Goal: Task Accomplishment & Management: Manage account settings

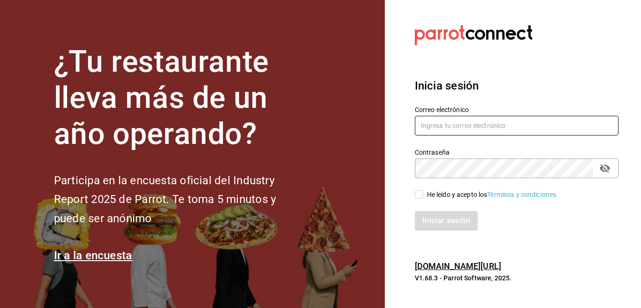
type input "[EMAIL_ADDRESS][DOMAIN_NAME]"
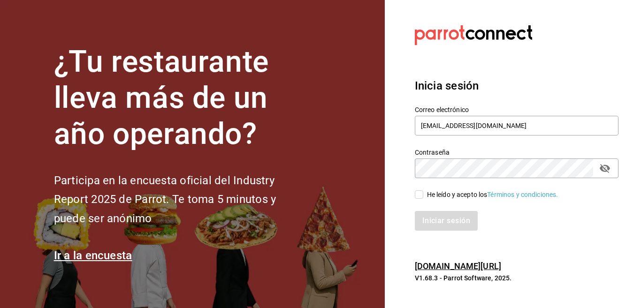
drag, startPoint x: 397, startPoint y: 91, endPoint x: 396, endPoint y: 105, distance: 14.1
click at [396, 105] on section "Datos incorrectos. Verifica que tu Correo o Contraseña estén bien escritos. Ini…" at bounding box center [513, 154] width 256 height 308
click at [423, 195] on input "He leído y acepto los Términos y condiciones." at bounding box center [419, 194] width 8 height 8
checkbox input "true"
click at [436, 218] on button "Iniciar sesión" at bounding box center [447, 221] width 64 height 20
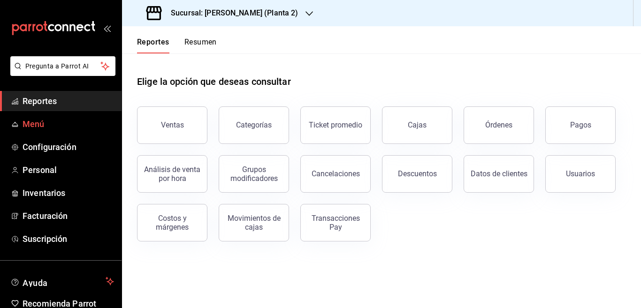
click at [33, 126] on span "Menú" at bounding box center [68, 124] width 91 height 13
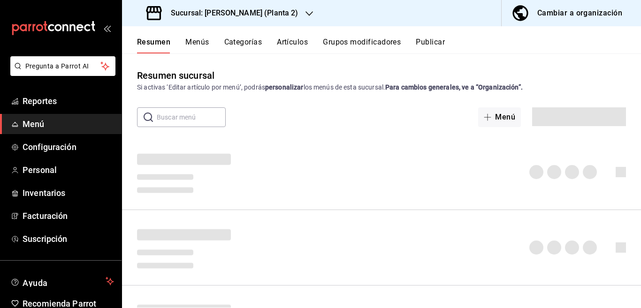
click at [288, 40] on button "Artículos" at bounding box center [292, 46] width 31 height 16
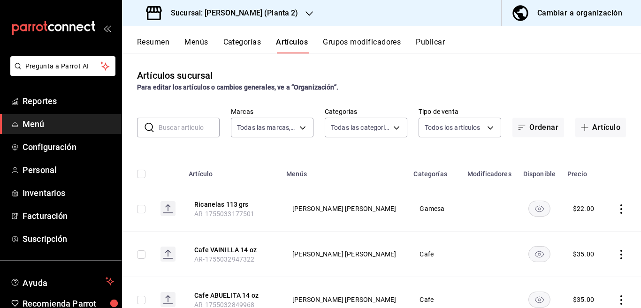
type input "934ae7de-4970-466c-89d7-38e5712c0cf6"
type input "0a344a3c-fcce-4fcf-bb08-a42dbda0db10,9ed52b48-08bf-4844-837c-c43c3957157e,2878f…"
click at [306, 12] on icon "button" at bounding box center [309, 14] width 8 height 8
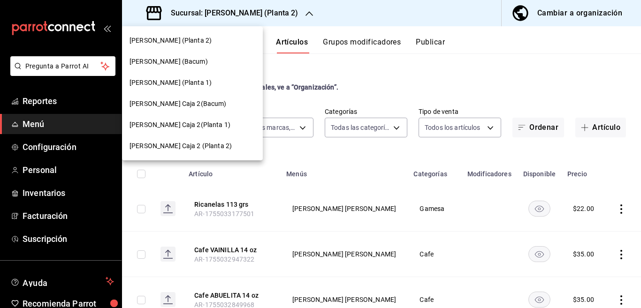
click at [191, 59] on span "[PERSON_NAME] (Bacum)" at bounding box center [168, 62] width 78 height 10
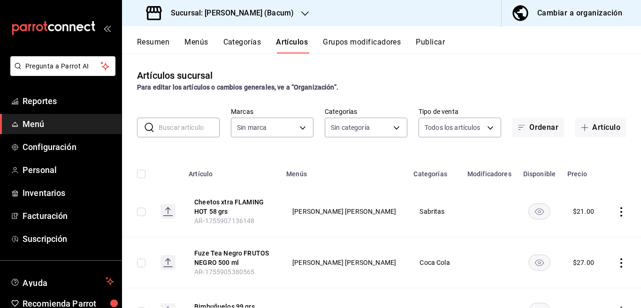
click at [184, 129] on input "text" at bounding box center [189, 127] width 61 height 19
type input "731589ff-709c-49d7-a53a-42265ccb6aa2,844aa110-c1cd-475e-aa93-8a6ab9a35d5c,af70d…"
type input "d9131804-351d-4d94-a190-6ea00eea3cd4"
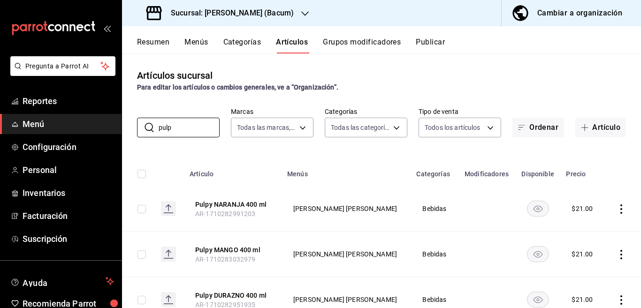
type input "pulp"
click at [380, 145] on div "Artículos sucursal Para editar los artículos o cambios generales, ve a “Organiz…" at bounding box center [381, 180] width 519 height 254
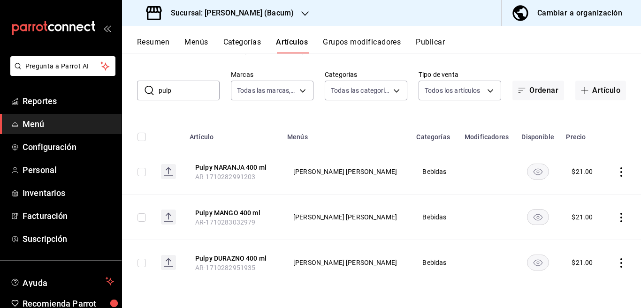
click at [616, 170] on icon "actions" at bounding box center [620, 171] width 9 height 9
click at [587, 191] on span "Editar" at bounding box center [585, 194] width 24 height 10
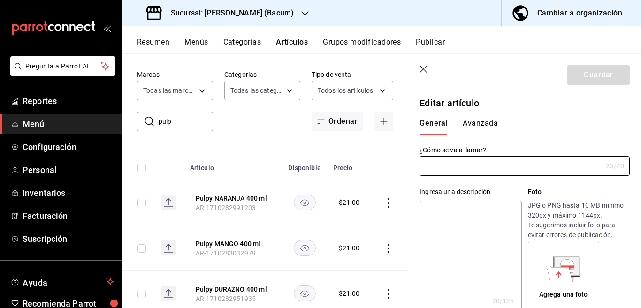
type input "Pulpy NARANJA 400 ml"
type textarea "Pulpy NARANJA 400 ml"
type textarea "x"
type input "AR-1710282991203"
type textarea "x"
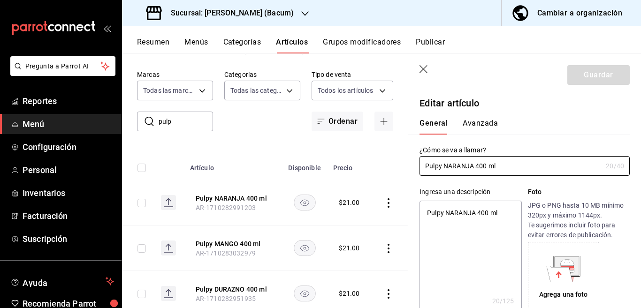
type input "$21.00"
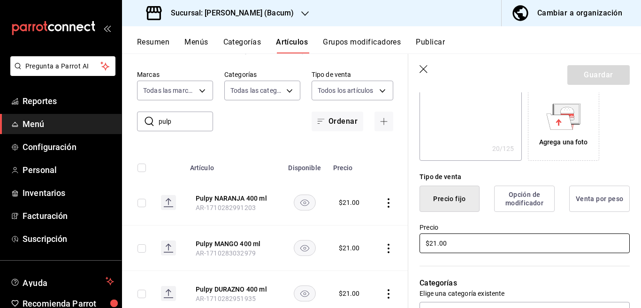
scroll to position [267, 0]
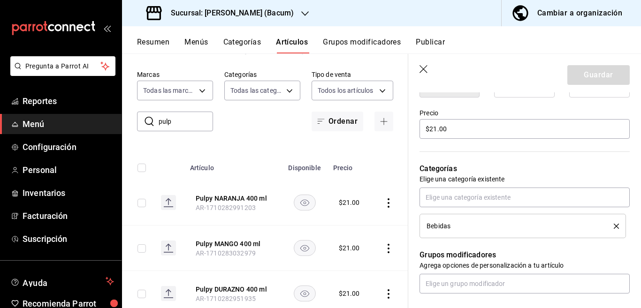
click at [607, 225] on button "delete" at bounding box center [613, 226] width 12 height 5
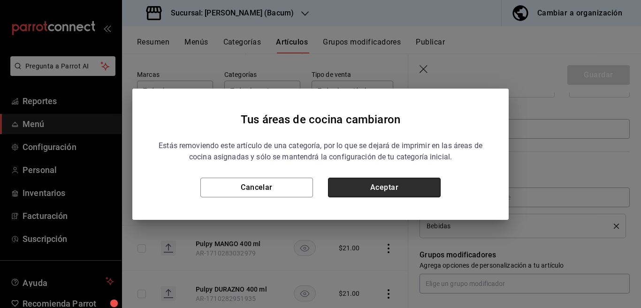
click at [419, 189] on button "Aceptar" at bounding box center [384, 188] width 113 height 20
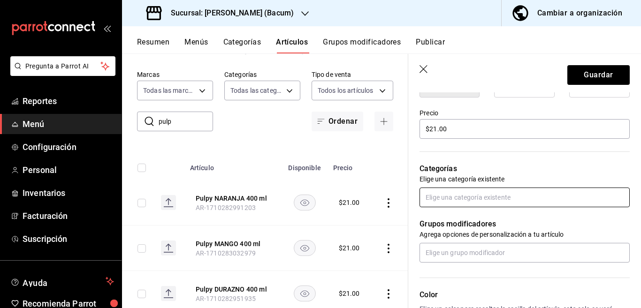
click at [465, 202] on input "text" at bounding box center [524, 198] width 210 height 20
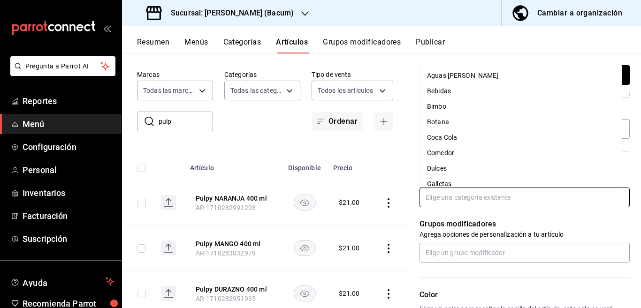
click at [444, 136] on li "Coca Cola" at bounding box center [520, 137] width 202 height 15
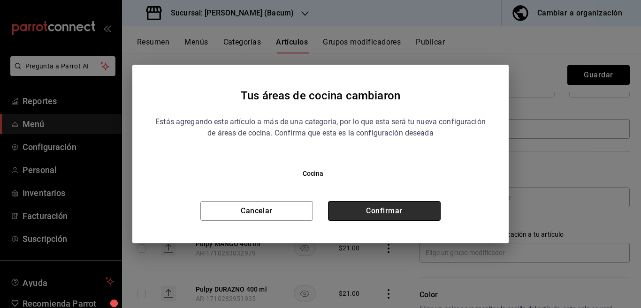
click at [403, 206] on button "Confirmar" at bounding box center [384, 211] width 113 height 20
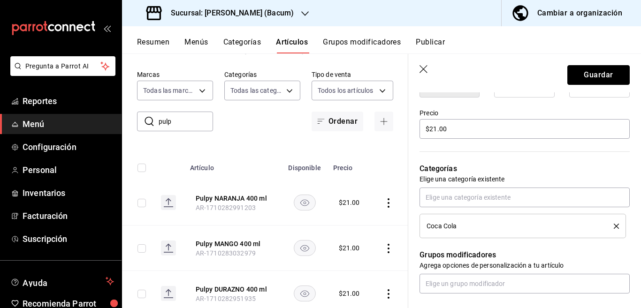
drag, startPoint x: 589, startPoint y: 75, endPoint x: 575, endPoint y: 84, distance: 16.3
click at [589, 76] on button "Guardar" at bounding box center [598, 75] width 62 height 20
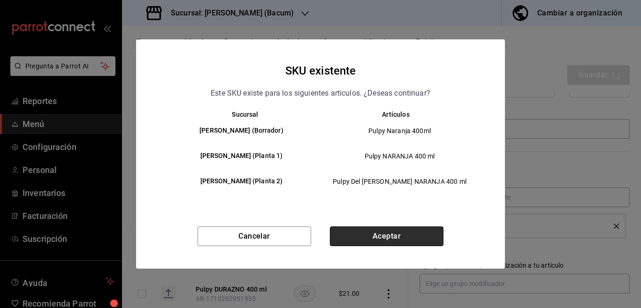
click at [383, 237] on button "Aceptar" at bounding box center [387, 237] width 114 height 20
type textarea "x"
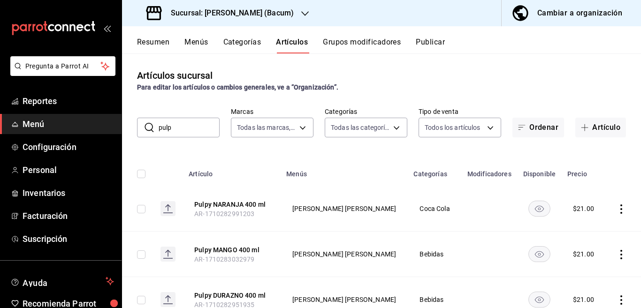
click at [616, 256] on icon "actions" at bounding box center [620, 254] width 9 height 9
click at [582, 244] on span "Editar" at bounding box center [585, 245] width 24 height 10
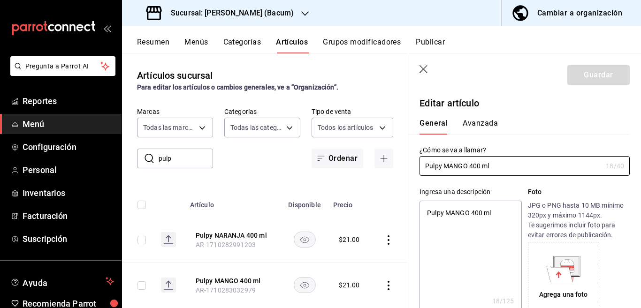
type textarea "x"
type input "$21.00"
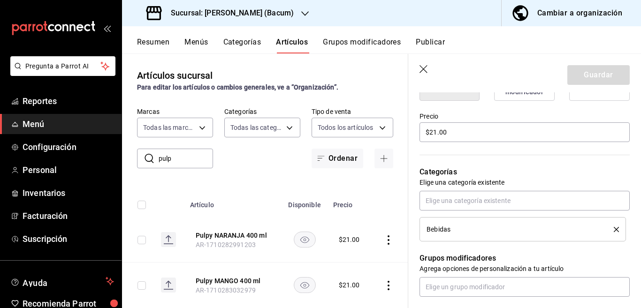
scroll to position [267, 0]
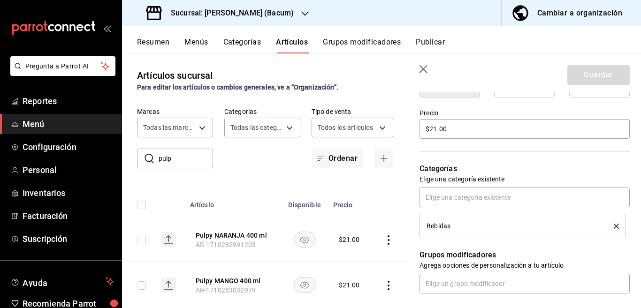
click at [614, 227] on icon "delete" at bounding box center [616, 226] width 5 height 5
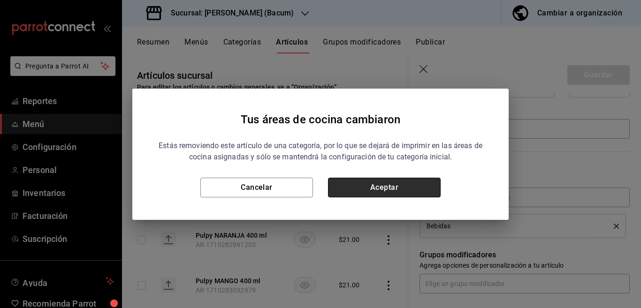
click at [423, 190] on button "Aceptar" at bounding box center [384, 188] width 113 height 20
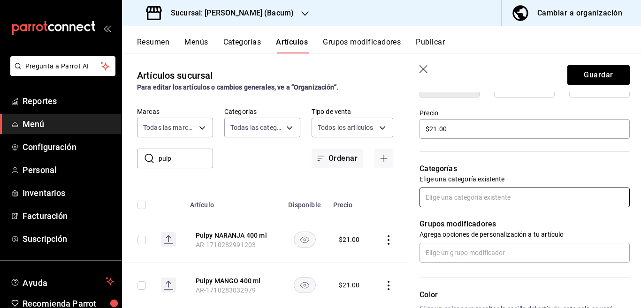
click at [457, 197] on input "text" at bounding box center [524, 198] width 210 height 20
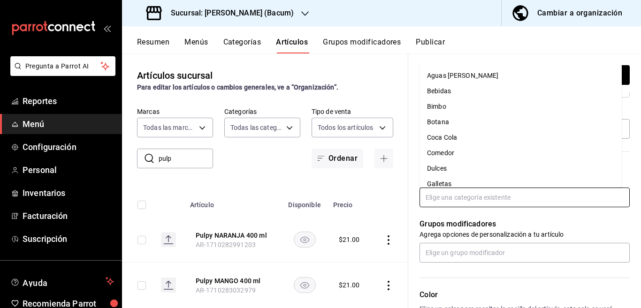
click at [448, 134] on li "Coca Cola" at bounding box center [520, 137] width 202 height 15
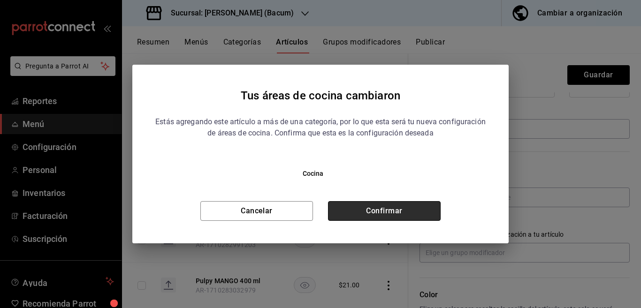
click at [428, 208] on button "Confirmar" at bounding box center [384, 211] width 113 height 20
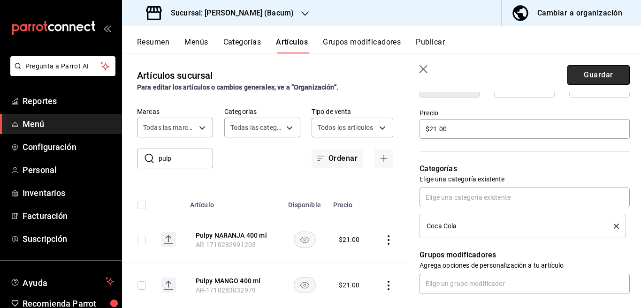
click at [569, 71] on button "Guardar" at bounding box center [598, 75] width 62 height 20
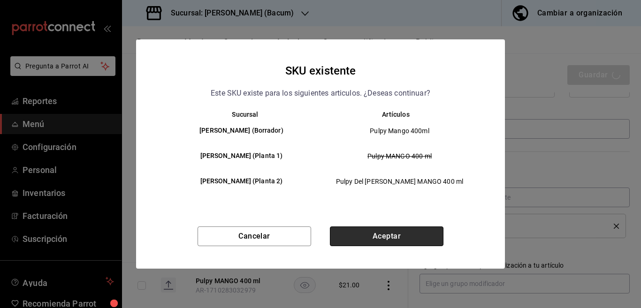
click at [421, 235] on button "Aceptar" at bounding box center [387, 237] width 114 height 20
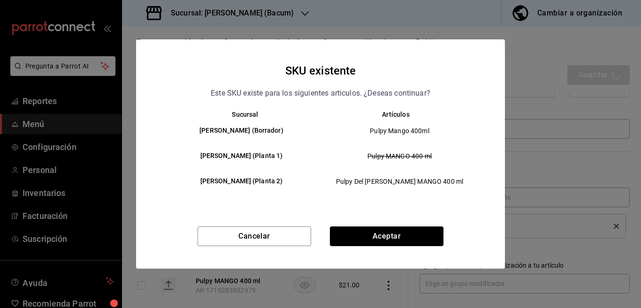
type textarea "x"
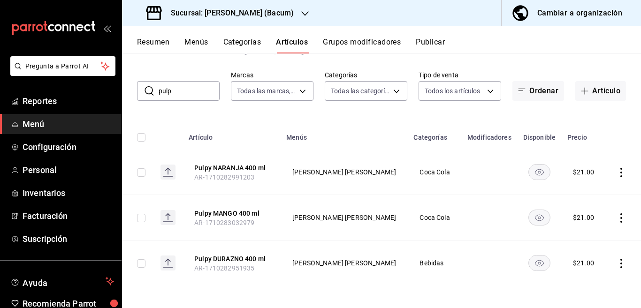
scroll to position [37, 0]
click at [627, 264] on td at bounding box center [623, 262] width 36 height 45
click at [616, 264] on icon "actions" at bounding box center [620, 262] width 9 height 9
click at [574, 243] on span "Editar" at bounding box center [585, 245] width 24 height 10
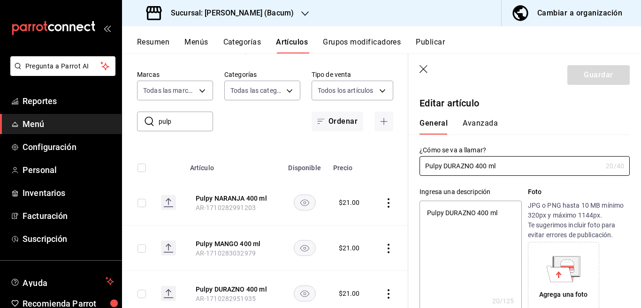
type textarea "x"
type input "$21.00"
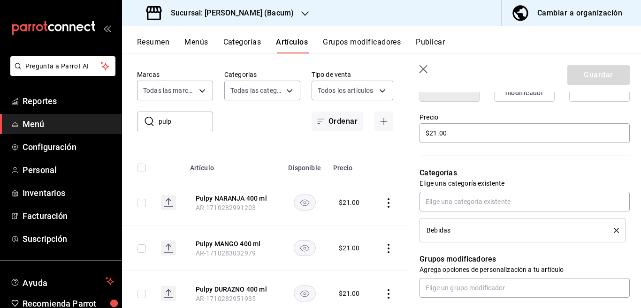
scroll to position [267, 0]
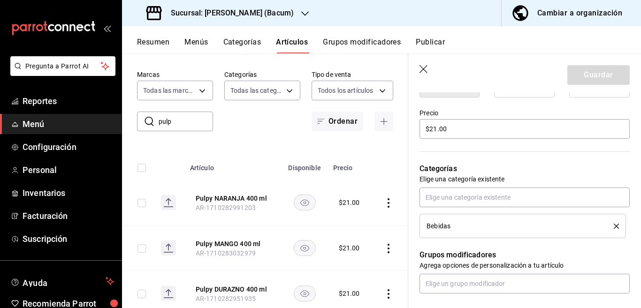
click at [614, 226] on icon "delete" at bounding box center [616, 226] width 5 height 5
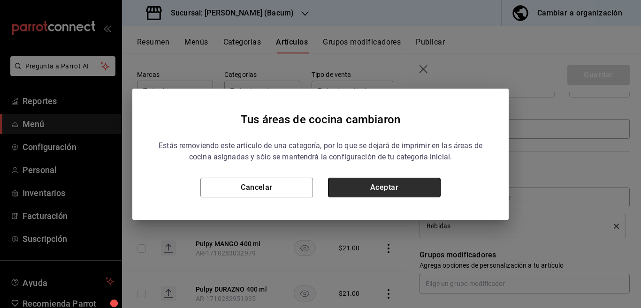
click at [419, 184] on button "Aceptar" at bounding box center [384, 188] width 113 height 20
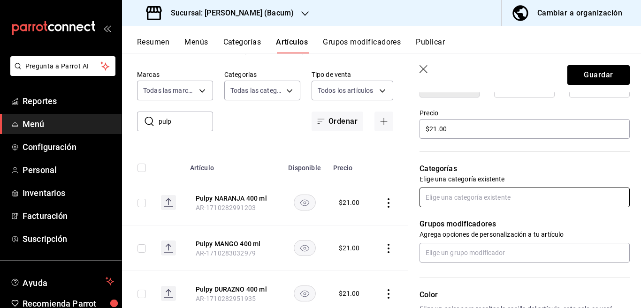
click at [460, 197] on input "text" at bounding box center [524, 198] width 210 height 20
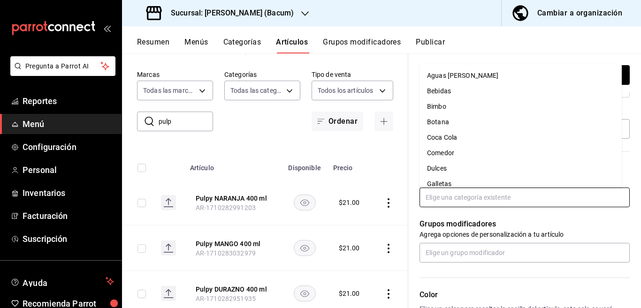
click at [448, 136] on li "Coca Cola" at bounding box center [520, 137] width 202 height 15
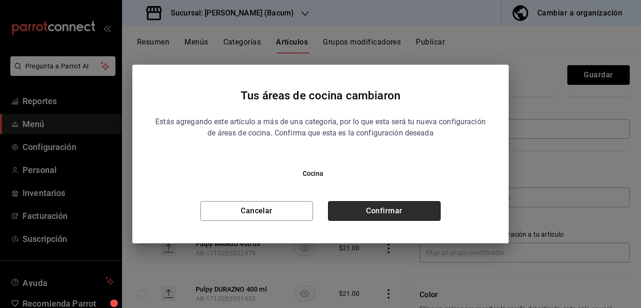
click at [412, 210] on button "Confirmar" at bounding box center [384, 211] width 113 height 20
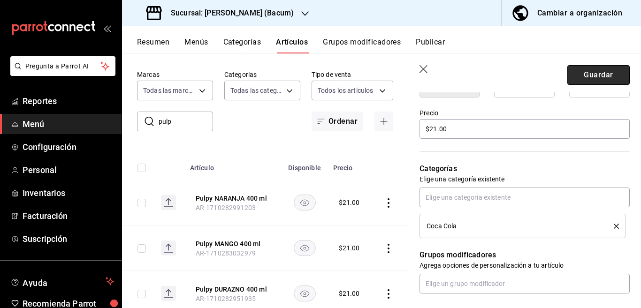
click at [575, 78] on button "Guardar" at bounding box center [598, 75] width 62 height 20
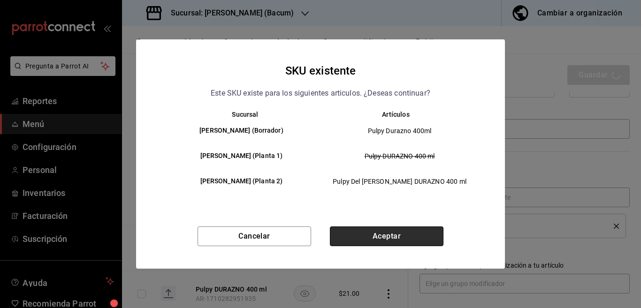
click at [401, 236] on button "Aceptar" at bounding box center [387, 237] width 114 height 20
type textarea "x"
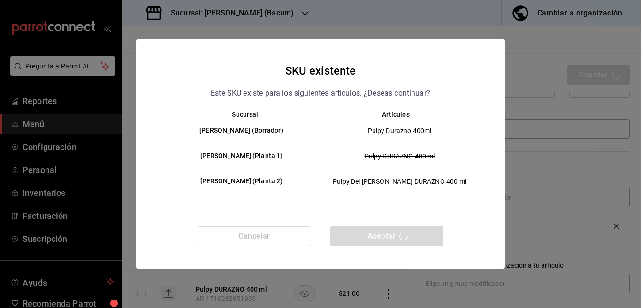
type textarea "x"
type input "AR-1756004564525"
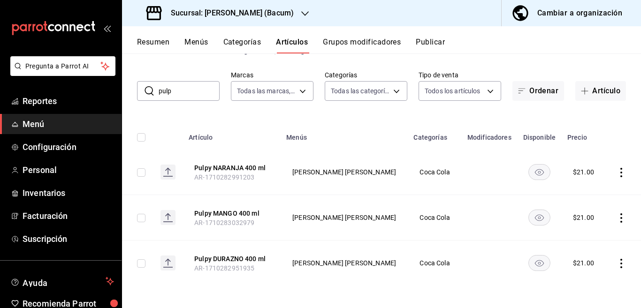
scroll to position [37, 0]
click at [185, 91] on input "pulp" at bounding box center [189, 90] width 61 height 19
type input "p"
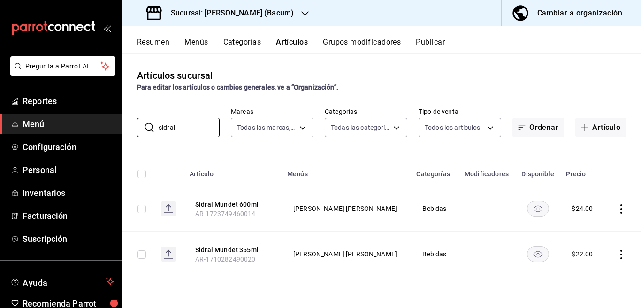
scroll to position [0, 0]
type input "sidral"
click at [622, 256] on icon "actions" at bounding box center [620, 254] width 9 height 9
click at [590, 284] on span "Eliminar" at bounding box center [593, 284] width 24 height 8
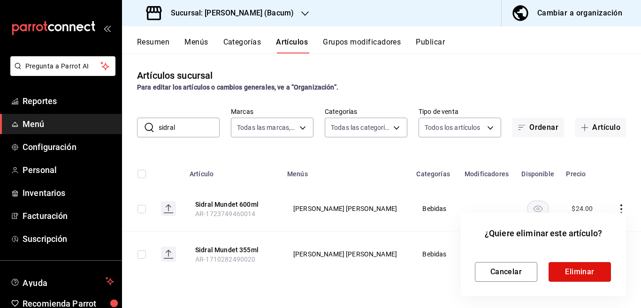
click at [579, 278] on button "Eliminar" at bounding box center [579, 272] width 62 height 20
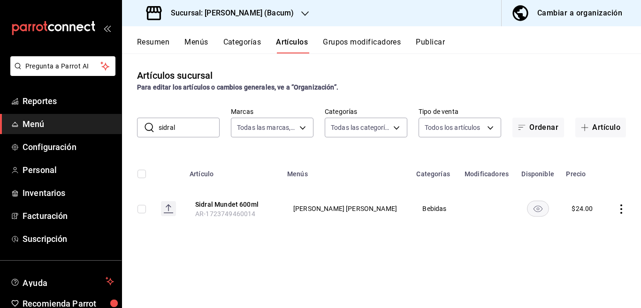
click at [619, 207] on icon "actions" at bounding box center [620, 209] width 9 height 9
click at [590, 228] on span "Editar" at bounding box center [593, 231] width 24 height 10
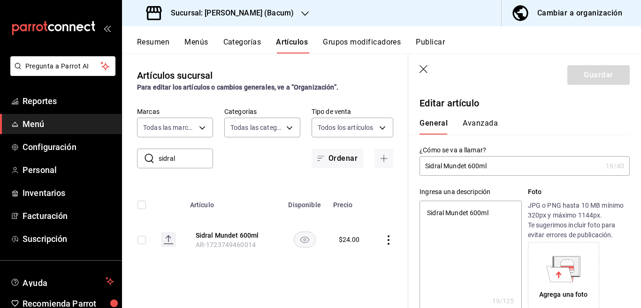
type textarea "x"
type input "$24.00"
type input "Sidral Mundet 600 ml"
type textarea "x"
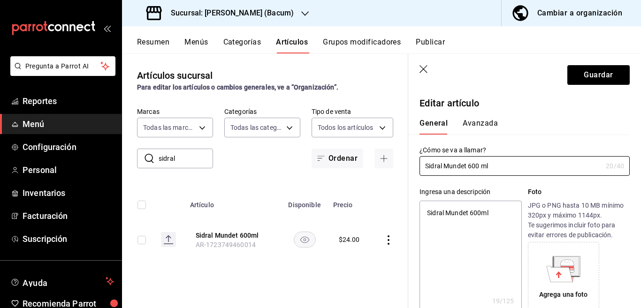
type input "Sidral Mundet 600 ml"
type textarea "x"
click at [493, 215] on textarea "Sidral Mundet 600ml" at bounding box center [470, 257] width 102 height 113
type textarea "Sidral Mundet 600 ml"
type textarea "x"
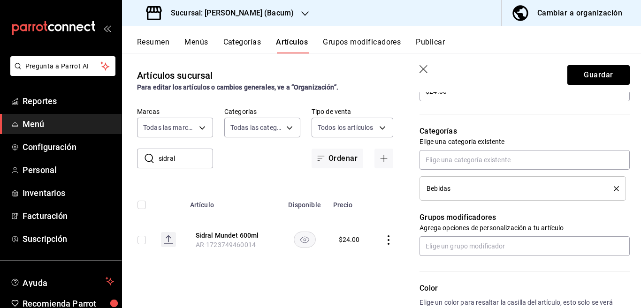
scroll to position [305, 0]
type textarea "Sidral Mundet 600 ml"
click at [614, 187] on icon "delete" at bounding box center [616, 188] width 5 height 5
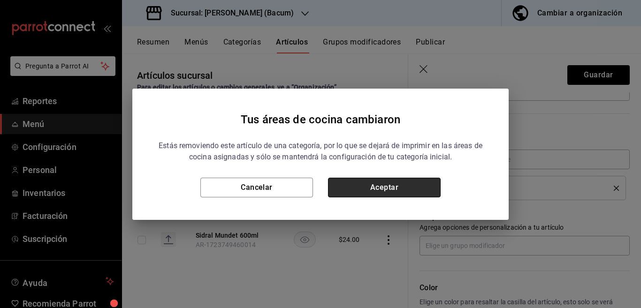
click at [427, 190] on button "Aceptar" at bounding box center [384, 188] width 113 height 20
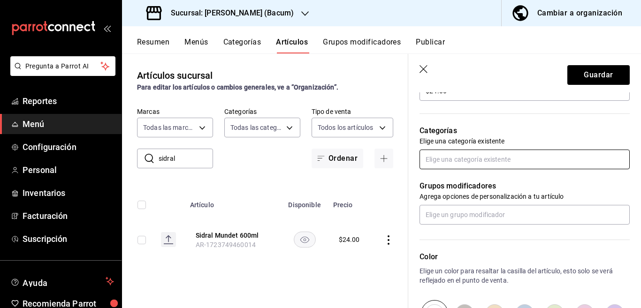
click at [484, 158] on input "text" at bounding box center [524, 160] width 210 height 20
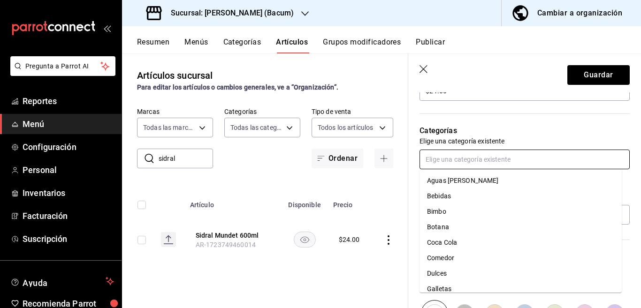
click at [448, 241] on li "Coca Cola" at bounding box center [520, 242] width 202 height 15
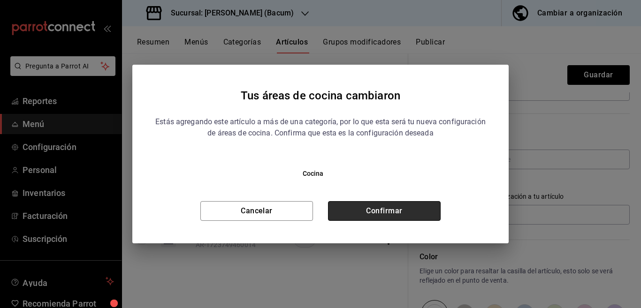
click at [397, 209] on button "Confirmar" at bounding box center [384, 211] width 113 height 20
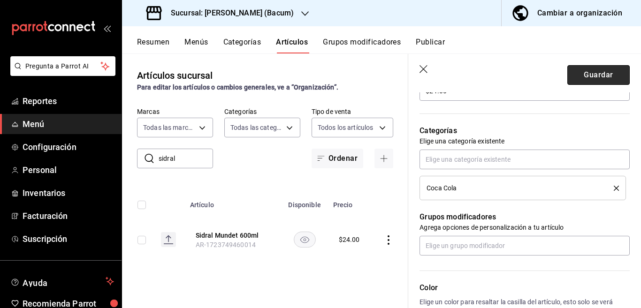
click at [576, 70] on button "Guardar" at bounding box center [598, 75] width 62 height 20
type textarea "x"
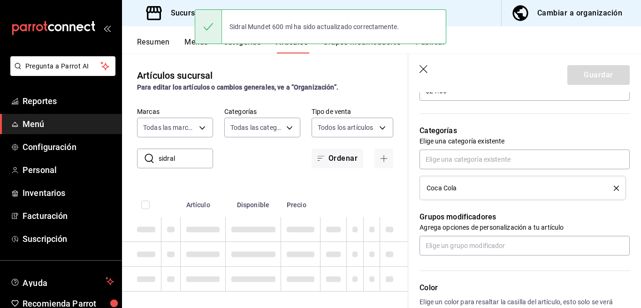
type textarea "x"
type input "AR-1756004633504"
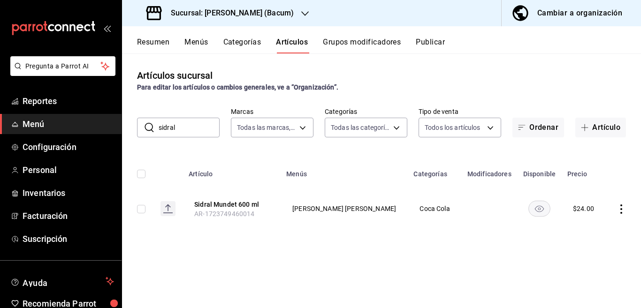
drag, startPoint x: 180, startPoint y: 122, endPoint x: 182, endPoint y: 129, distance: 6.8
click at [181, 128] on input "sidral" at bounding box center [189, 127] width 61 height 19
type input "s"
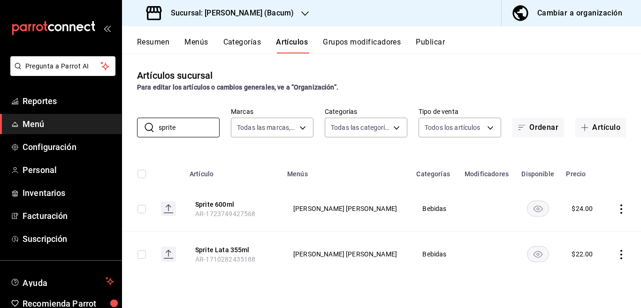
type input "sprite"
click at [621, 254] on icon "actions" at bounding box center [621, 254] width 2 height 9
click at [591, 281] on span "Eliminar" at bounding box center [593, 284] width 24 height 8
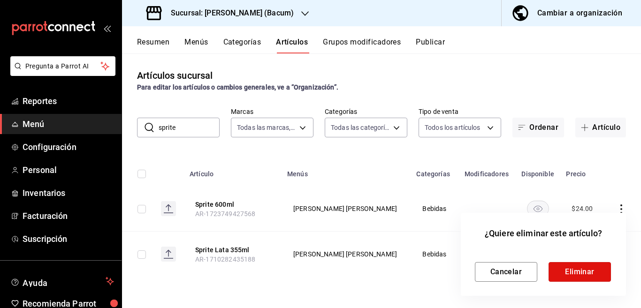
click at [564, 268] on button "Eliminar" at bounding box center [579, 272] width 62 height 20
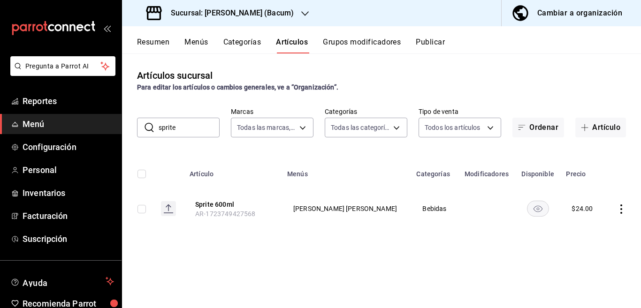
click at [620, 208] on icon "actions" at bounding box center [620, 209] width 9 height 9
click at [587, 228] on span "Editar" at bounding box center [593, 231] width 24 height 10
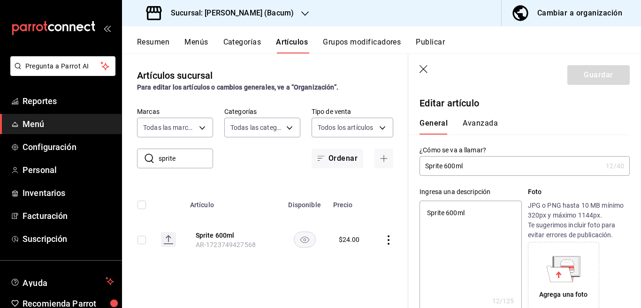
type textarea "x"
type input "$24.00"
type input "Sprite 600 ml"
type textarea "x"
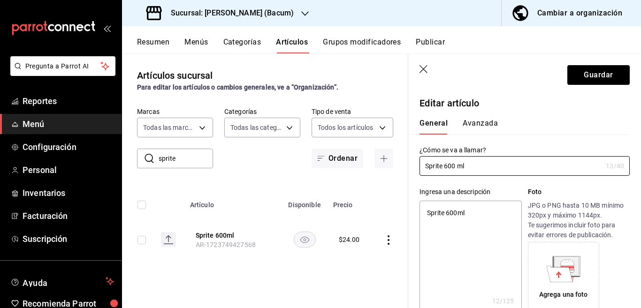
type input "Sprite 600 ml"
type textarea "x"
click at [472, 212] on textarea "Sprite 600ml" at bounding box center [470, 257] width 102 height 113
type textarea "Sprite 600 ml"
type textarea "x"
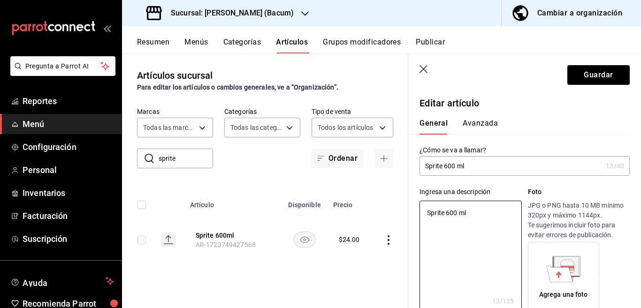
type textarea "Sprite 600 ml"
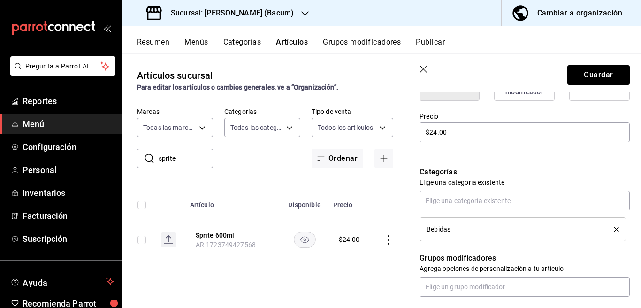
scroll to position [267, 0]
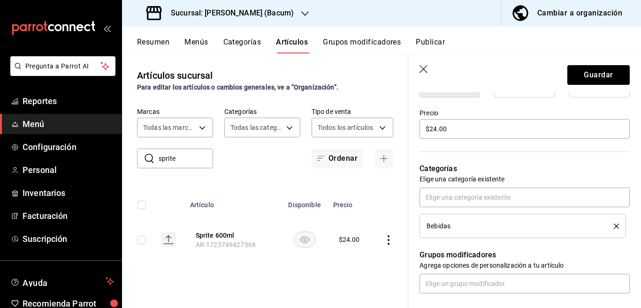
click at [614, 226] on icon "delete" at bounding box center [616, 226] width 5 height 5
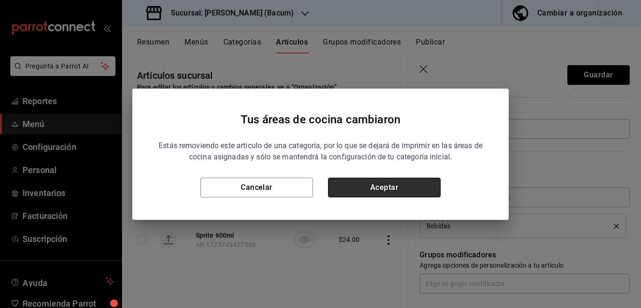
click at [424, 187] on button "Aceptar" at bounding box center [384, 188] width 113 height 20
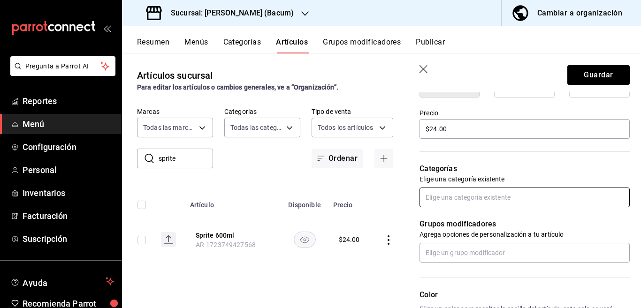
click at [464, 200] on input "text" at bounding box center [524, 198] width 210 height 20
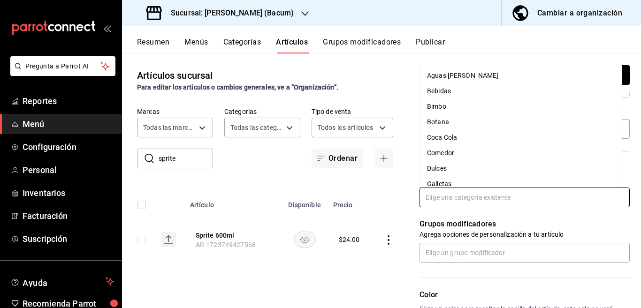
click at [450, 136] on li "Coca Cola" at bounding box center [520, 137] width 202 height 15
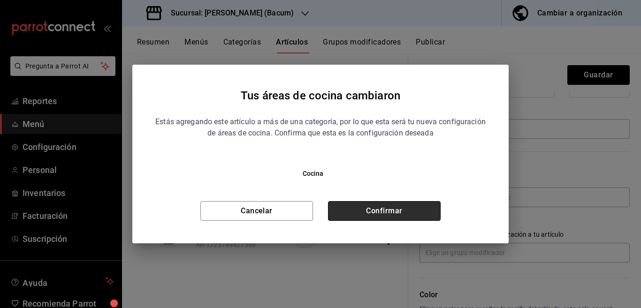
click at [419, 206] on button "Confirmar" at bounding box center [384, 211] width 113 height 20
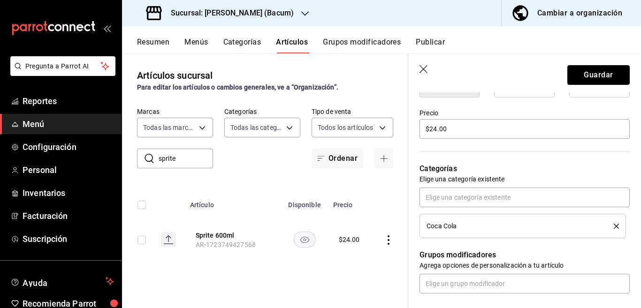
click at [571, 73] on button "Guardar" at bounding box center [598, 75] width 62 height 20
type textarea "x"
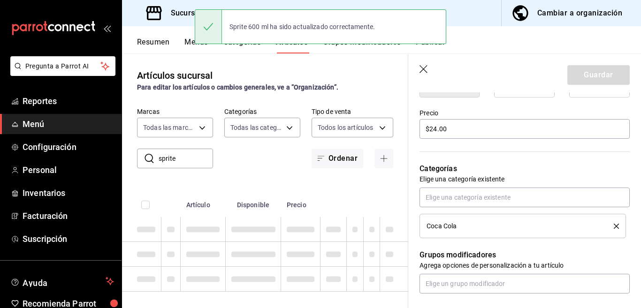
type textarea "x"
type input "AR-1756004688207"
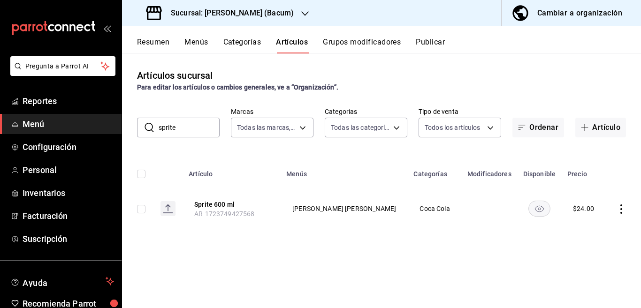
click at [186, 132] on input "sprite" at bounding box center [189, 127] width 61 height 19
type input "s"
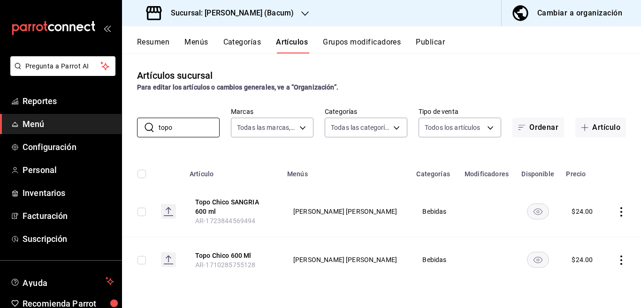
type input "topo"
click at [365, 146] on div "Artículos sucursal Para editar los artículos o cambios generales, ve a “Organiz…" at bounding box center [381, 180] width 519 height 254
click at [621, 212] on icon "actions" at bounding box center [621, 211] width 2 height 9
click at [588, 231] on span "Editar" at bounding box center [593, 233] width 24 height 10
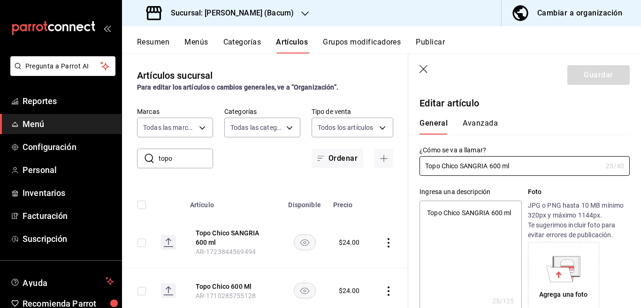
type textarea "x"
type input "$24.00"
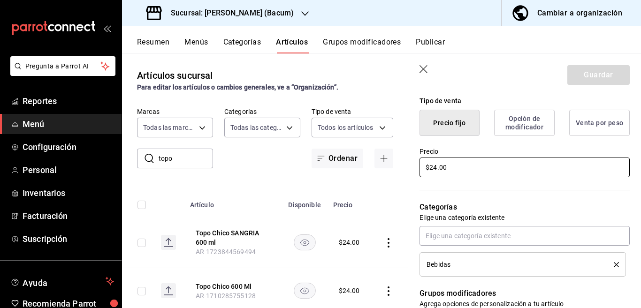
scroll to position [267, 0]
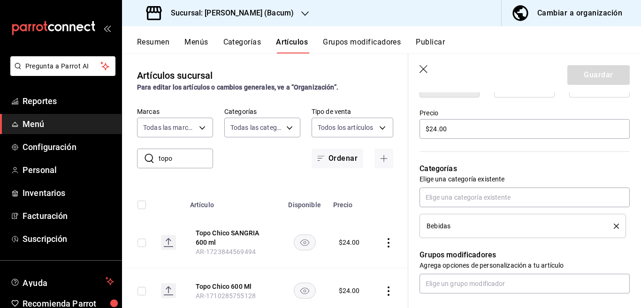
click at [614, 225] on icon "delete" at bounding box center [616, 226] width 5 height 5
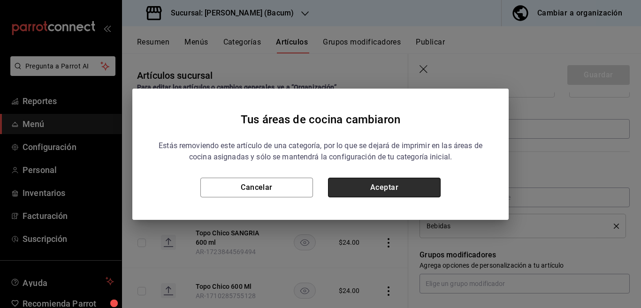
click at [414, 182] on button "Aceptar" at bounding box center [384, 188] width 113 height 20
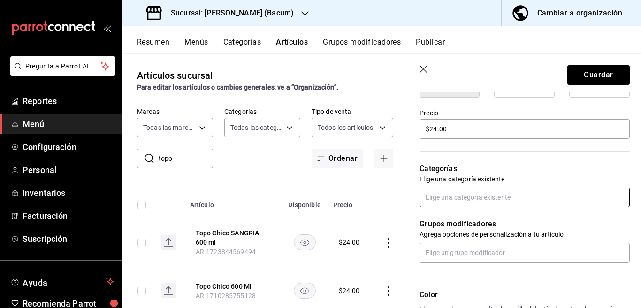
click at [461, 198] on input "text" at bounding box center [524, 198] width 210 height 20
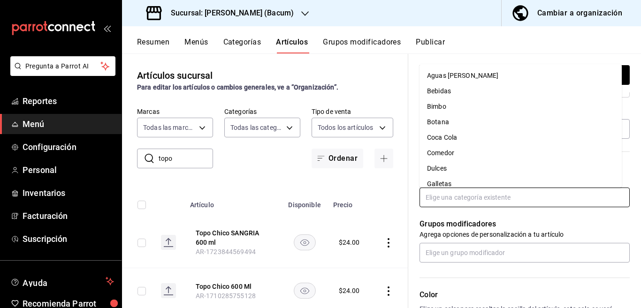
click at [454, 138] on li "Coca Cola" at bounding box center [520, 137] width 202 height 15
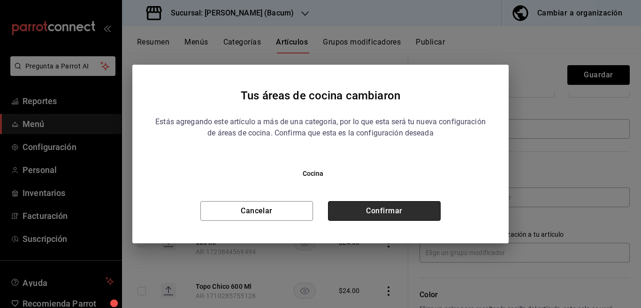
click at [379, 212] on button "Confirmar" at bounding box center [384, 211] width 113 height 20
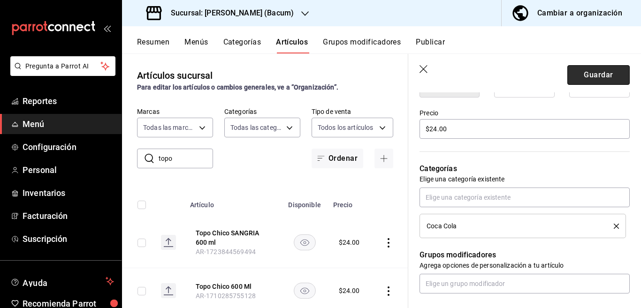
click at [582, 76] on button "Guardar" at bounding box center [598, 75] width 62 height 20
type textarea "x"
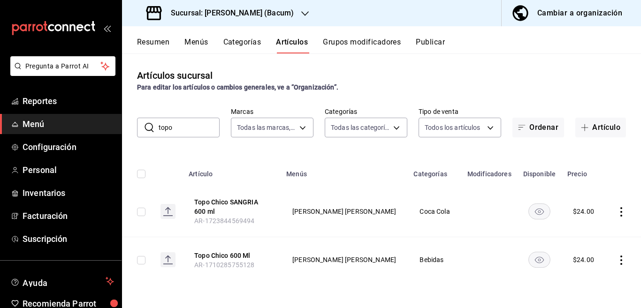
click at [618, 259] on icon "actions" at bounding box center [620, 260] width 9 height 9
click at [583, 243] on span "Editar" at bounding box center [593, 245] width 24 height 10
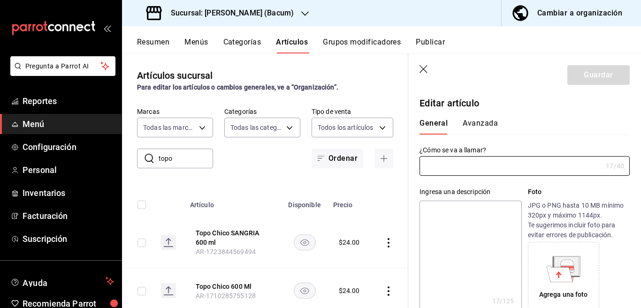
type input "Topo Chico 600 Ml"
type textarea "Topo Chico 600 Ml"
type textarea "x"
type input "AR-1710285755128"
type textarea "x"
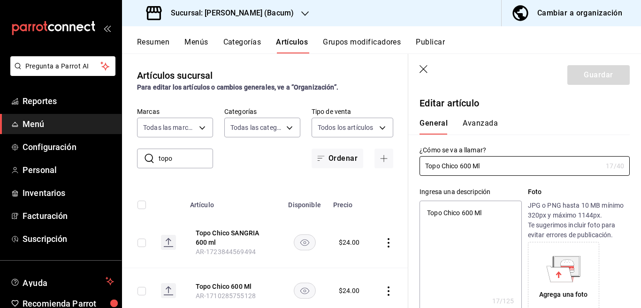
type input "$24.00"
type input "Topo Chico 600 ml"
type textarea "x"
type input "Topo Chico 600 ml"
type textarea "x"
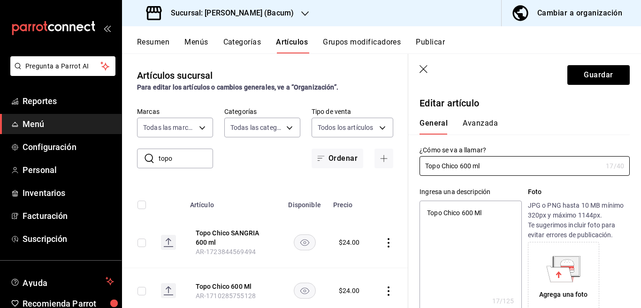
click at [498, 214] on textarea "Topo Chico 600 Ml" at bounding box center [470, 257] width 102 height 113
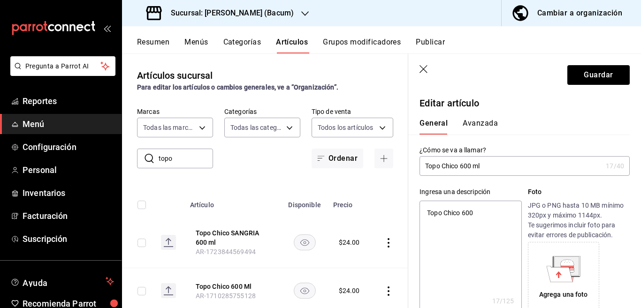
type textarea "Topo Chico 600 m"
type textarea "x"
type textarea "Topo Chico 600 ml"
type textarea "x"
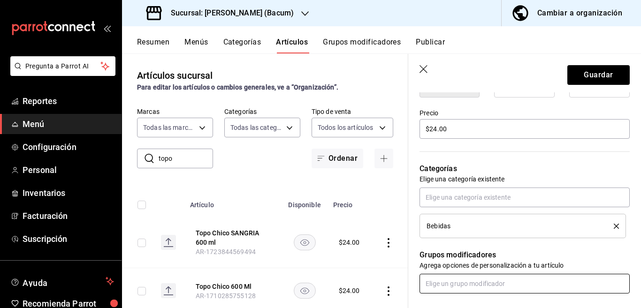
scroll to position [305, 0]
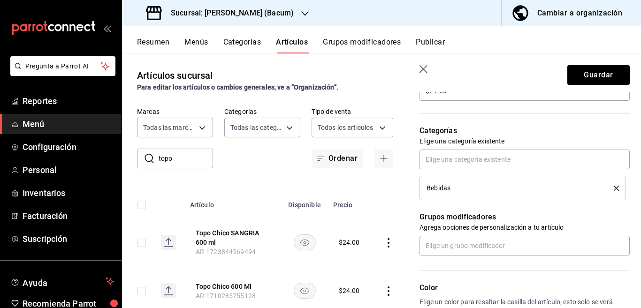
type textarea "Topo Chico 600 ml"
click at [614, 190] on icon "delete" at bounding box center [616, 188] width 5 height 5
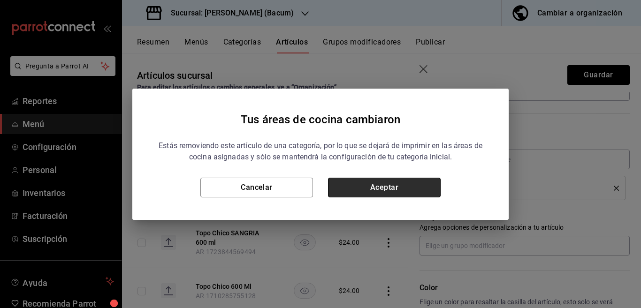
click at [383, 183] on button "Aceptar" at bounding box center [384, 188] width 113 height 20
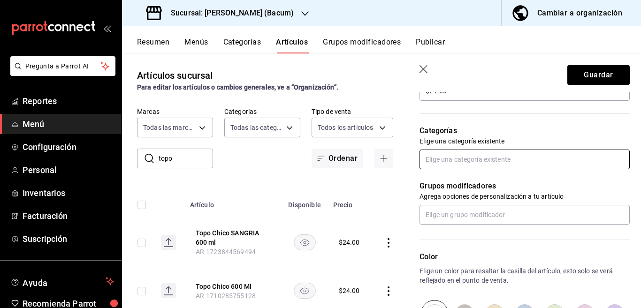
click at [477, 157] on input "text" at bounding box center [524, 160] width 210 height 20
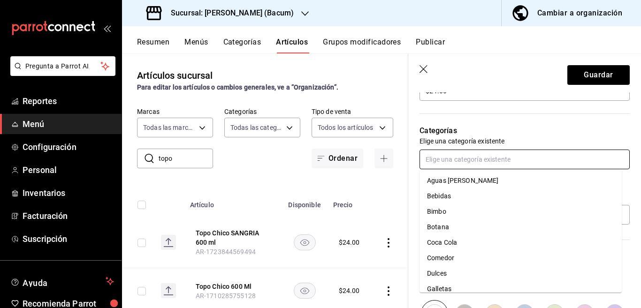
click at [447, 241] on li "Coca Cola" at bounding box center [520, 242] width 202 height 15
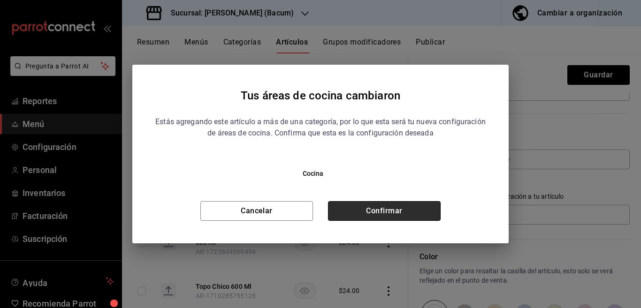
click at [410, 206] on button "Confirmar" at bounding box center [384, 211] width 113 height 20
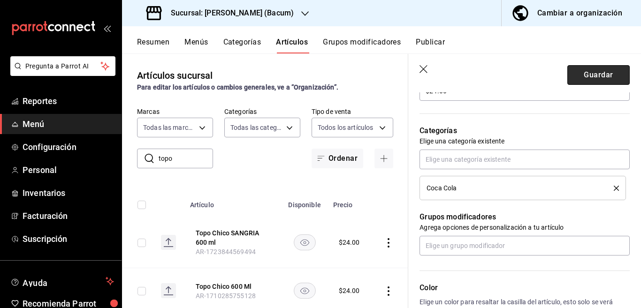
click at [584, 76] on button "Guardar" at bounding box center [598, 75] width 62 height 20
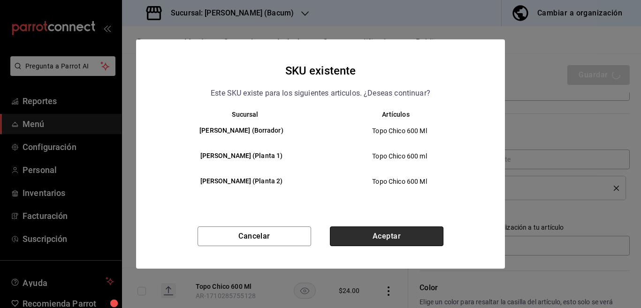
click at [400, 236] on button "Aceptar" at bounding box center [387, 237] width 114 height 20
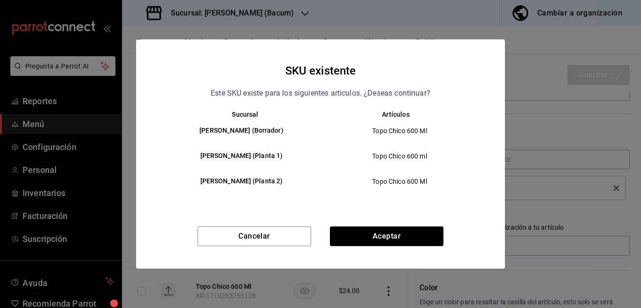
type textarea "x"
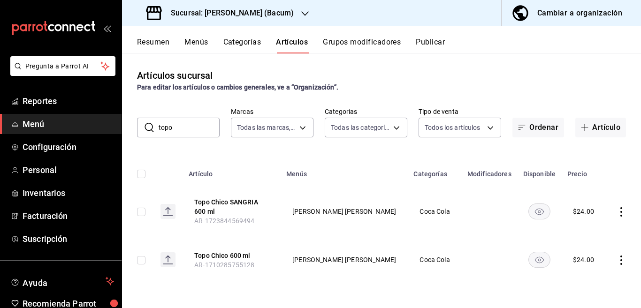
click at [194, 129] on input "topo" at bounding box center [189, 127] width 61 height 19
type input "t"
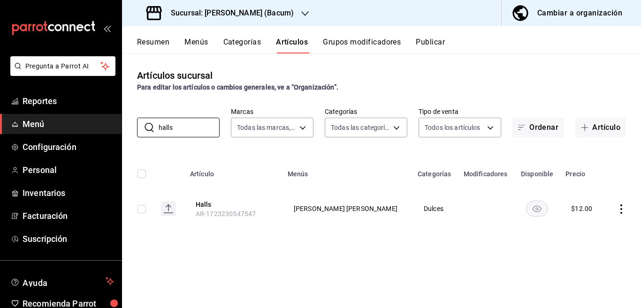
type input "halls"
click at [618, 207] on icon "actions" at bounding box center [620, 209] width 9 height 9
click at [584, 228] on span "Editar" at bounding box center [593, 231] width 24 height 10
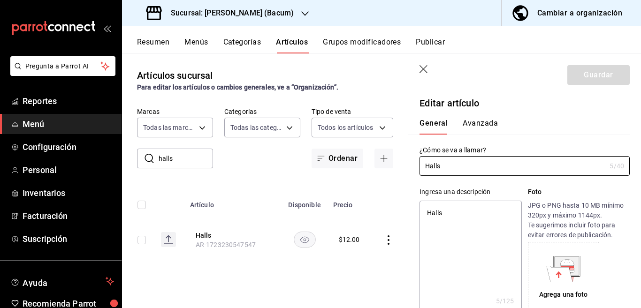
type textarea "x"
type input "$12.00"
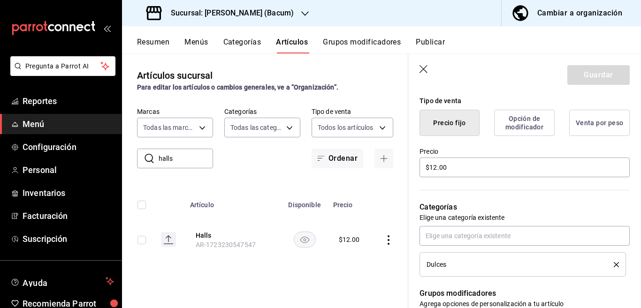
scroll to position [267, 0]
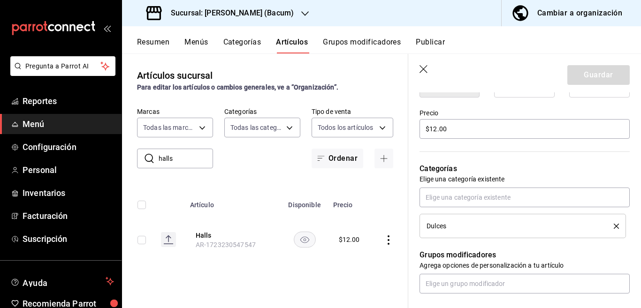
click at [614, 225] on icon "delete" at bounding box center [616, 226] width 5 height 5
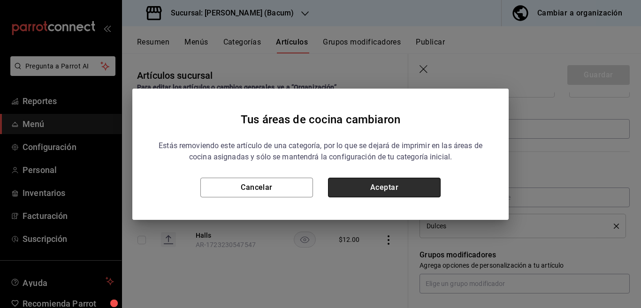
click at [432, 184] on button "Aceptar" at bounding box center [384, 188] width 113 height 20
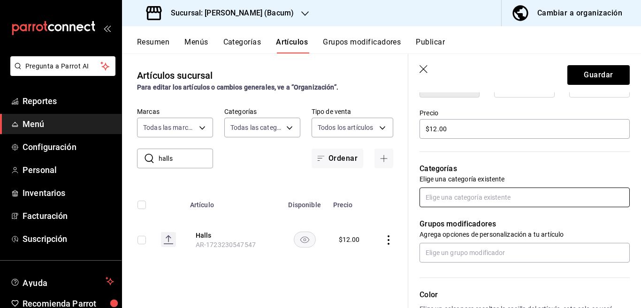
click at [462, 200] on input "text" at bounding box center [524, 198] width 210 height 20
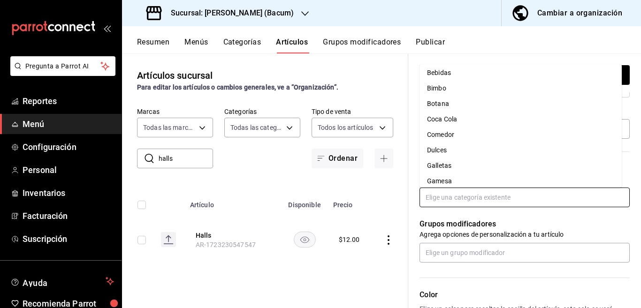
scroll to position [37, 0]
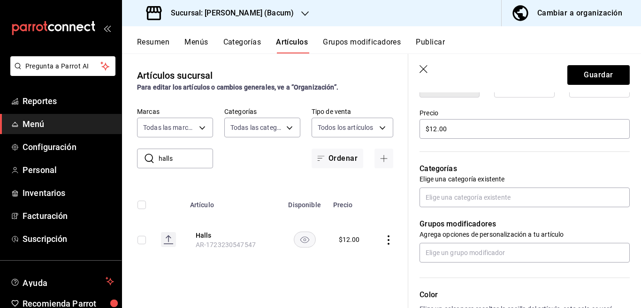
click at [419, 167] on div "Categorías Elige una categoría existente" at bounding box center [518, 173] width 221 height 67
click at [584, 74] on button "Guardar" at bounding box center [598, 75] width 62 height 20
type textarea "x"
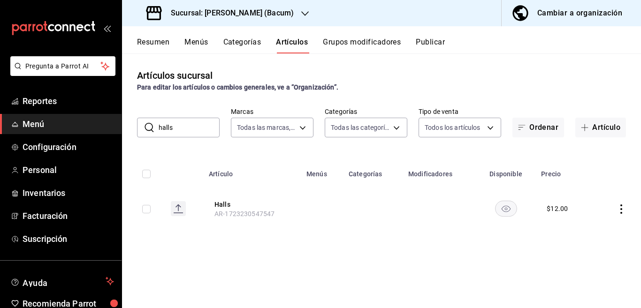
click at [243, 40] on button "Categorías" at bounding box center [242, 46] width 38 height 16
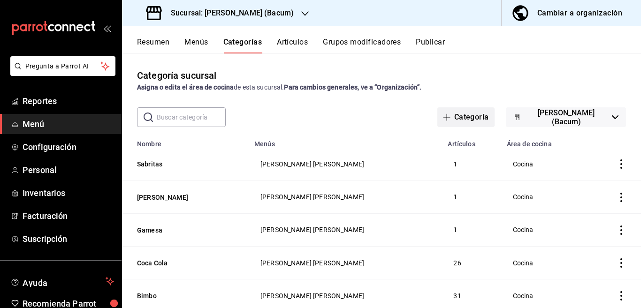
click at [468, 114] on button "Categoría" at bounding box center [465, 117] width 57 height 20
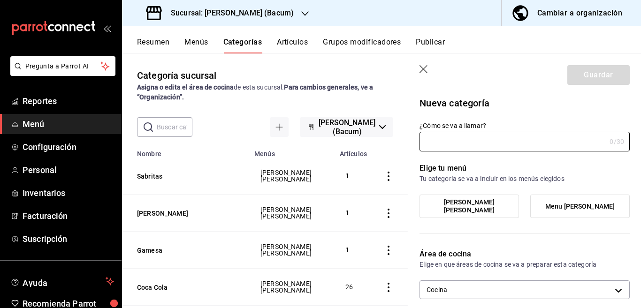
type input "9f18fdfc-54cc-431c-a746-d40adc1d9b93"
type input "Dulceria"
click at [466, 210] on span "[PERSON_NAME] [PERSON_NAME]" at bounding box center [468, 206] width 85 height 16
click at [0, 0] on input "[PERSON_NAME] [PERSON_NAME]" at bounding box center [0, 0] width 0 height 0
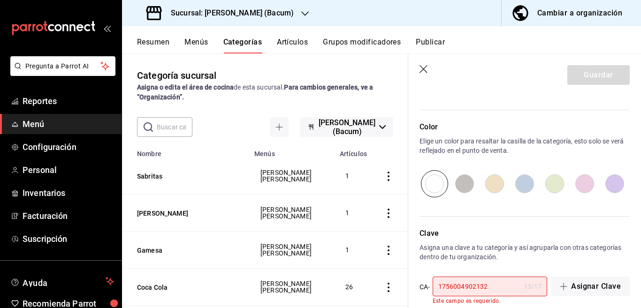
scroll to position [305, 0]
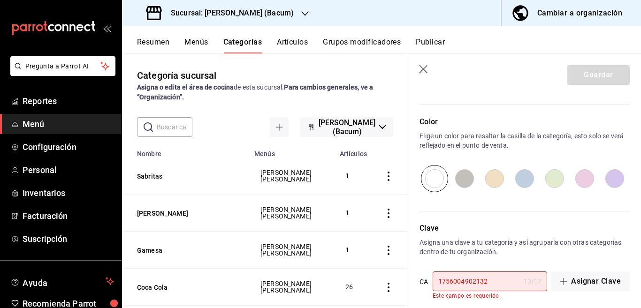
click at [500, 284] on input "1756004902132" at bounding box center [475, 281] width 87 height 19
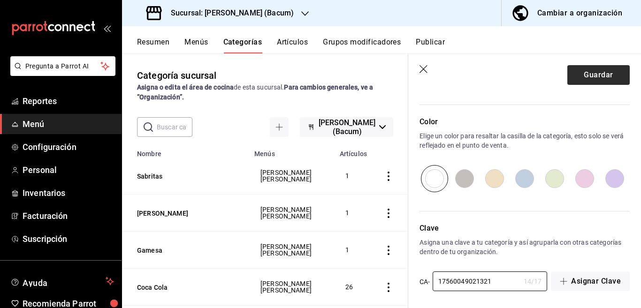
type input "17560049021321"
click at [580, 77] on button "Guardar" at bounding box center [598, 75] width 62 height 20
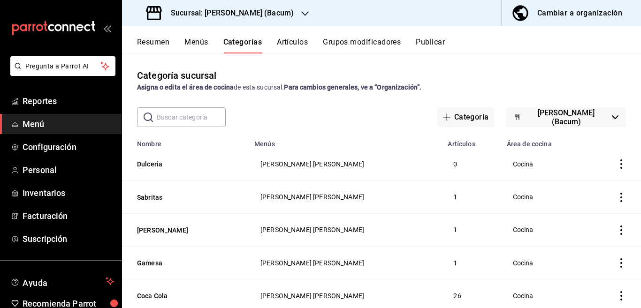
click at [295, 41] on button "Artículos" at bounding box center [292, 46] width 31 height 16
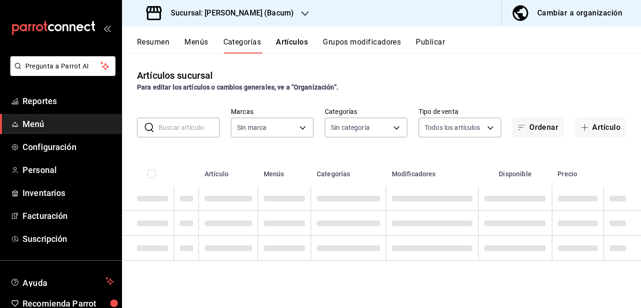
click at [191, 127] on input "text" at bounding box center [189, 127] width 61 height 19
type input "halls"
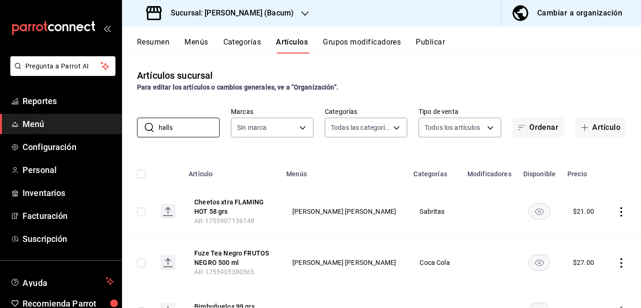
type input "505b0117-abe4-4944-a6e3-722b959c54d1,731589ff-709c-49d7-a53a-42265ccb6aa2,844aa…"
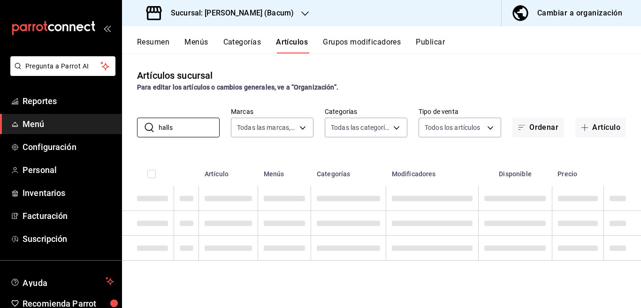
type input "d9131804-351d-4d94-a190-6ea00eea3cd4"
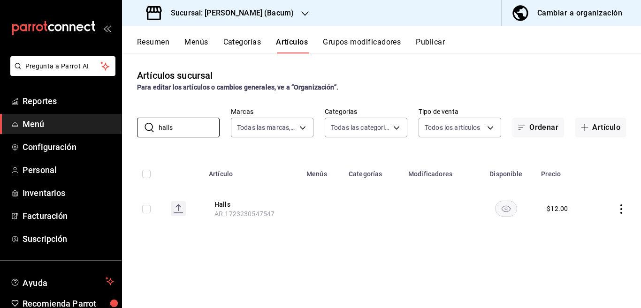
type input "halls"
click at [620, 207] on icon "actions" at bounding box center [620, 209] width 9 height 9
click at [589, 228] on span "Editar" at bounding box center [593, 231] width 24 height 10
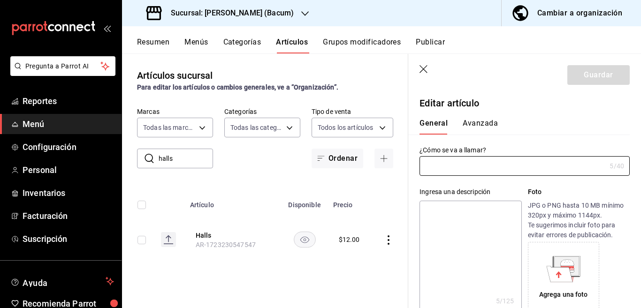
type input "Halls"
type textarea "Halls"
type textarea "x"
type input "AR-1723230547547"
type textarea "x"
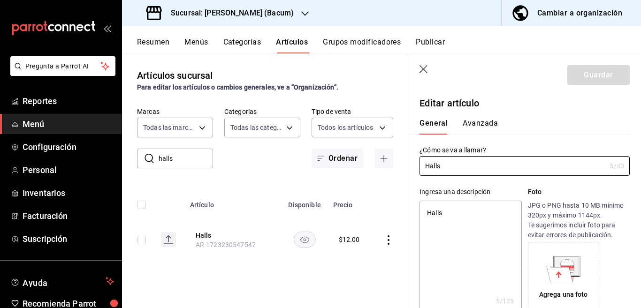
type input "$12.00"
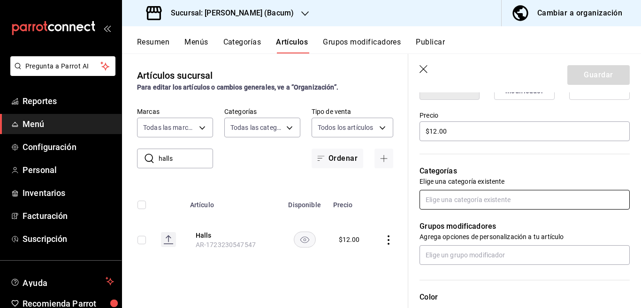
scroll to position [267, 0]
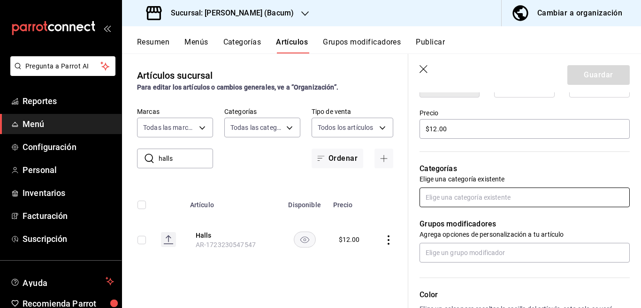
click at [477, 201] on input "text" at bounding box center [524, 198] width 210 height 20
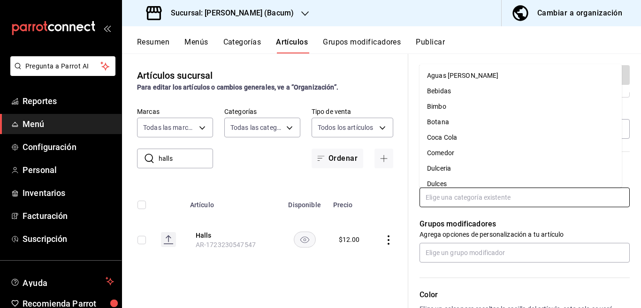
click at [444, 169] on li "Dulceria" at bounding box center [520, 168] width 202 height 15
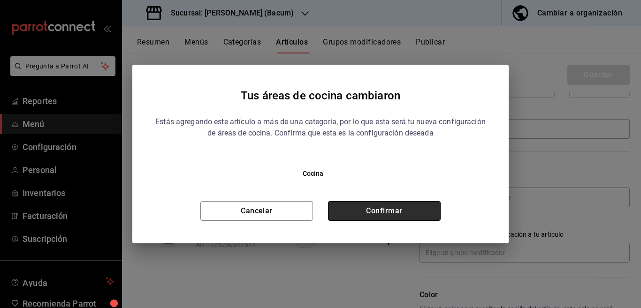
click at [408, 207] on button "Confirmar" at bounding box center [384, 211] width 113 height 20
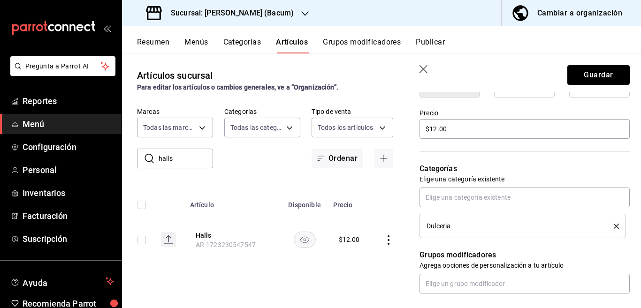
click at [578, 75] on button "Guardar" at bounding box center [598, 75] width 62 height 20
type textarea "x"
type input "AR-1756004954613"
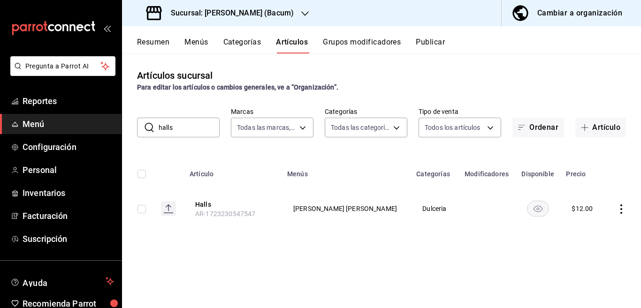
click at [189, 131] on input "halls" at bounding box center [189, 127] width 61 height 19
type input "h"
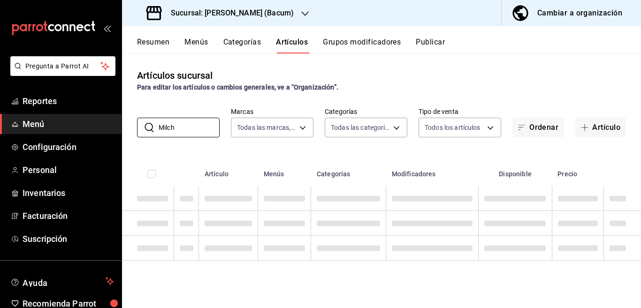
type input "Milch"
click at [363, 151] on div "Artículos sucursal Para editar los artículos o cambios generales, ve a “Organiz…" at bounding box center [381, 180] width 519 height 254
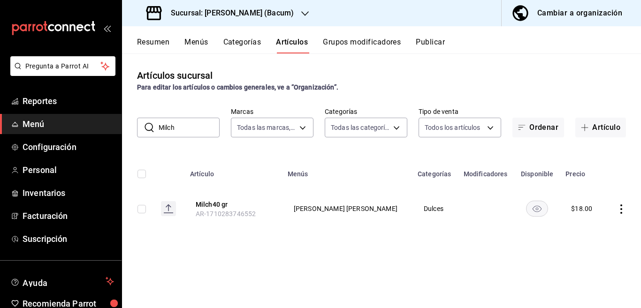
click at [620, 209] on icon "actions" at bounding box center [620, 209] width 9 height 9
click at [588, 229] on span "Editar" at bounding box center [593, 231] width 24 height 10
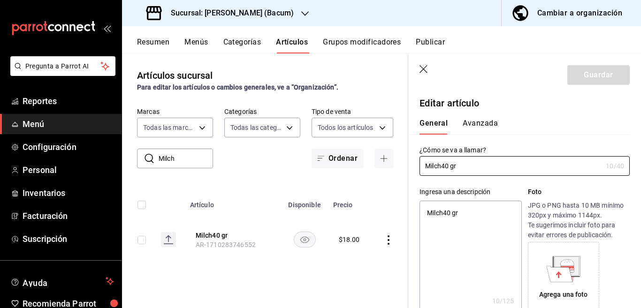
type textarea "x"
type input "$18.00"
type input "Milch 40 gr"
type textarea "x"
type input "Milch 40 grs"
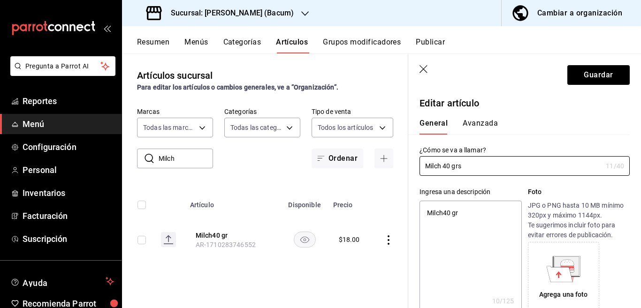
type textarea "x"
type input "Milch 40 grs"
type textarea "x"
click at [475, 213] on textarea "Milch40 gr" at bounding box center [470, 257] width 102 height 113
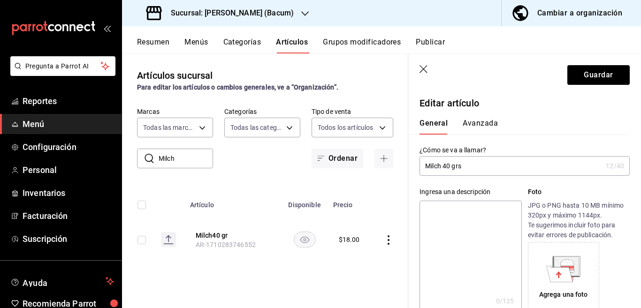
click at [485, 167] on input "Milch 40 grs" at bounding box center [510, 166] width 182 height 19
click at [452, 211] on textarea at bounding box center [470, 257] width 102 height 113
paste textarea "Milch 40 grs"
type textarea "Milch 40 grs"
type textarea "x"
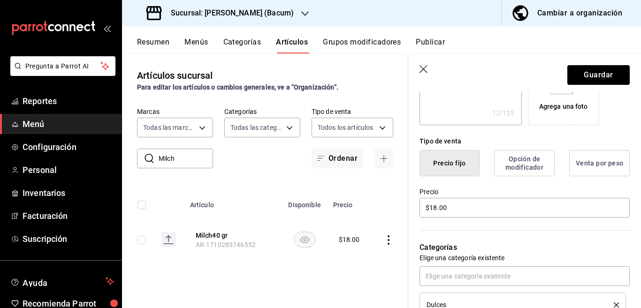
scroll to position [190, 0]
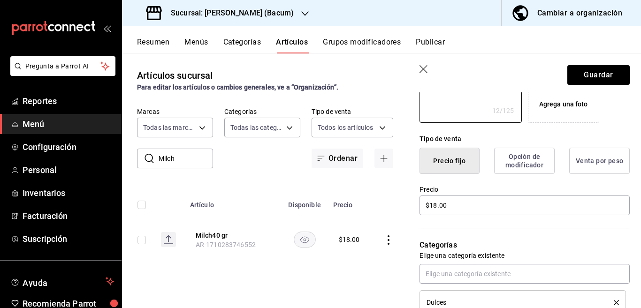
type textarea "Milch 40 grs"
type textarea "x"
click at [460, 204] on input "$18.00" at bounding box center [524, 206] width 210 height 20
type input "$1.00"
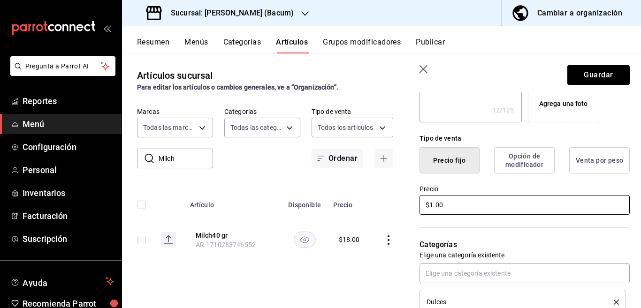
type textarea "x"
type input "$20.00"
type textarea "x"
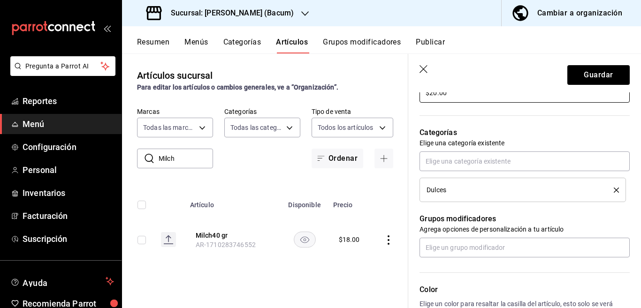
scroll to position [305, 0]
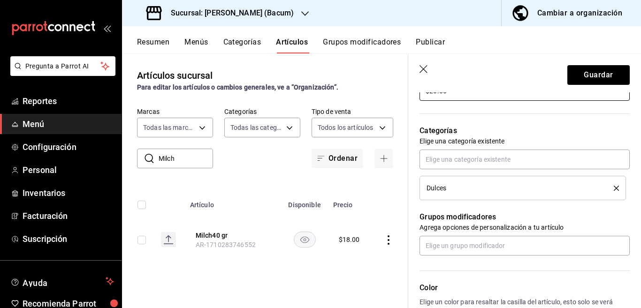
type input "$20.00"
click at [614, 187] on icon "delete" at bounding box center [616, 188] width 5 height 5
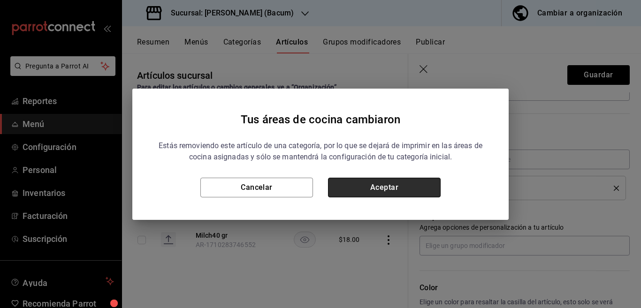
click at [402, 188] on button "Aceptar" at bounding box center [384, 188] width 113 height 20
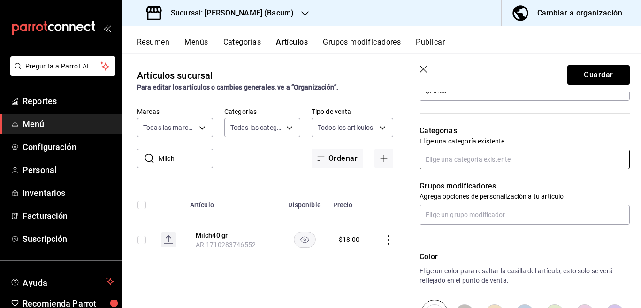
click at [464, 163] on input "text" at bounding box center [524, 160] width 210 height 20
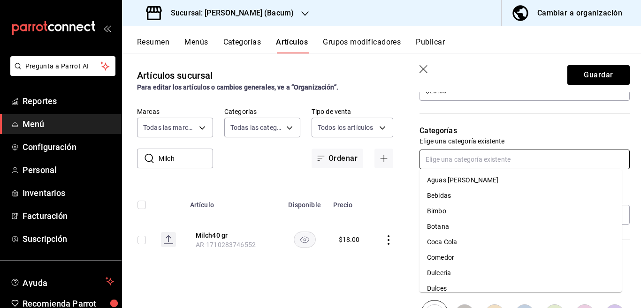
click at [443, 273] on li "Dulceria" at bounding box center [520, 272] width 202 height 15
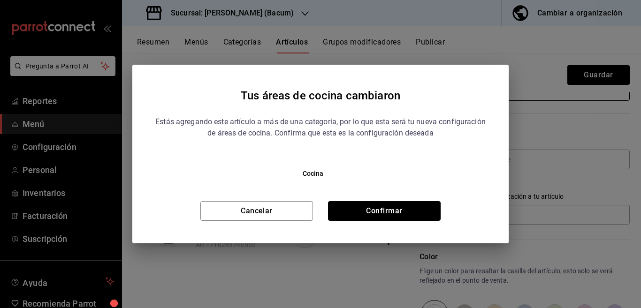
drag, startPoint x: 398, startPoint y: 208, endPoint x: 611, endPoint y: 99, distance: 238.9
click at [398, 208] on button "Confirmar" at bounding box center [384, 211] width 113 height 20
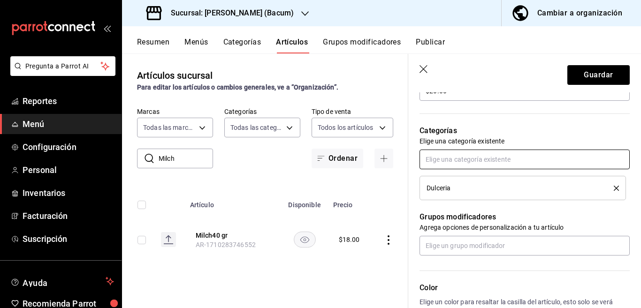
scroll to position [305, 0]
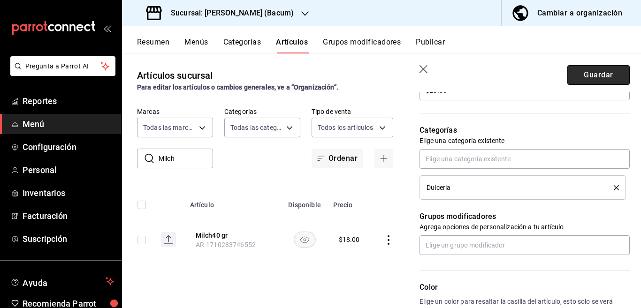
click at [585, 72] on button "Guardar" at bounding box center [598, 75] width 62 height 20
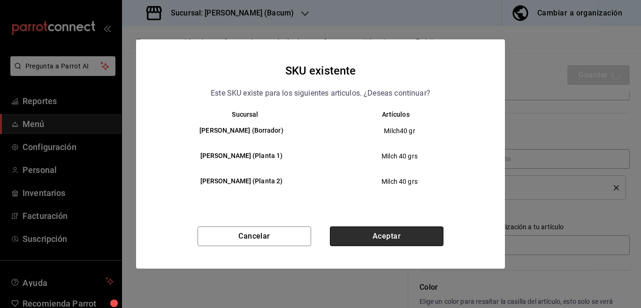
click at [412, 236] on button "Aceptar" at bounding box center [387, 237] width 114 height 20
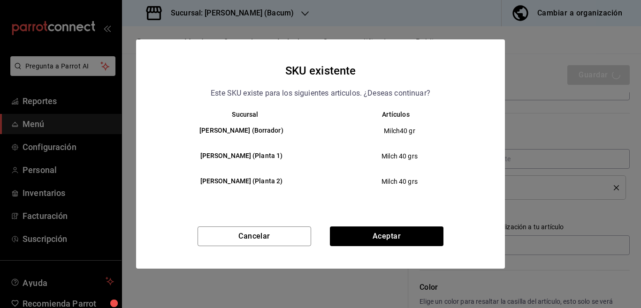
type textarea "x"
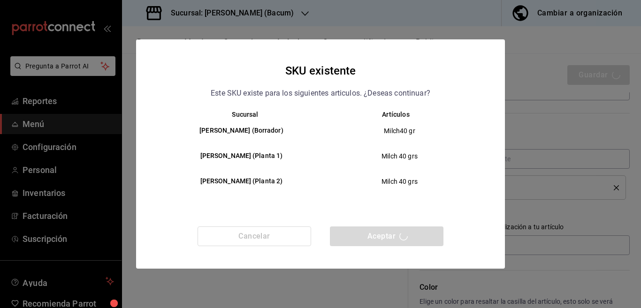
type textarea "x"
type input "AR-1756005013533"
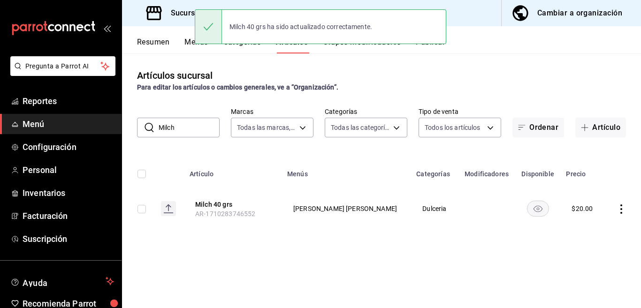
click at [188, 130] on input "Milch" at bounding box center [189, 127] width 61 height 19
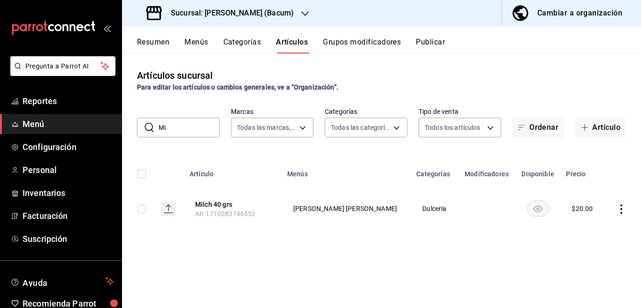
type input "M"
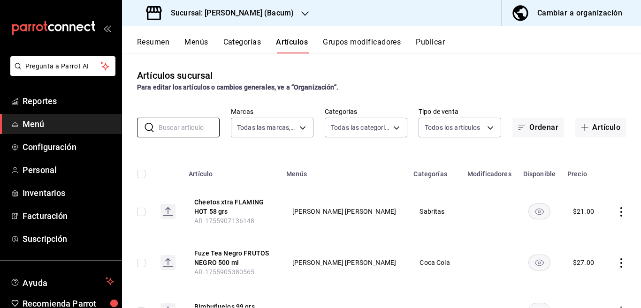
click at [243, 40] on button "Categorías" at bounding box center [242, 46] width 38 height 16
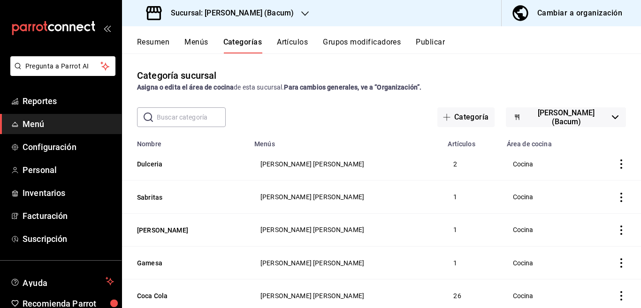
click at [296, 42] on button "Artículos" at bounding box center [292, 46] width 31 height 16
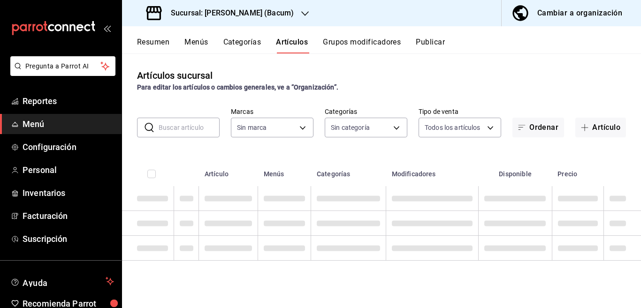
click at [183, 126] on input "text" at bounding box center [189, 127] width 61 height 19
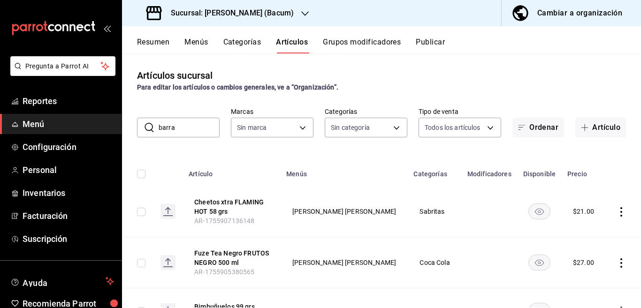
type input "[PERSON_NAME]"
type input "505b0117-abe4-4944-a6e3-722b959c54d1,731589ff-709c-49d7-a53a-42265ccb6aa2,844aa…"
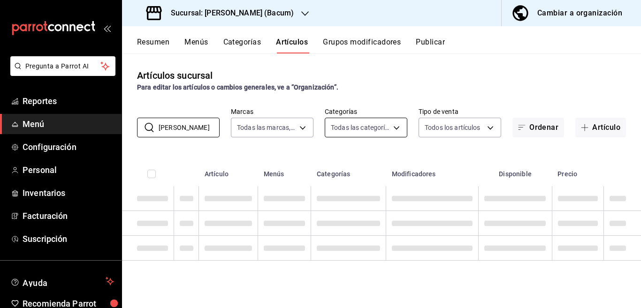
type input "d9131804-351d-4d94-a190-6ea00eea3cd4"
type input "[PERSON_NAME]"
click at [379, 146] on div "Artículos sucursal Para editar los artículos o cambios generales, ve a “Organiz…" at bounding box center [381, 180] width 519 height 254
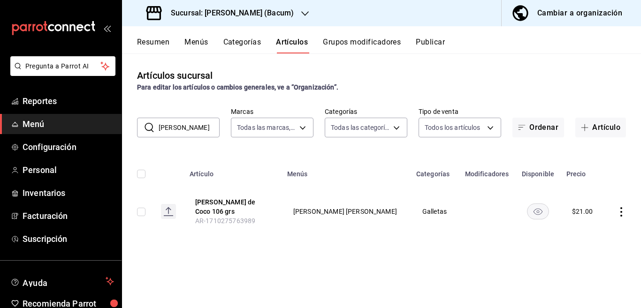
click at [620, 208] on icon "actions" at bounding box center [620, 211] width 9 height 9
click at [590, 229] on span "Editar" at bounding box center [593, 231] width 24 height 10
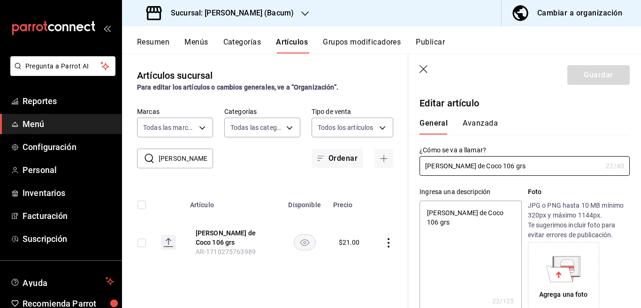
type textarea "x"
type input "$21.00"
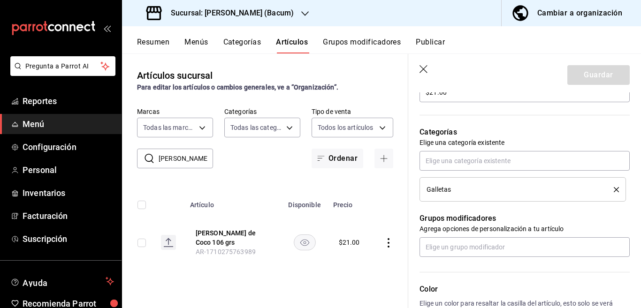
scroll to position [305, 0]
click at [614, 188] on icon "delete" at bounding box center [616, 188] width 5 height 5
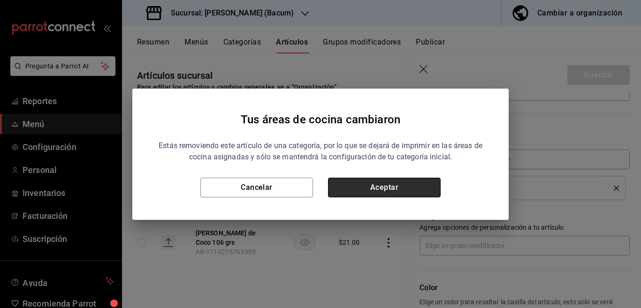
click at [418, 186] on button "Aceptar" at bounding box center [384, 188] width 113 height 20
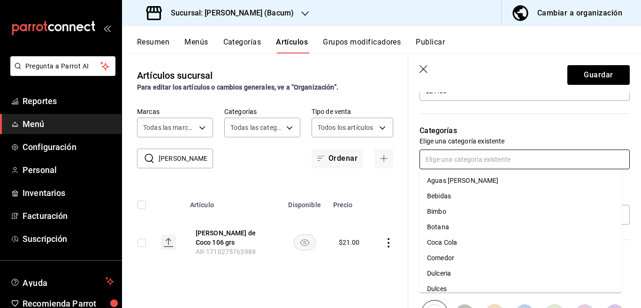
click at [485, 160] on input "text" at bounding box center [524, 160] width 210 height 20
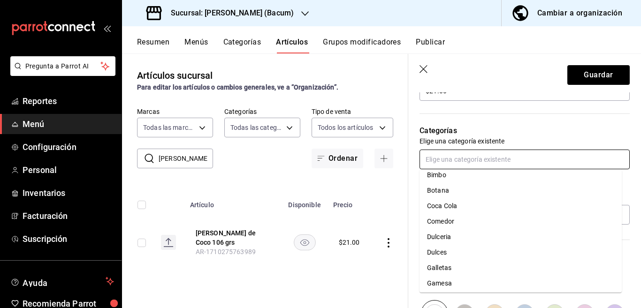
scroll to position [55, 0]
click at [446, 264] on li "Gamesa" at bounding box center [520, 264] width 202 height 15
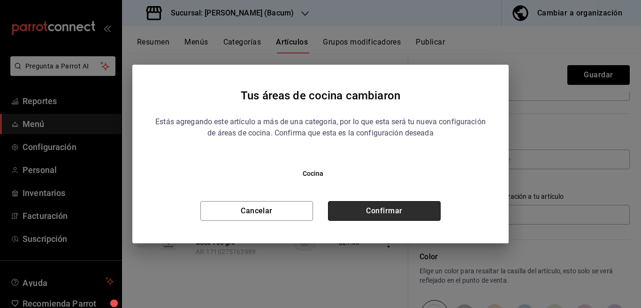
click at [401, 209] on button "Confirmar" at bounding box center [384, 211] width 113 height 20
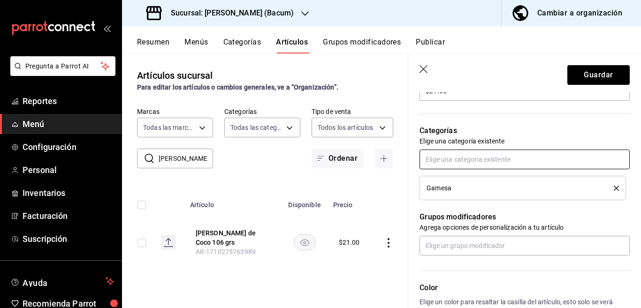
scroll to position [305, 0]
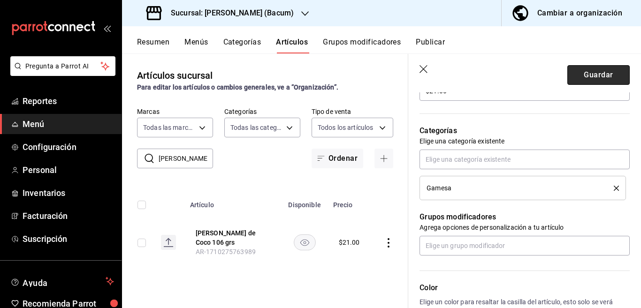
click at [587, 72] on button "Guardar" at bounding box center [598, 75] width 62 height 20
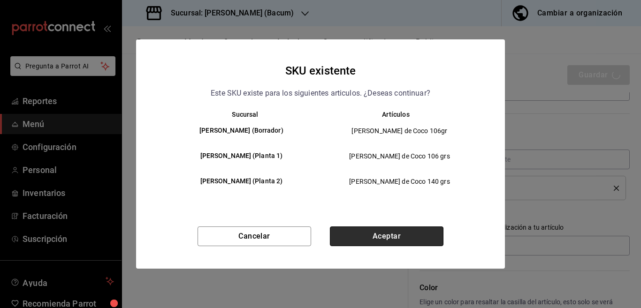
click at [408, 237] on button "Aceptar" at bounding box center [387, 237] width 114 height 20
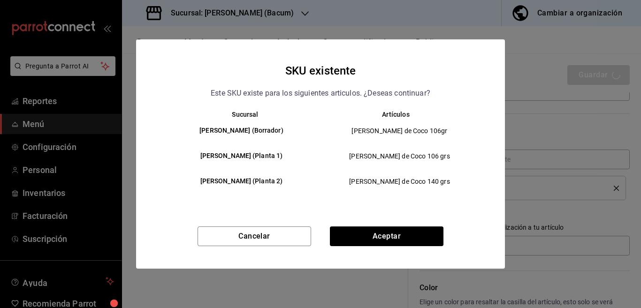
type textarea "x"
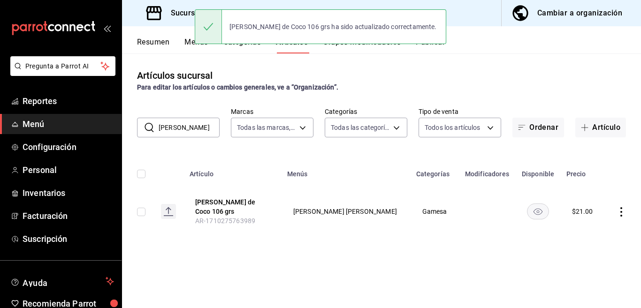
click at [193, 127] on input "[PERSON_NAME]" at bounding box center [189, 127] width 61 height 19
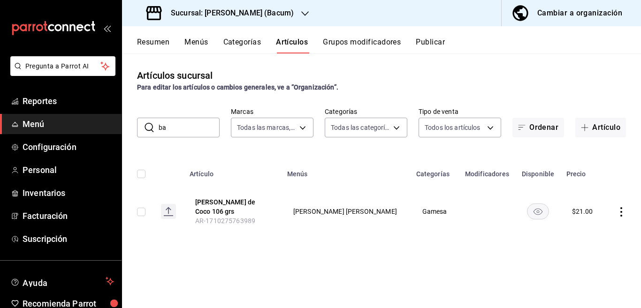
type input "b"
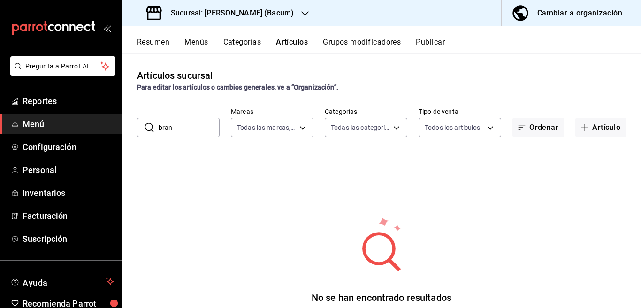
click at [369, 151] on div "Artículos sucursal Para editar los artículos o cambios generales, ve a “Organiz…" at bounding box center [381, 180] width 519 height 254
click at [191, 134] on input "bran" at bounding box center [189, 127] width 61 height 19
type input "b"
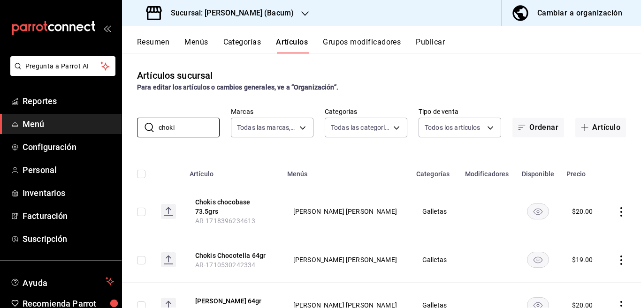
type input "choki"
click at [348, 150] on div "Artículos sucursal Para editar los artículos o cambios generales, ve a “Organiz…" at bounding box center [381, 180] width 519 height 254
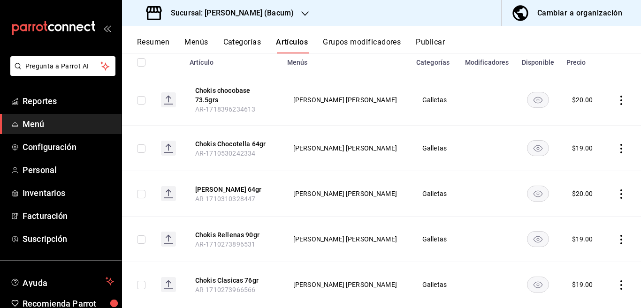
scroll to position [114, 0]
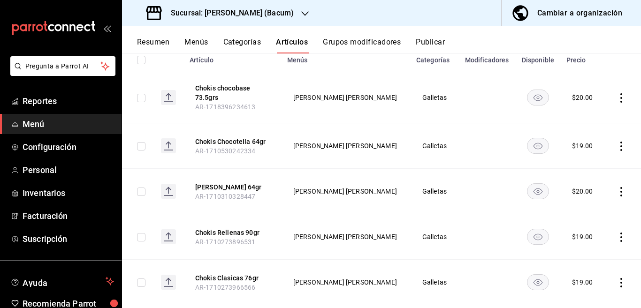
click at [616, 189] on icon "actions" at bounding box center [620, 191] width 9 height 9
click at [581, 211] on span "Editar" at bounding box center [585, 213] width 24 height 10
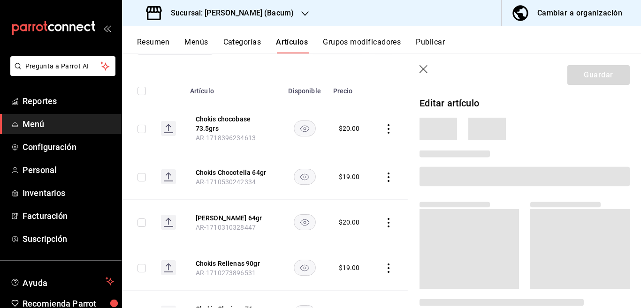
scroll to position [114, 0]
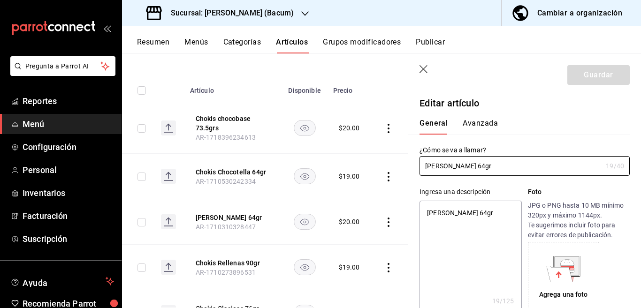
type textarea "x"
type input "$20.00"
type input "[PERSON_NAME] 64grs"
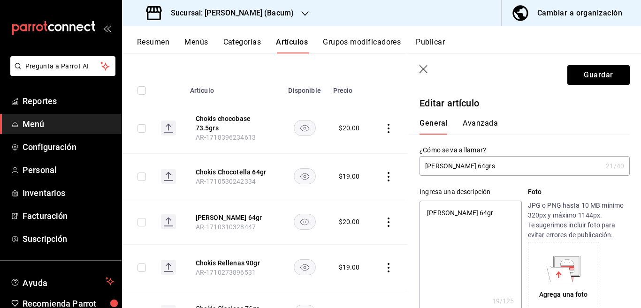
type textarea "x"
type input "[PERSON_NAME] 64 grs"
type textarea "x"
type input "Chokis Brow 64 grs"
type textarea "x"
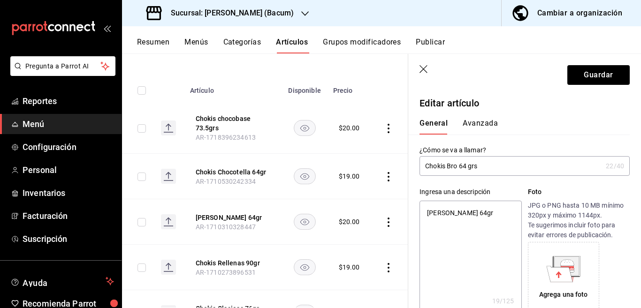
type input "Chokis Br 64 grs"
type textarea "x"
type input "Chokis B 64 grs"
type textarea "x"
type input "Chokis BRO 64 grs"
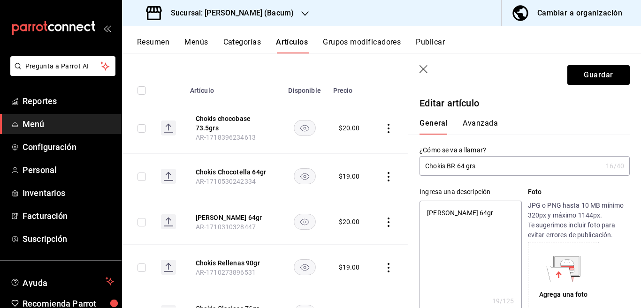
type textarea "x"
type input "[PERSON_NAME] 64 grs"
type textarea "x"
type input "[PERSON_NAME] 64 grs"
type textarea "x"
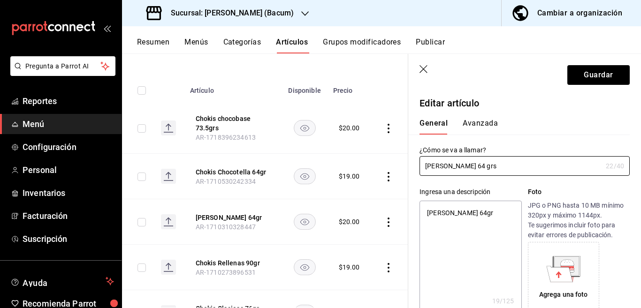
type input "[PERSON_NAME] 64 grs"
type textarea "x"
click at [493, 212] on textarea "[PERSON_NAME] 64gr" at bounding box center [470, 257] width 102 height 113
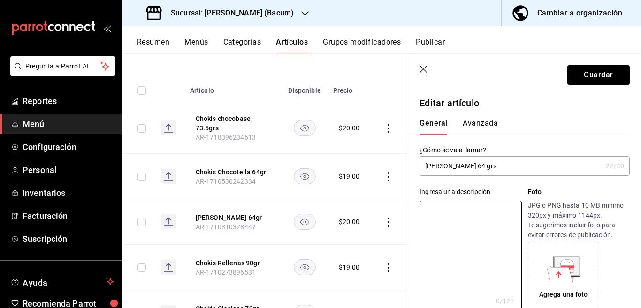
click at [510, 167] on input "[PERSON_NAME] 64 grs" at bounding box center [510, 166] width 182 height 19
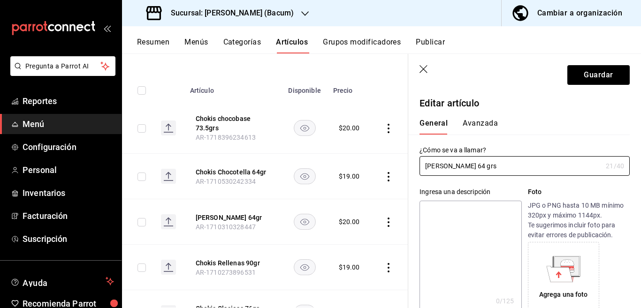
type input "[PERSON_NAME] 64 grs"
click at [459, 209] on textarea at bounding box center [470, 257] width 102 height 113
paste textarea "[PERSON_NAME] 64 grs"
type textarea "[PERSON_NAME] 64 grs"
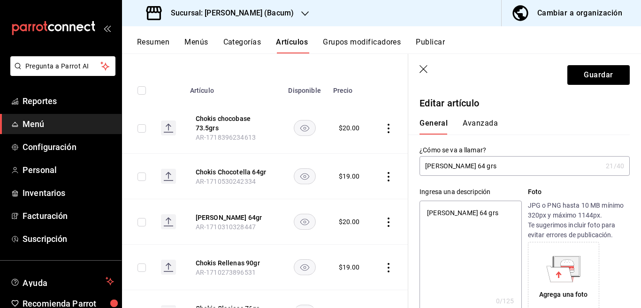
type textarea "x"
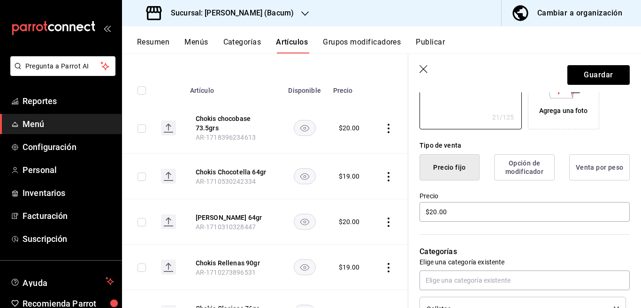
scroll to position [190, 0]
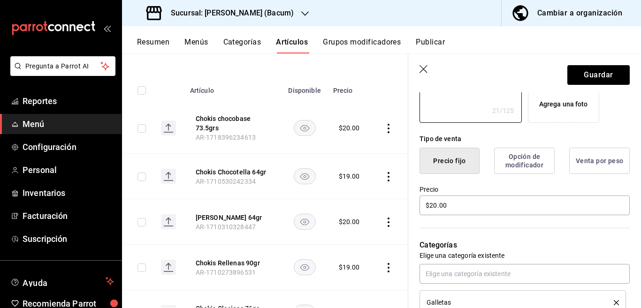
type textarea "[PERSON_NAME] 64 grs"
type textarea "x"
click at [467, 206] on input "$20.00" at bounding box center [524, 206] width 210 height 20
type input "$21.00"
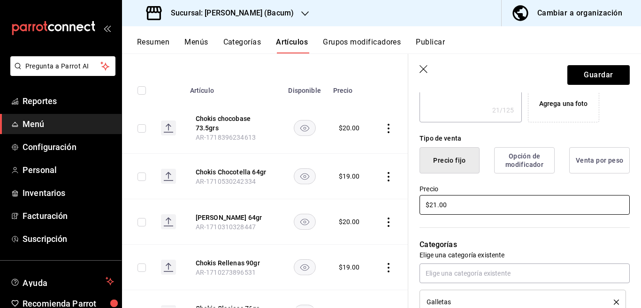
type textarea "x"
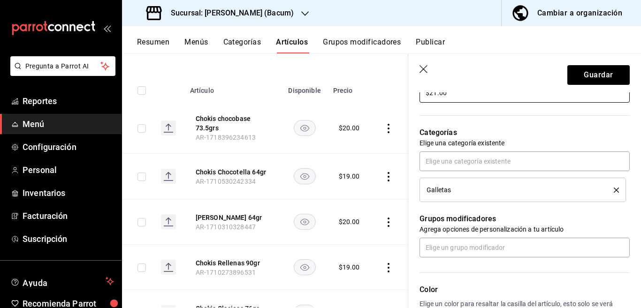
scroll to position [305, 0]
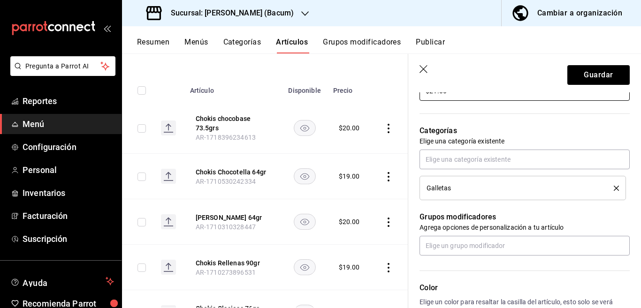
type input "$21.00"
click at [607, 188] on button "delete" at bounding box center [613, 188] width 12 height 5
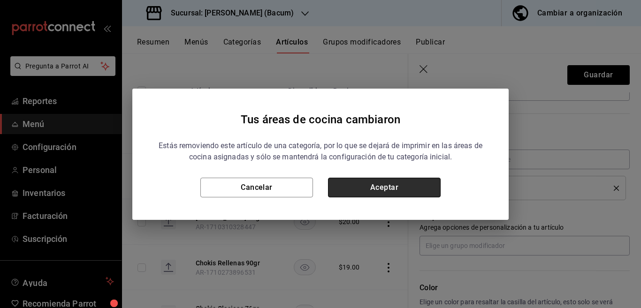
click at [408, 186] on button "Aceptar" at bounding box center [384, 188] width 113 height 20
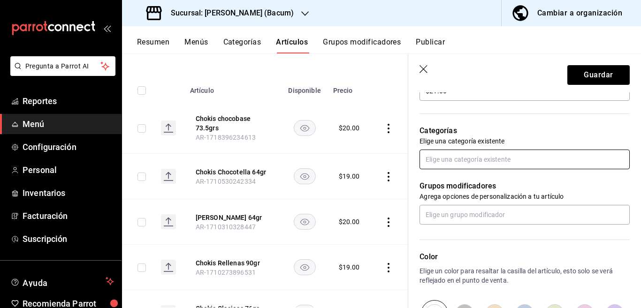
click at [498, 162] on input "text" at bounding box center [524, 160] width 210 height 20
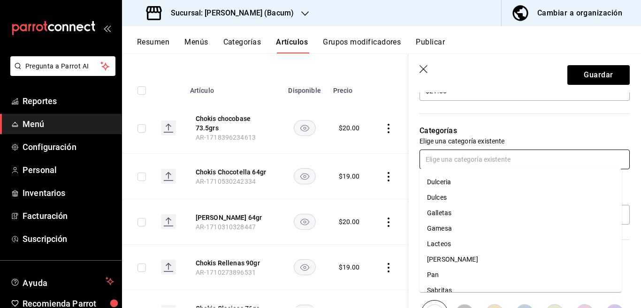
scroll to position [92, 0]
click at [443, 225] on li "Gamesa" at bounding box center [520, 227] width 202 height 15
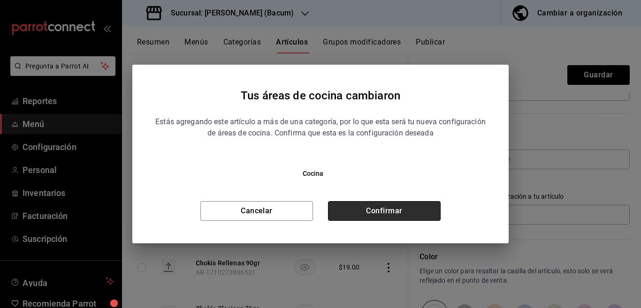
click at [415, 209] on button "Confirmar" at bounding box center [384, 211] width 113 height 20
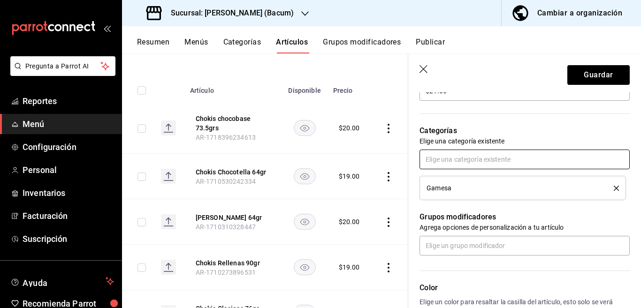
scroll to position [305, 0]
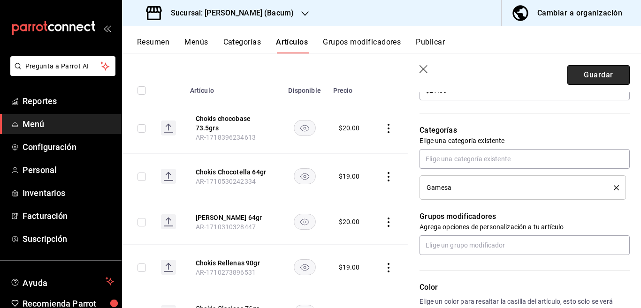
click at [578, 74] on button "Guardar" at bounding box center [598, 75] width 62 height 20
type textarea "x"
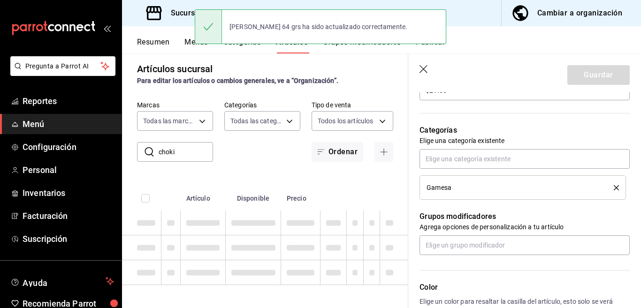
type textarea "x"
type input "AR-1756005242232"
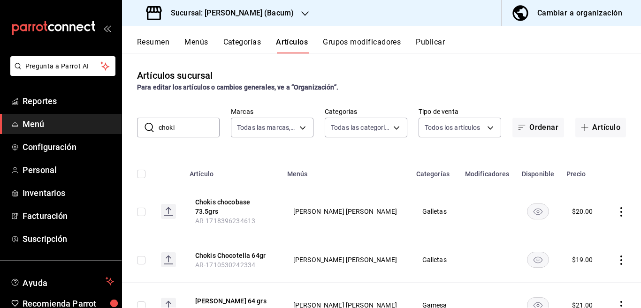
click at [616, 212] on icon "actions" at bounding box center [620, 211] width 9 height 9
click at [578, 232] on span "Editar" at bounding box center [585, 233] width 24 height 10
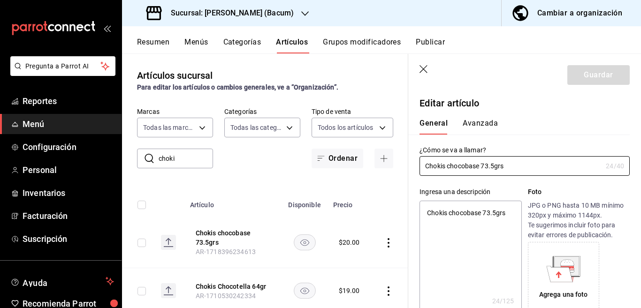
type textarea "x"
type input "$20.00"
click at [514, 215] on textarea "Chokis chocobase 73.5grs" at bounding box center [470, 257] width 102 height 113
click at [515, 166] on input "Chokis chocobase 73.5grs" at bounding box center [510, 166] width 182 height 19
type textarea "x"
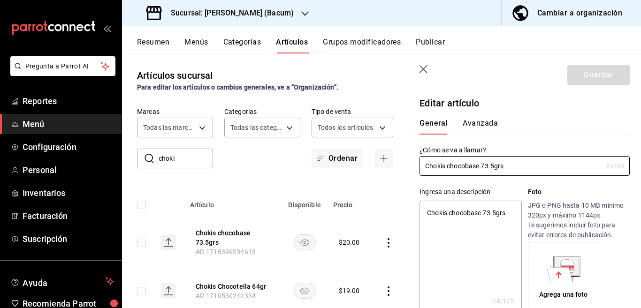
click at [509, 213] on textarea "Chokis chocobase 73.5grs" at bounding box center [470, 257] width 102 height 113
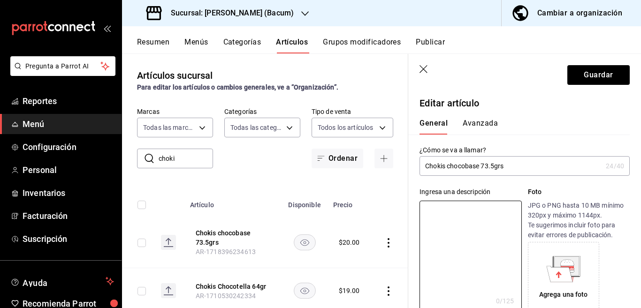
click at [511, 163] on input "Chokis chocobase 73.5grs" at bounding box center [510, 166] width 182 height 19
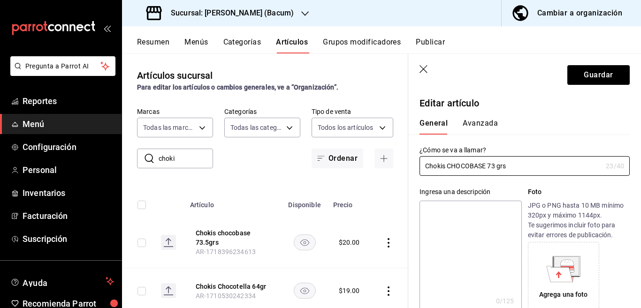
type input "Chokis CHOCOBASE 73 grs"
click at [469, 209] on textarea at bounding box center [470, 257] width 102 height 113
paste textarea "Chokis CHOCOBASE 73 grs"
type textarea "Chokis CHOCOBASE 73 grs"
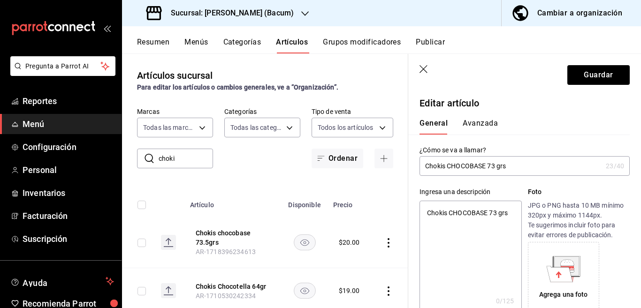
type textarea "x"
type textarea "Chokis CHOCOBASE 73 grs"
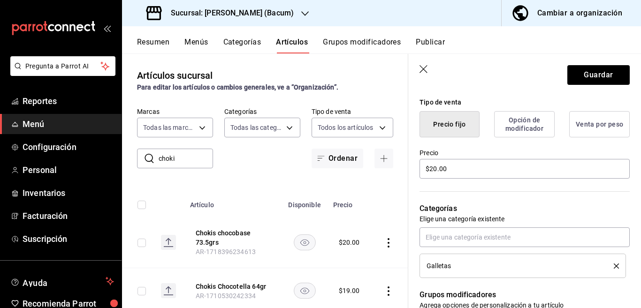
scroll to position [228, 0]
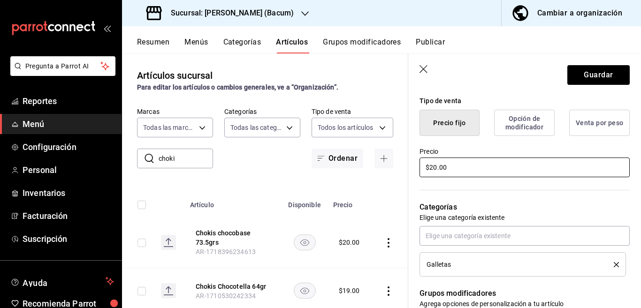
type textarea "x"
click at [461, 169] on input "$20.00" at bounding box center [524, 168] width 210 height 20
type input "$2.00"
type textarea "x"
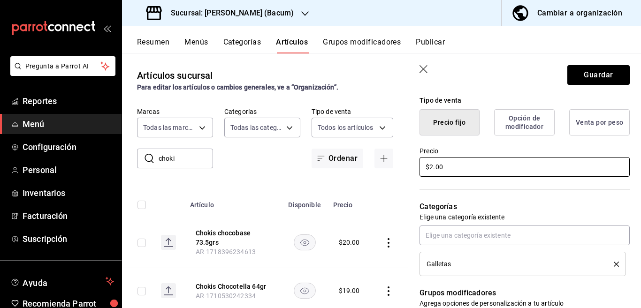
type input "$22.00"
type textarea "x"
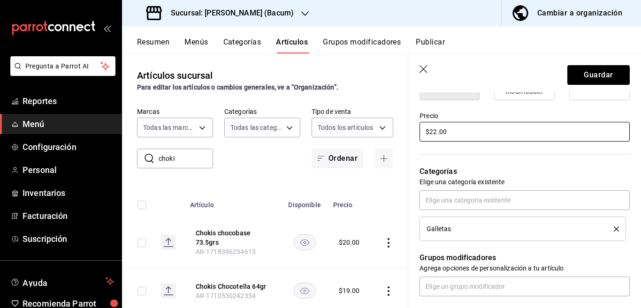
scroll to position [267, 0]
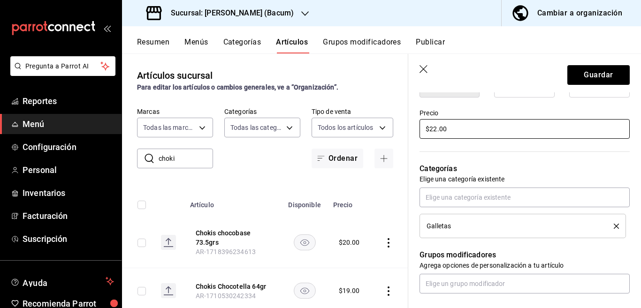
type input "$22.00"
click at [614, 225] on icon "delete" at bounding box center [616, 226] width 5 height 5
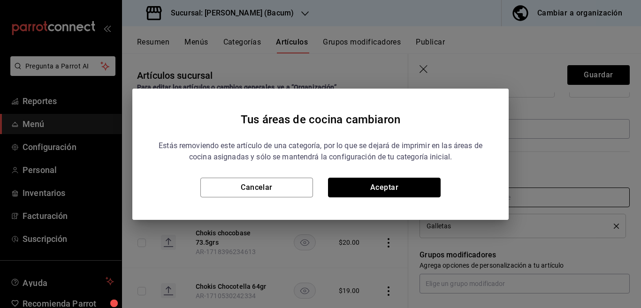
drag, startPoint x: 429, startPoint y: 183, endPoint x: 489, endPoint y: 201, distance: 63.1
click at [428, 183] on button "Aceptar" at bounding box center [384, 188] width 113 height 20
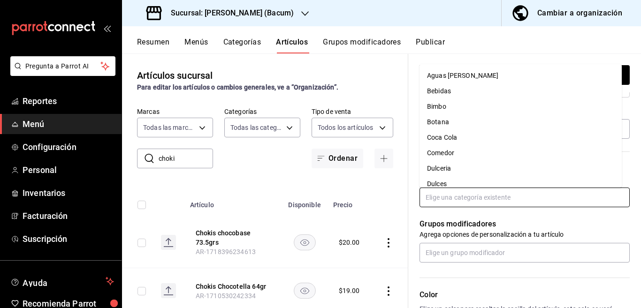
click at [499, 198] on input "text" at bounding box center [524, 198] width 210 height 20
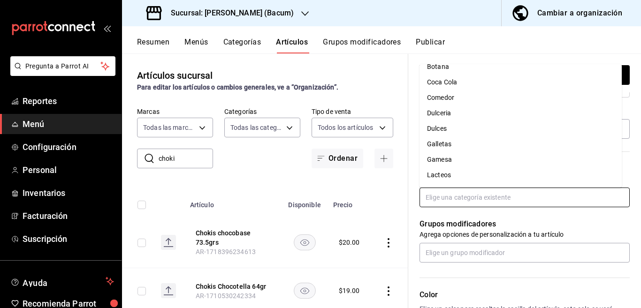
click at [444, 159] on li "Gamesa" at bounding box center [520, 159] width 202 height 15
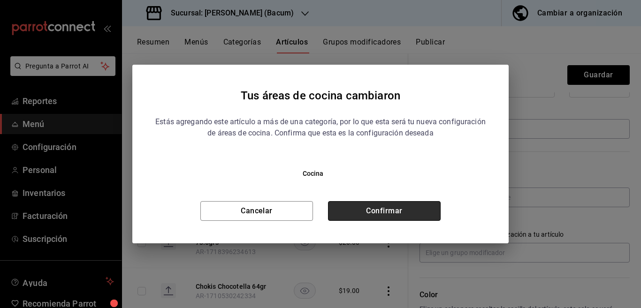
click at [401, 208] on button "Confirmar" at bounding box center [384, 211] width 113 height 20
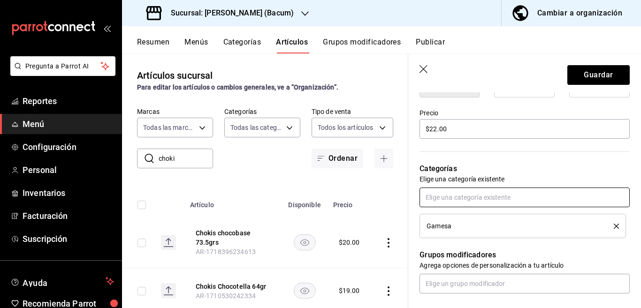
scroll to position [267, 0]
click at [595, 72] on button "Guardar" at bounding box center [598, 75] width 62 height 20
type textarea "x"
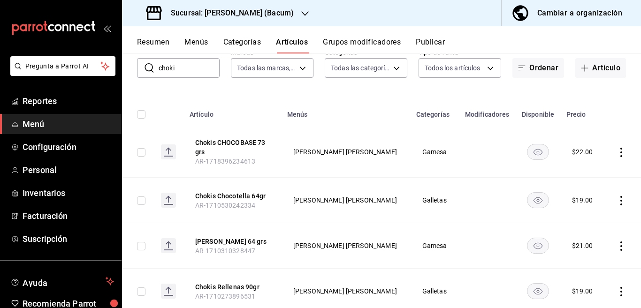
scroll to position [57, 0]
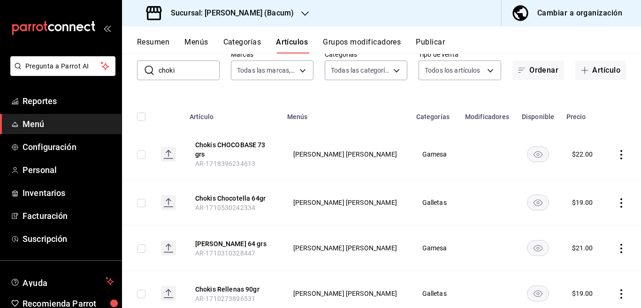
click at [616, 204] on icon "actions" at bounding box center [620, 202] width 9 height 9
click at [580, 223] on span "Editar" at bounding box center [585, 225] width 24 height 10
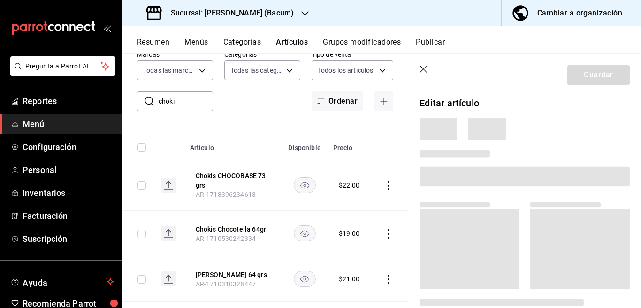
scroll to position [57, 0]
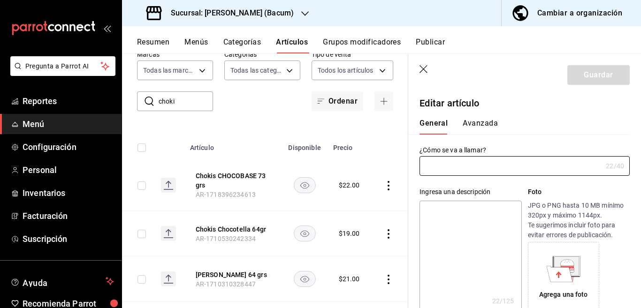
type input "Chokis Chocotella 64gr"
type textarea "Chokis Chocotella 64gr"
type textarea "x"
type input "AR-1710530242334"
type textarea "x"
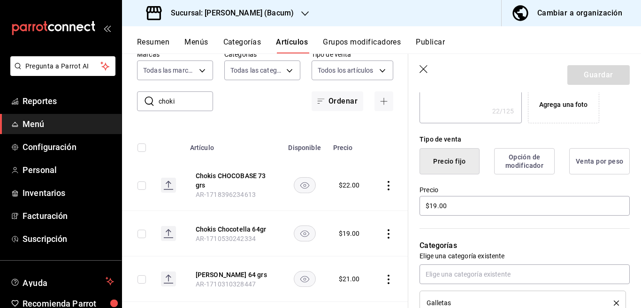
scroll to position [190, 0]
click at [461, 199] on input "$19.00" at bounding box center [524, 206] width 210 height 20
type input "$1.00"
type textarea "x"
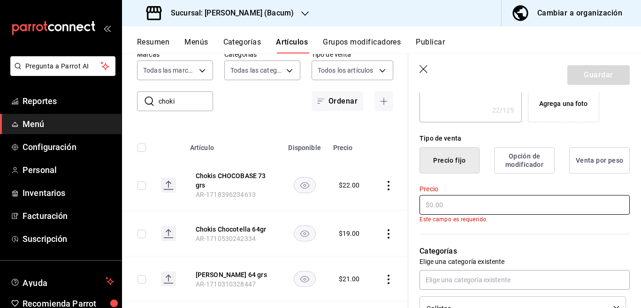
type textarea "x"
type input "$21.00"
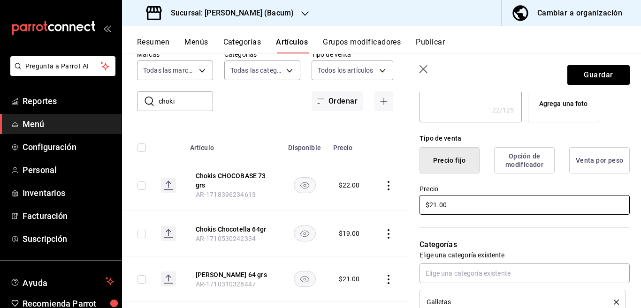
type textarea "x"
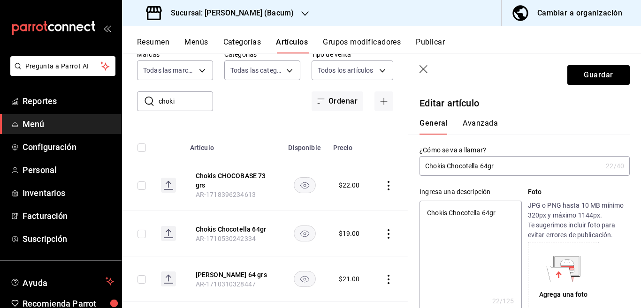
scroll to position [0, 0]
type input "$21.00"
type textarea "x"
click at [499, 214] on textarea "Chokis Chocotella 64gr" at bounding box center [470, 257] width 102 height 113
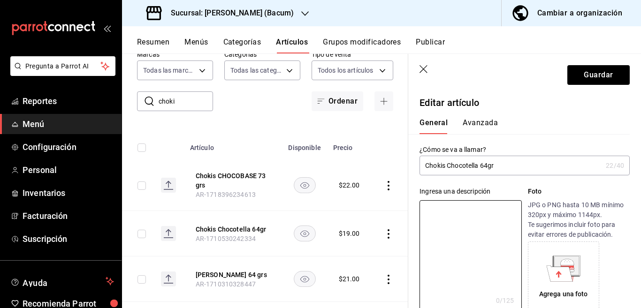
click at [513, 169] on input "Chokis Chocotella 64gr" at bounding box center [510, 165] width 182 height 19
click at [526, 167] on input "Chokis CHOCOTELLA 64 grs" at bounding box center [510, 165] width 182 height 19
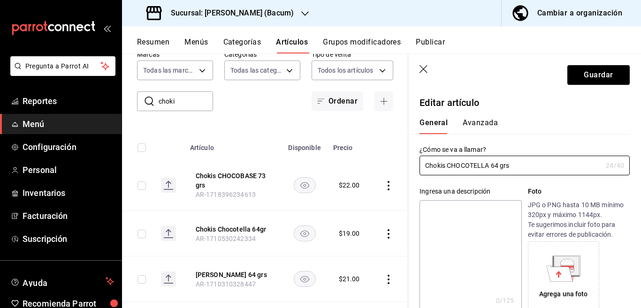
type input "Chokis CHOCOTELLA 64 grs"
click at [471, 210] on textarea at bounding box center [470, 256] width 102 height 113
paste textarea "Chokis CHOCOTELLA 64 grs"
type textarea "Chokis CHOCOTELLA 64 grs"
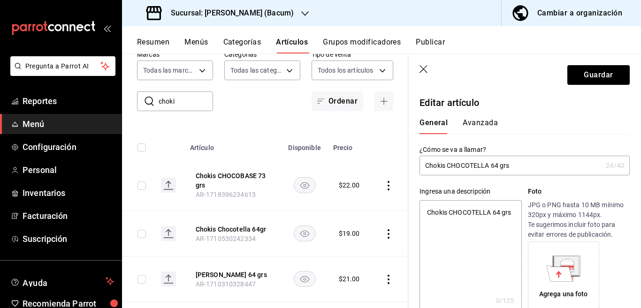
type textarea "x"
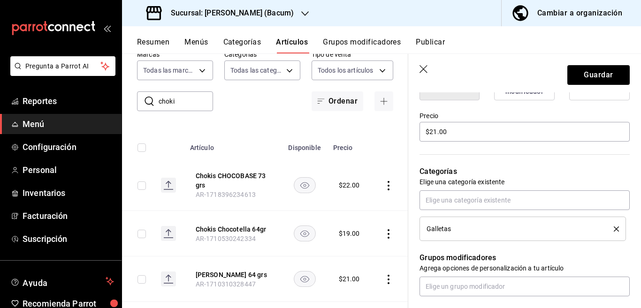
scroll to position [267, 0]
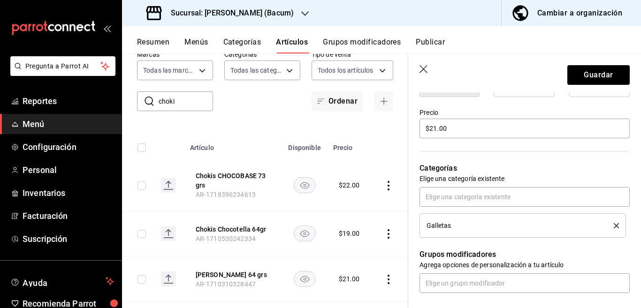
click at [614, 223] on icon "delete" at bounding box center [616, 225] width 5 height 5
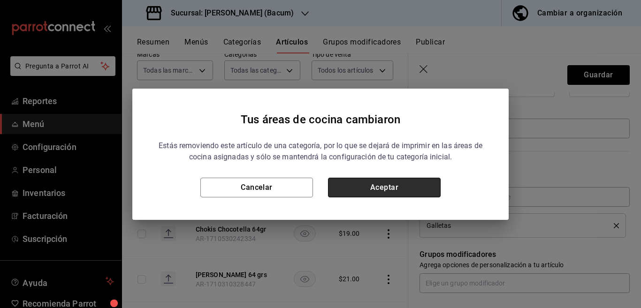
click at [417, 190] on button "Aceptar" at bounding box center [384, 188] width 113 height 20
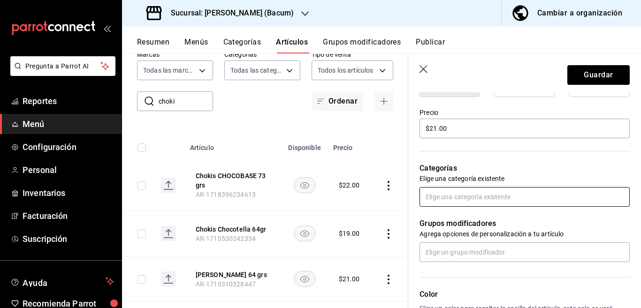
click at [482, 198] on input "text" at bounding box center [524, 197] width 210 height 20
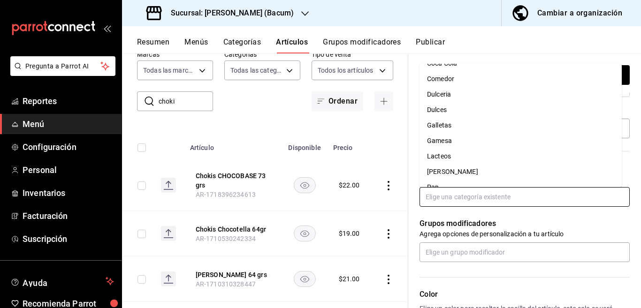
scroll to position [74, 0]
click at [441, 140] on li "Gamesa" at bounding box center [520, 140] width 202 height 15
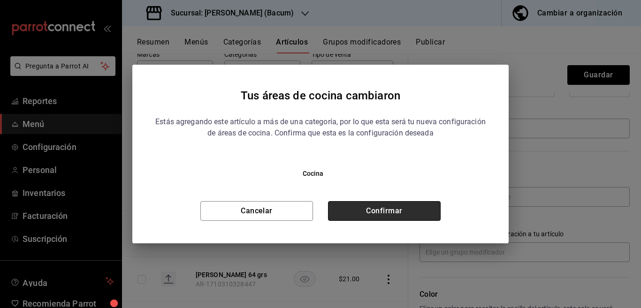
click at [409, 205] on button "Confirmar" at bounding box center [384, 211] width 113 height 20
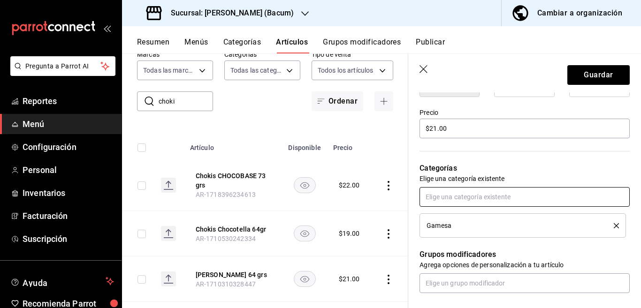
scroll to position [267, 0]
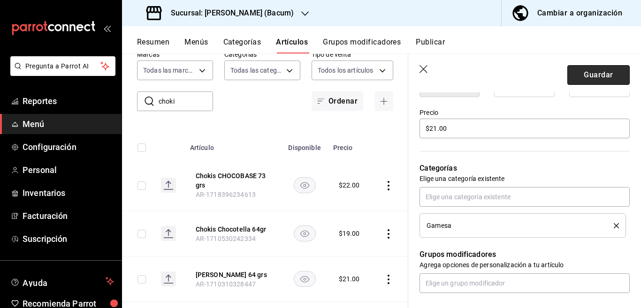
click at [580, 76] on button "Guardar" at bounding box center [598, 75] width 62 height 20
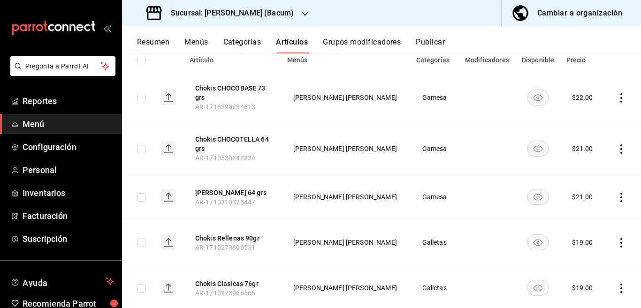
scroll to position [139, 0]
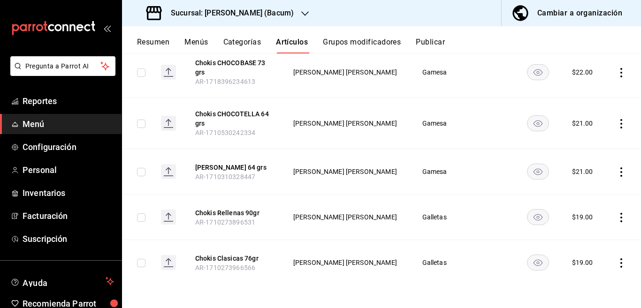
click at [616, 261] on icon "actions" at bounding box center [620, 262] width 9 height 9
click at [580, 244] on span "Editar" at bounding box center [585, 245] width 24 height 10
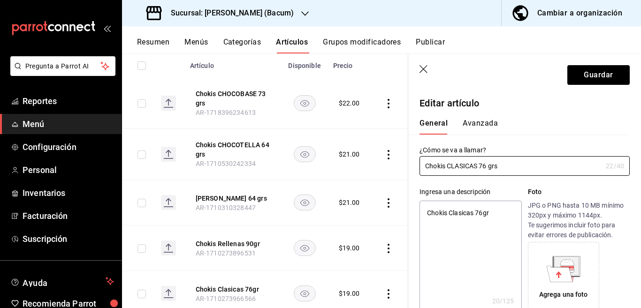
click at [502, 214] on textarea "Chokis Clasicas 76gr" at bounding box center [470, 257] width 102 height 113
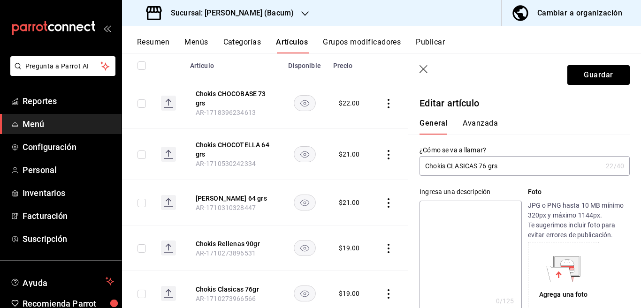
click at [510, 166] on input "Chokis CLASICAS 76 grs" at bounding box center [510, 166] width 182 height 19
click at [456, 211] on textarea at bounding box center [470, 257] width 102 height 113
paste textarea "Chokis CLASICAS 76 grs"
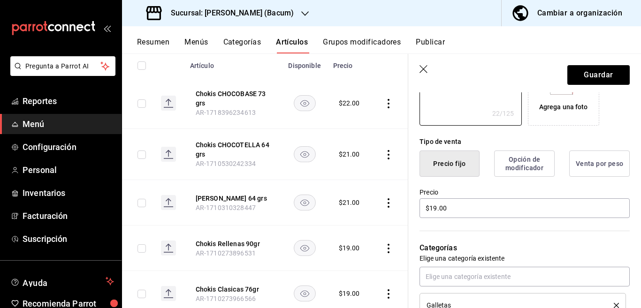
scroll to position [190, 0]
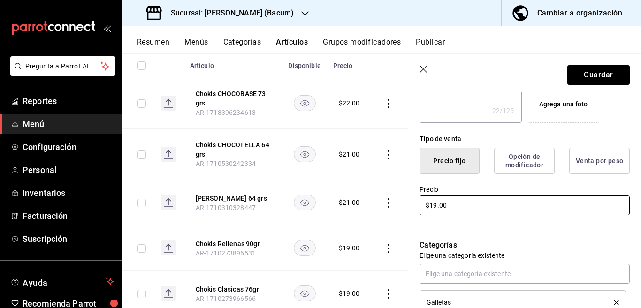
click at [468, 208] on input "$19.00" at bounding box center [524, 206] width 210 height 20
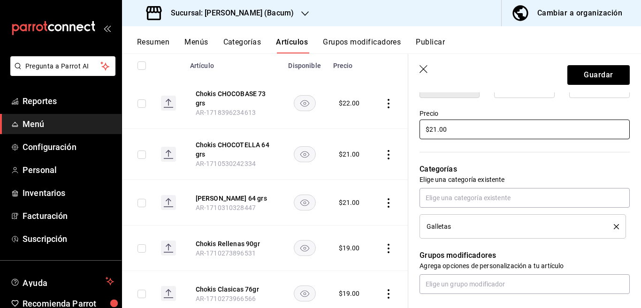
scroll to position [267, 0]
click at [614, 225] on icon "delete" at bounding box center [616, 226] width 5 height 5
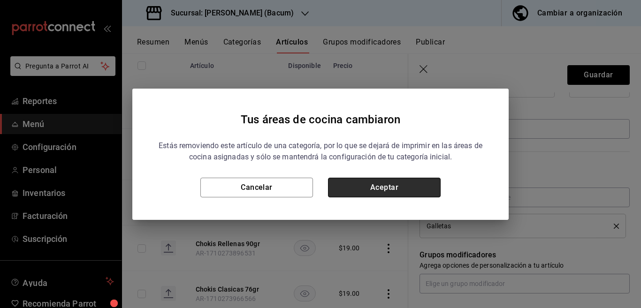
click at [416, 189] on button "Aceptar" at bounding box center [384, 188] width 113 height 20
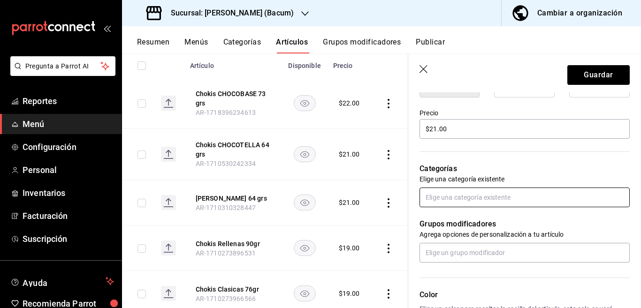
click at [457, 196] on input "text" at bounding box center [524, 198] width 210 height 20
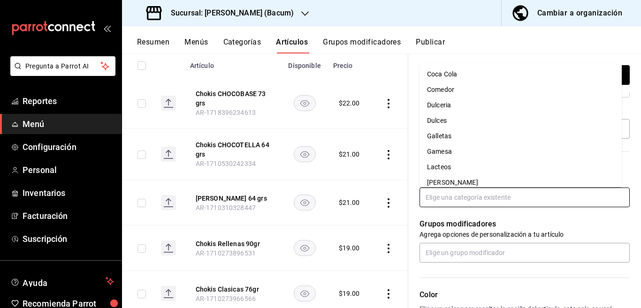
scroll to position [74, 0]
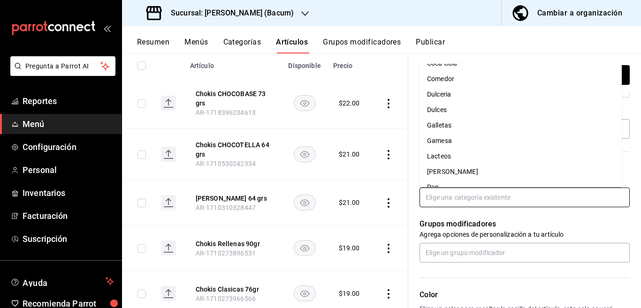
click at [446, 139] on li "Gamesa" at bounding box center [520, 140] width 202 height 15
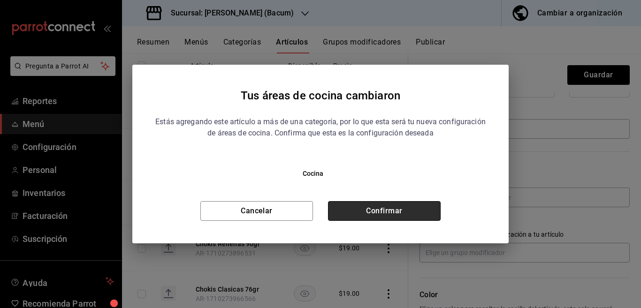
click at [389, 206] on button "Confirmar" at bounding box center [384, 211] width 113 height 20
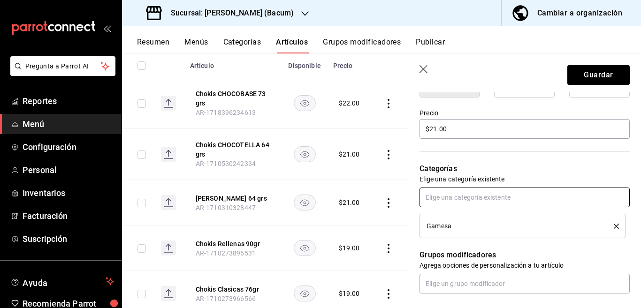
scroll to position [267, 0]
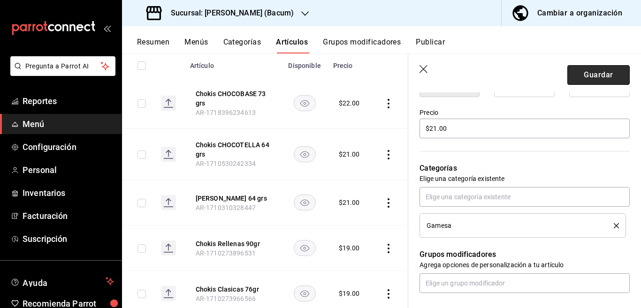
click at [589, 78] on button "Guardar" at bounding box center [598, 75] width 62 height 20
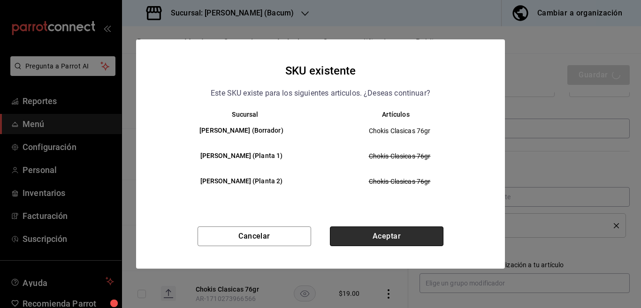
click at [405, 238] on button "Aceptar" at bounding box center [387, 237] width 114 height 20
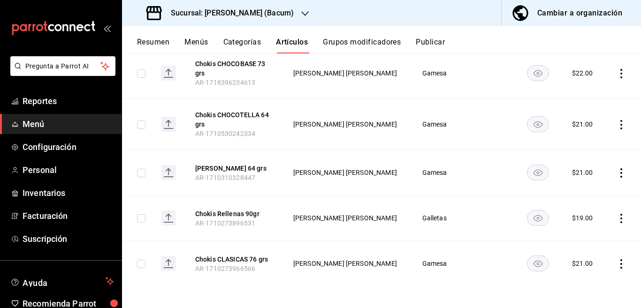
scroll to position [139, 0]
click at [616, 217] on icon "actions" at bounding box center [620, 217] width 9 height 9
click at [584, 241] on span "Editar" at bounding box center [585, 239] width 24 height 10
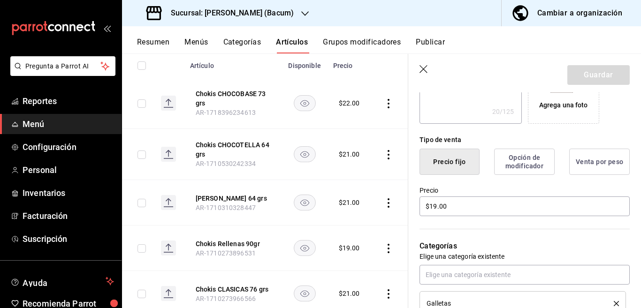
scroll to position [190, 0]
click at [493, 202] on input "$19.00" at bounding box center [524, 206] width 210 height 20
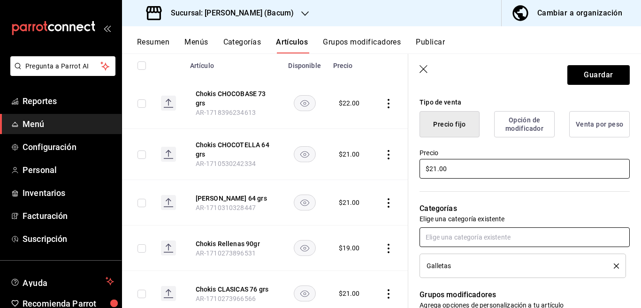
scroll to position [229, 0]
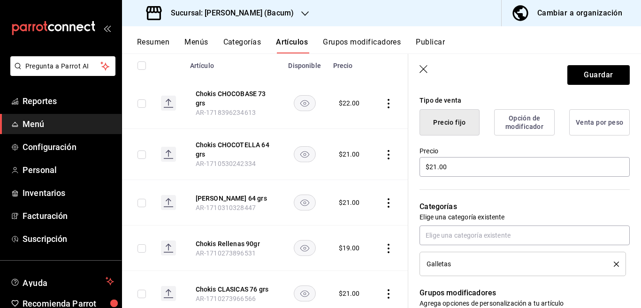
click at [614, 264] on icon "delete" at bounding box center [616, 264] width 5 height 5
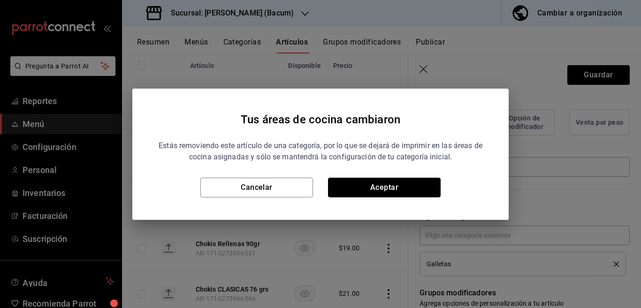
drag, startPoint x: 394, startPoint y: 186, endPoint x: 401, endPoint y: 202, distance: 17.4
click at [394, 186] on button "Aceptar" at bounding box center [384, 188] width 113 height 20
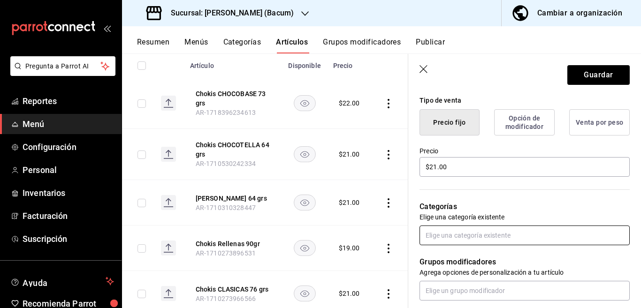
click at [448, 235] on input "text" at bounding box center [524, 236] width 210 height 20
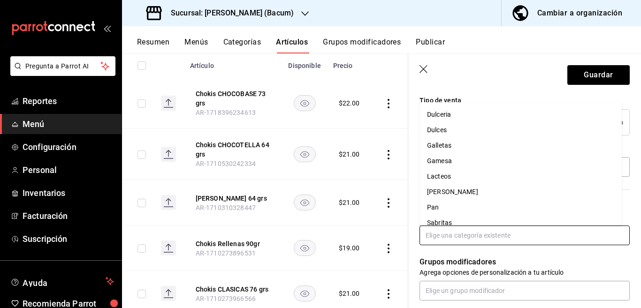
scroll to position [92, 0]
click at [444, 156] on li "Gamesa" at bounding box center [520, 160] width 202 height 15
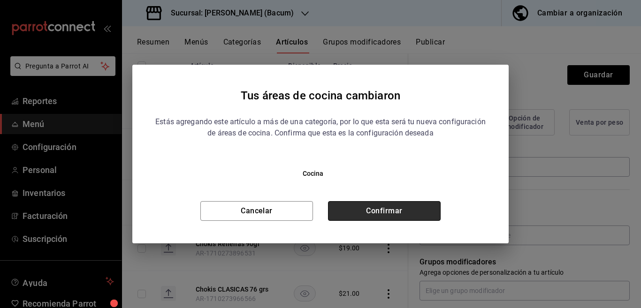
click at [404, 206] on button "Confirmar" at bounding box center [384, 211] width 113 height 20
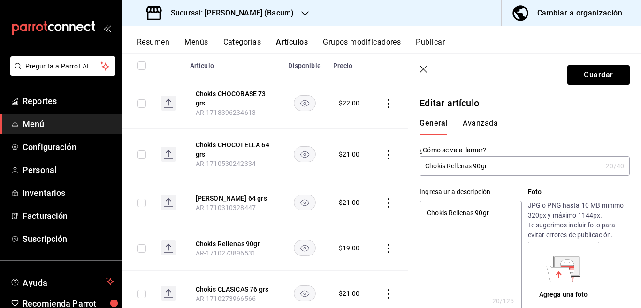
scroll to position [0, 0]
click at [502, 169] on input "Chokis Rellenas 90gr" at bounding box center [510, 166] width 182 height 19
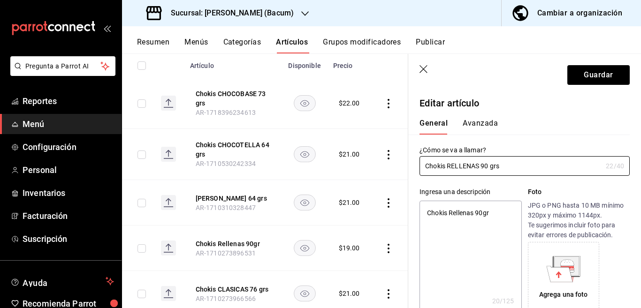
click at [490, 210] on textarea "Chokis Rellenas 90gr" at bounding box center [470, 257] width 102 height 113
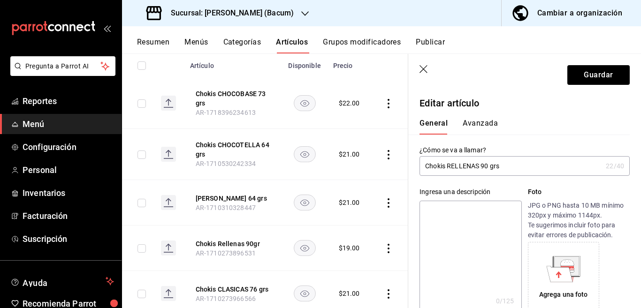
click at [512, 167] on input "Chokis RELLENAS 90 grs" at bounding box center [510, 166] width 182 height 19
click at [452, 212] on textarea at bounding box center [470, 257] width 102 height 113
paste textarea "Chokis RELLENAS 90 grs"
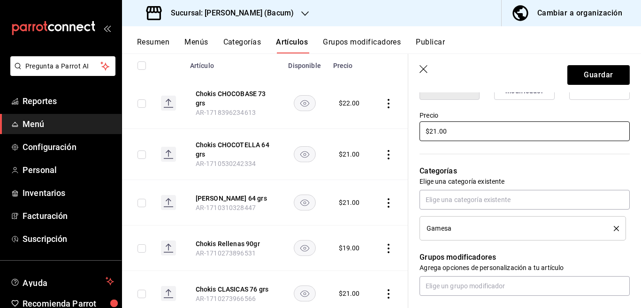
scroll to position [267, 0]
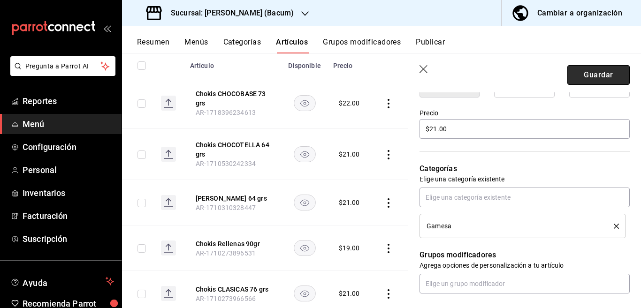
click at [588, 76] on button "Guardar" at bounding box center [598, 75] width 62 height 20
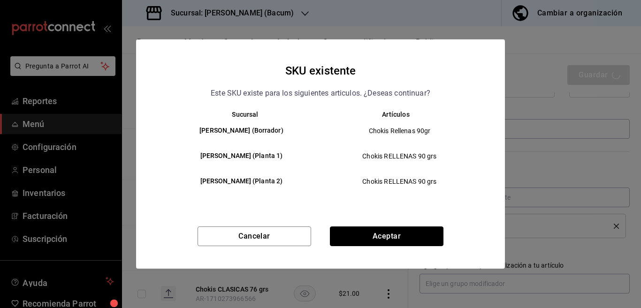
click at [379, 233] on button "Aceptar" at bounding box center [387, 237] width 114 height 20
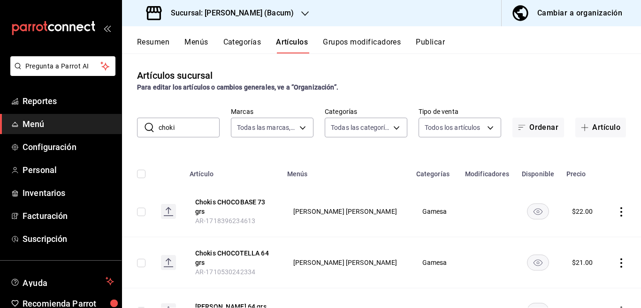
click at [198, 122] on input "choki" at bounding box center [189, 127] width 61 height 19
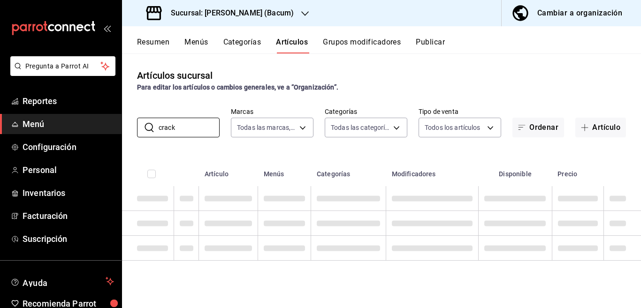
click at [368, 145] on div "Artículos sucursal Para editar los artículos o cambios generales, ve a “Organiz…" at bounding box center [381, 180] width 519 height 254
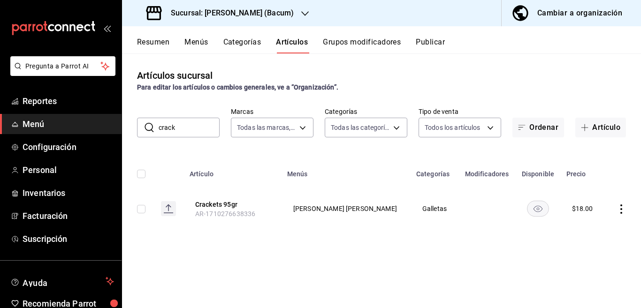
click at [621, 208] on icon "actions" at bounding box center [621, 209] width 2 height 9
click at [588, 230] on span "Editar" at bounding box center [593, 231] width 24 height 10
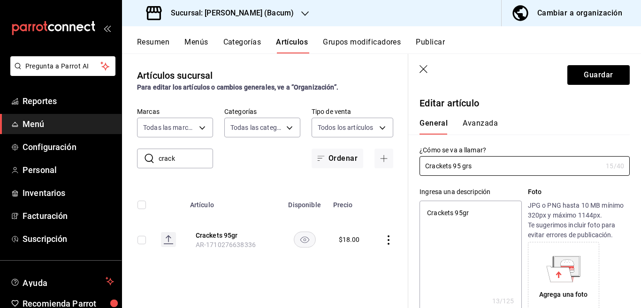
click at [485, 215] on textarea "Crackets 95gr" at bounding box center [470, 257] width 102 height 113
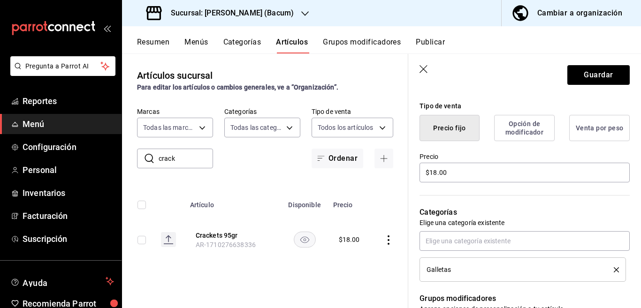
scroll to position [228, 0]
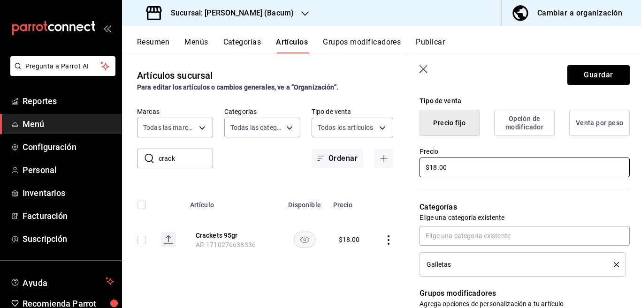
click at [471, 169] on input "$18.00" at bounding box center [524, 168] width 210 height 20
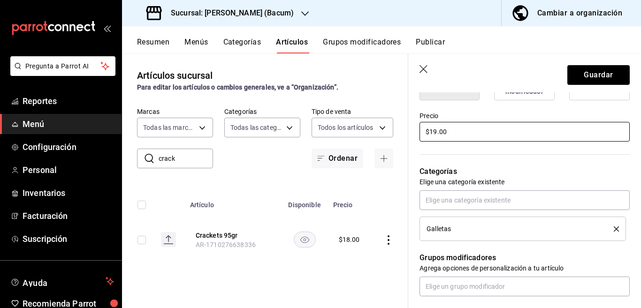
scroll to position [267, 0]
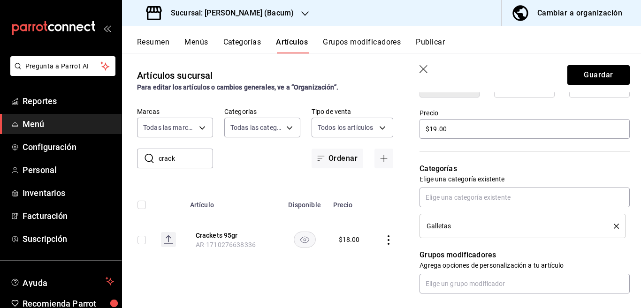
click at [614, 225] on icon "delete" at bounding box center [616, 226] width 5 height 5
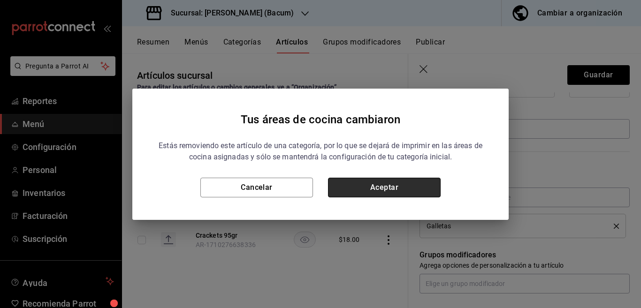
click at [424, 188] on button "Aceptar" at bounding box center [384, 188] width 113 height 20
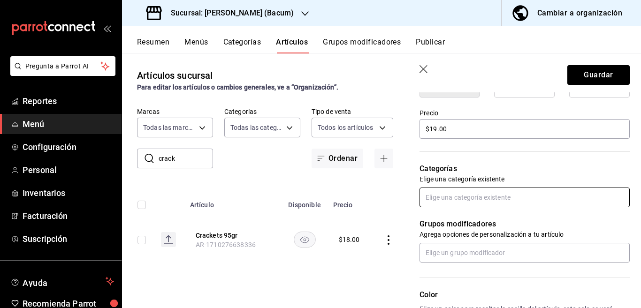
click at [483, 195] on input "text" at bounding box center [524, 198] width 210 height 20
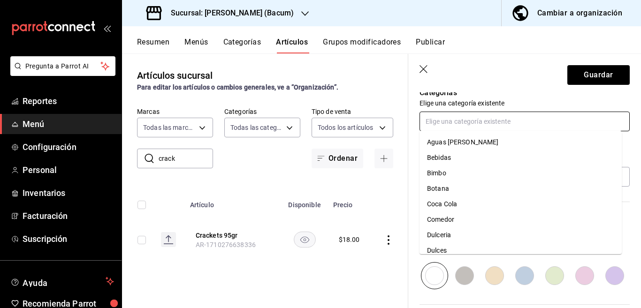
scroll to position [343, 0]
click at [397, 173] on div "Artículos sucursal Para editar los artículos o cambios generales, ve a “Organiz…" at bounding box center [265, 180] width 286 height 254
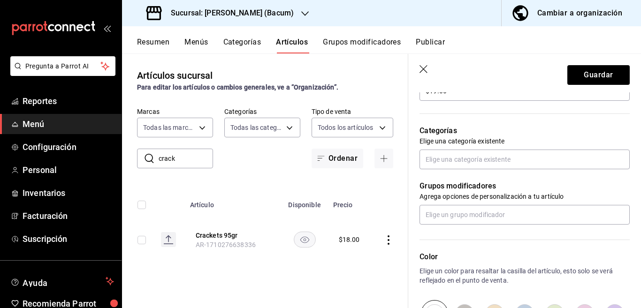
scroll to position [267, 0]
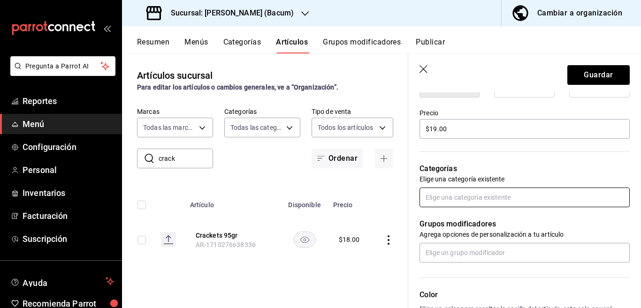
click at [477, 194] on input "text" at bounding box center [524, 198] width 210 height 20
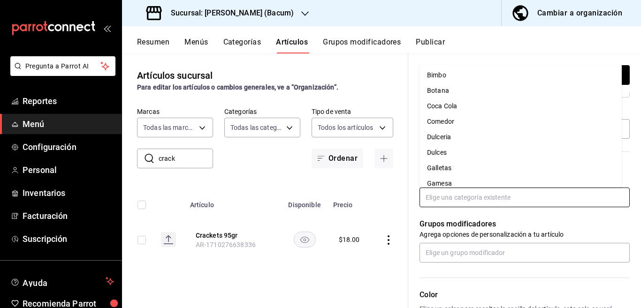
scroll to position [55, 0]
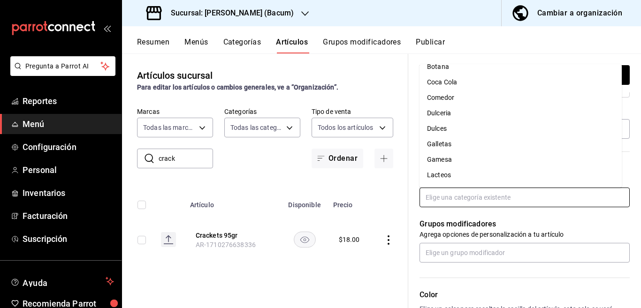
click at [443, 157] on li "Gamesa" at bounding box center [520, 159] width 202 height 15
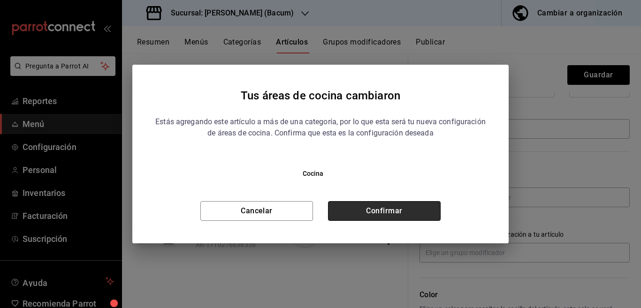
click at [407, 208] on button "Confirmar" at bounding box center [384, 211] width 113 height 20
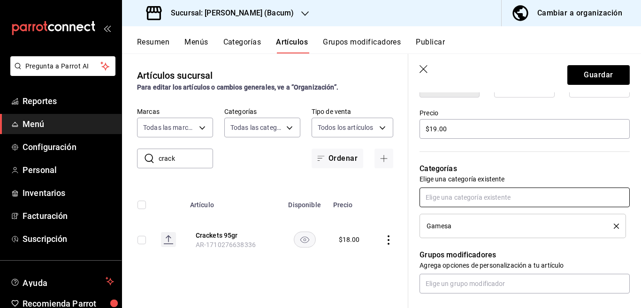
scroll to position [267, 0]
click at [581, 73] on button "Guardar" at bounding box center [598, 75] width 62 height 20
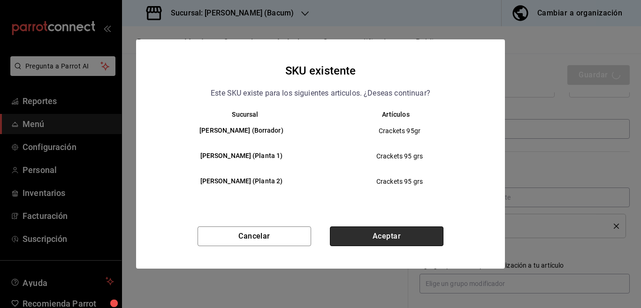
click at [403, 235] on button "Aceptar" at bounding box center [387, 237] width 114 height 20
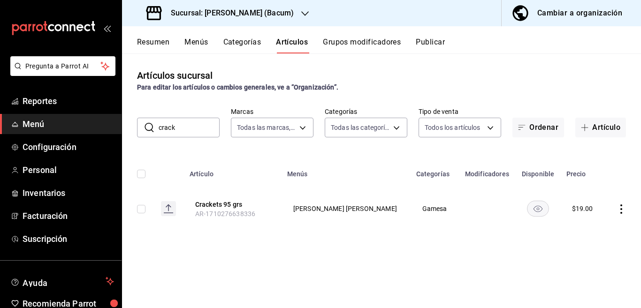
click at [181, 126] on input "crack" at bounding box center [189, 127] width 61 height 19
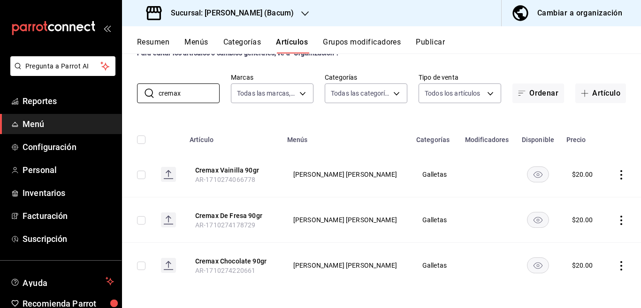
scroll to position [37, 0]
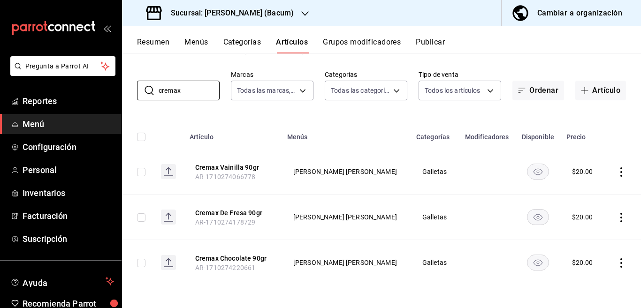
click at [616, 173] on icon "actions" at bounding box center [620, 171] width 9 height 9
click at [581, 192] on span "Editar" at bounding box center [585, 194] width 24 height 10
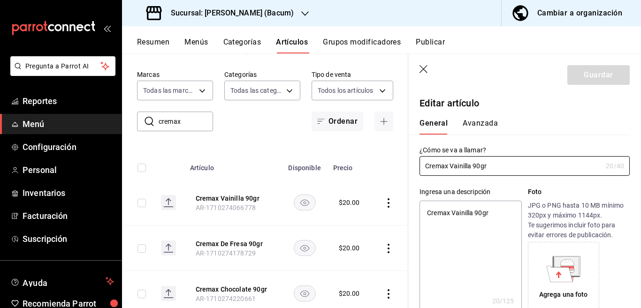
click at [498, 217] on textarea "Cremax Vainilla 90gr" at bounding box center [470, 257] width 102 height 113
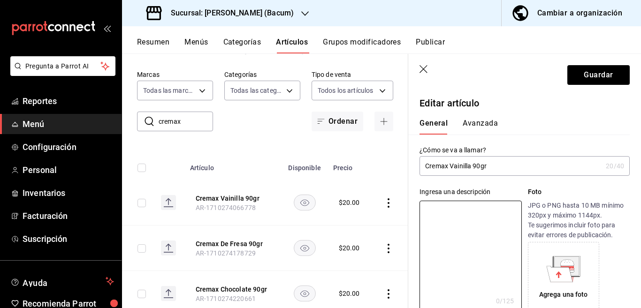
click at [516, 173] on input "Cremax Vainilla 90gr" at bounding box center [510, 166] width 182 height 19
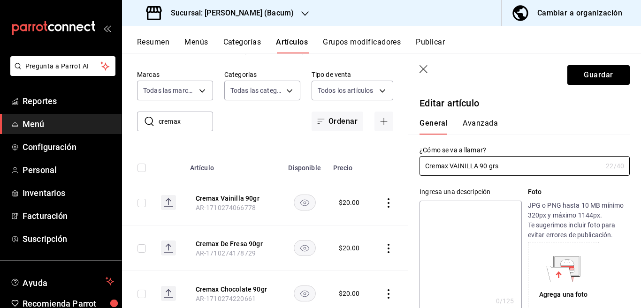
click at [465, 212] on textarea at bounding box center [470, 257] width 102 height 113
paste textarea "Cremax VAINILLA 90 grs"
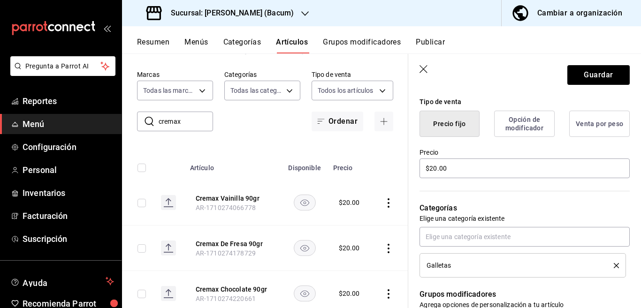
scroll to position [228, 0]
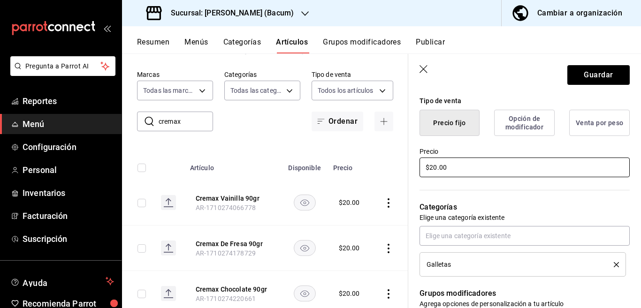
click at [462, 170] on input "$20.00" at bounding box center [524, 168] width 210 height 20
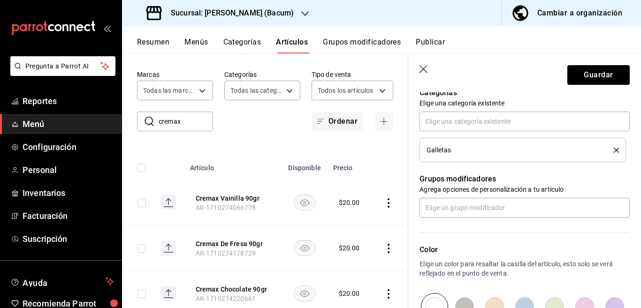
scroll to position [343, 0]
click at [607, 151] on button "delete" at bounding box center [613, 150] width 12 height 5
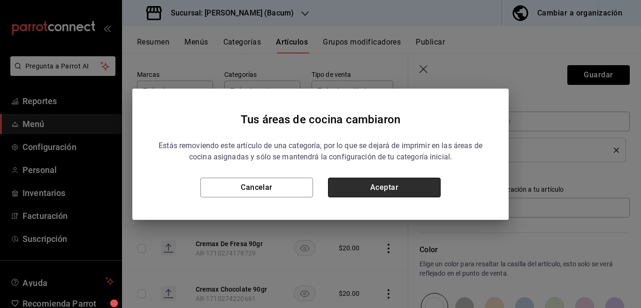
click at [419, 186] on button "Aceptar" at bounding box center [384, 188] width 113 height 20
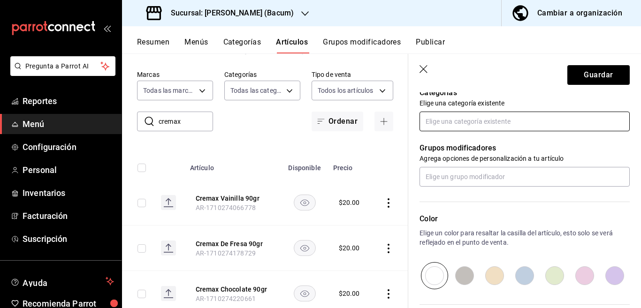
click at [478, 119] on input "text" at bounding box center [524, 122] width 210 height 20
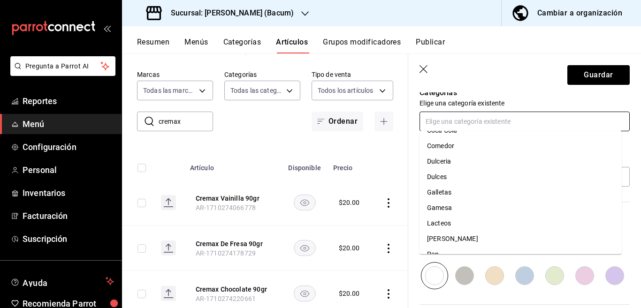
scroll to position [92, 0]
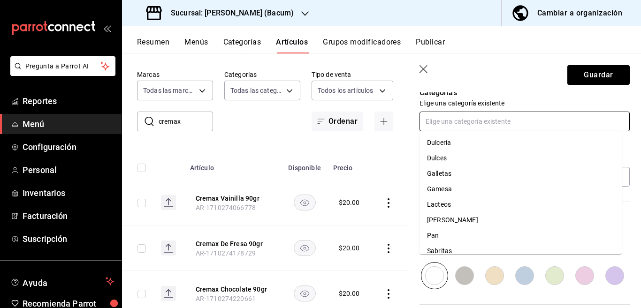
click at [446, 188] on li "Gamesa" at bounding box center [520, 189] width 202 height 15
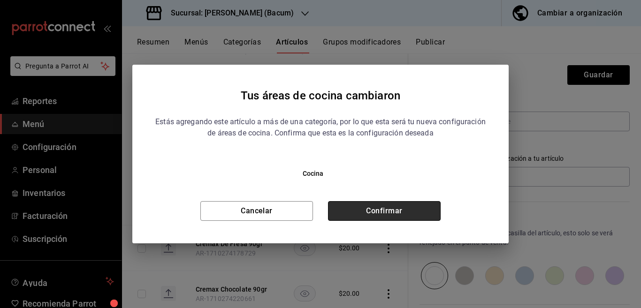
click at [410, 202] on button "Confirmar" at bounding box center [384, 211] width 113 height 20
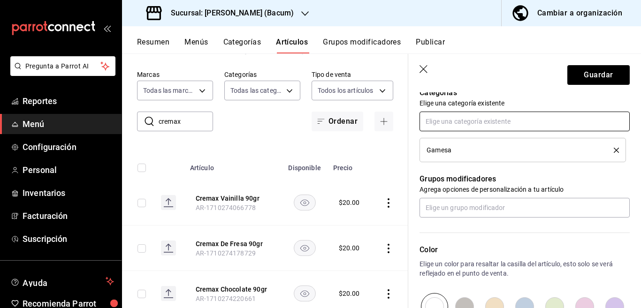
scroll to position [343, 0]
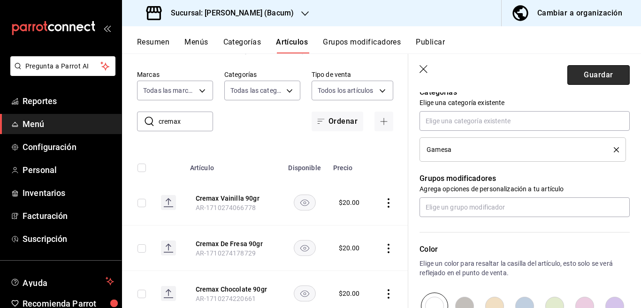
click at [577, 78] on button "Guardar" at bounding box center [598, 75] width 62 height 20
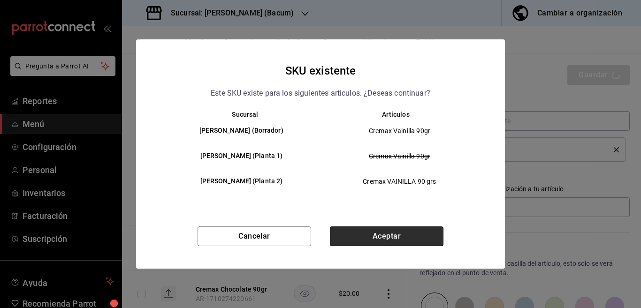
click at [372, 232] on button "Aceptar" at bounding box center [387, 237] width 114 height 20
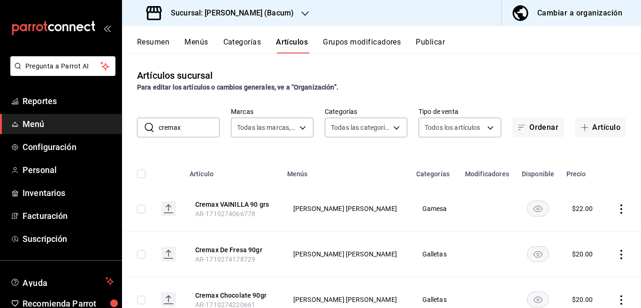
scroll to position [37, 0]
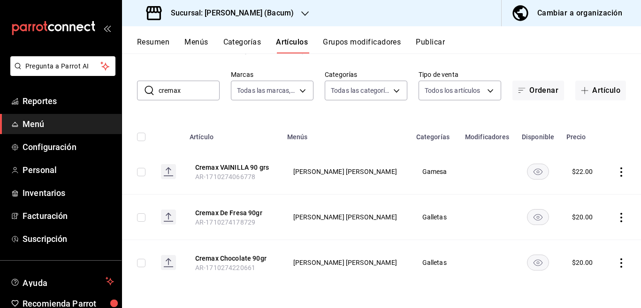
click at [616, 215] on icon "actions" at bounding box center [620, 217] width 9 height 9
click at [579, 237] on span "Editar" at bounding box center [585, 239] width 24 height 10
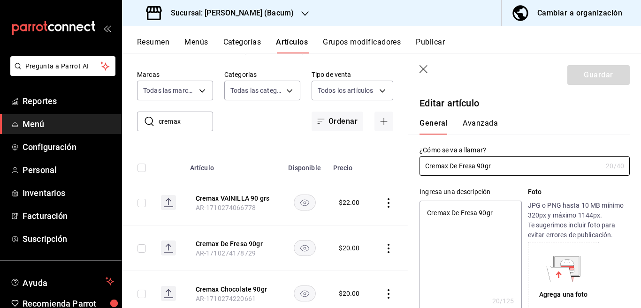
click at [503, 212] on textarea "Cremax De Fresa 90gr" at bounding box center [470, 257] width 102 height 113
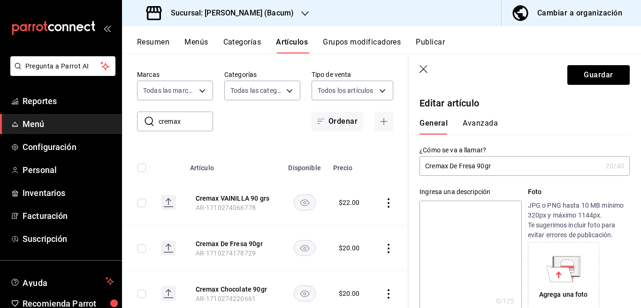
click at [512, 167] on input "Cremax De Fresa 90gr" at bounding box center [510, 166] width 182 height 19
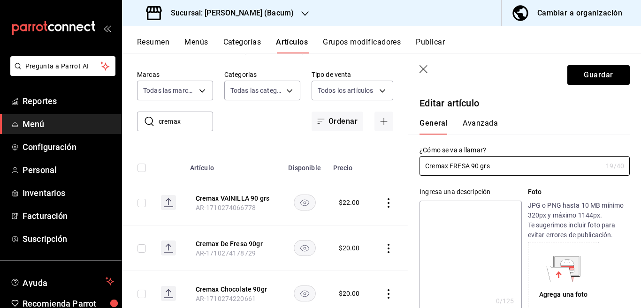
click at [447, 212] on textarea at bounding box center [470, 257] width 102 height 113
paste textarea "Cremax FRESA 90 grs"
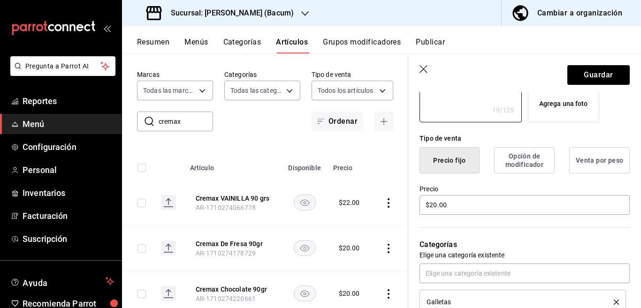
scroll to position [228, 0]
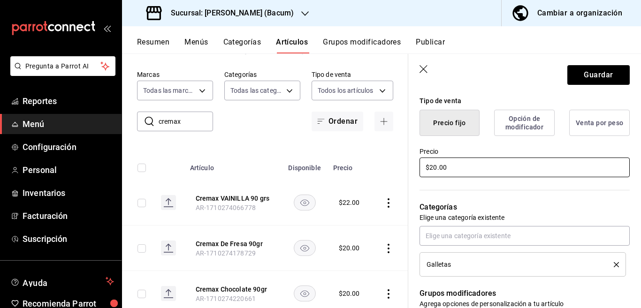
click at [461, 166] on input "$20.00" at bounding box center [524, 168] width 210 height 20
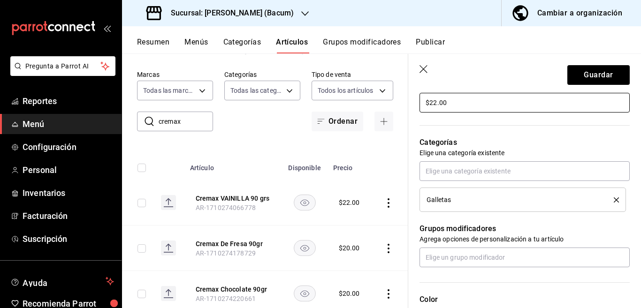
scroll to position [305, 0]
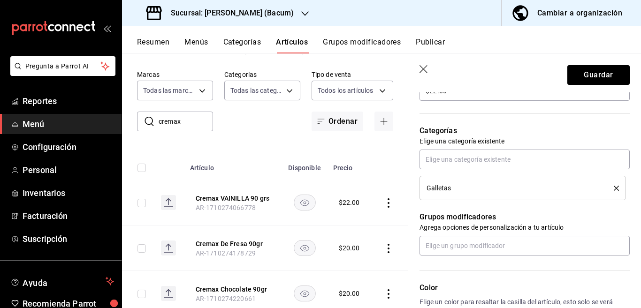
click at [614, 188] on icon "delete" at bounding box center [616, 188] width 5 height 5
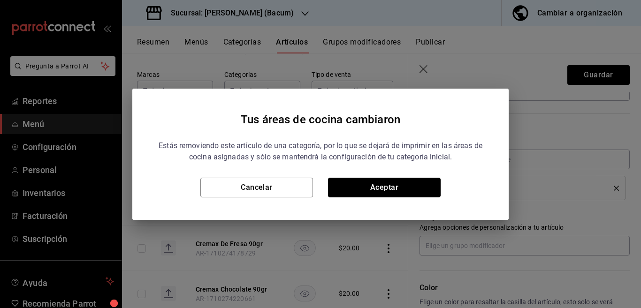
click at [397, 184] on button "Aceptar" at bounding box center [384, 188] width 113 height 20
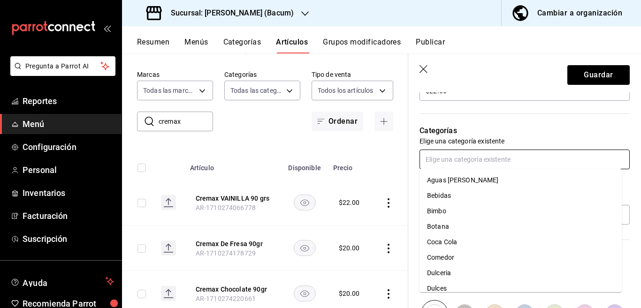
drag, startPoint x: 463, startPoint y: 155, endPoint x: 457, endPoint y: 157, distance: 5.9
click at [461, 156] on input "text" at bounding box center [524, 160] width 210 height 20
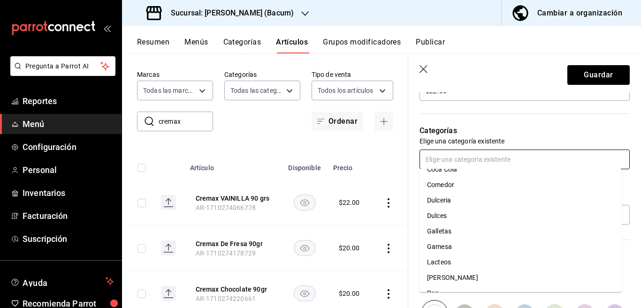
scroll to position [74, 0]
click at [442, 244] on li "Gamesa" at bounding box center [520, 245] width 202 height 15
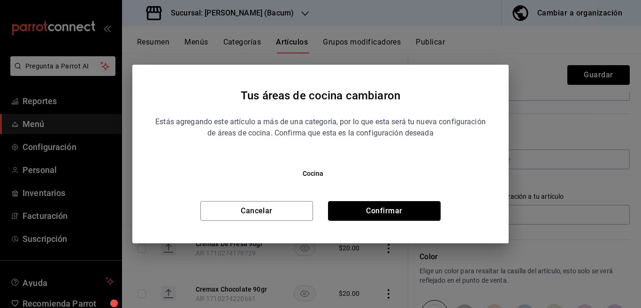
click at [416, 210] on button "Confirmar" at bounding box center [384, 211] width 113 height 20
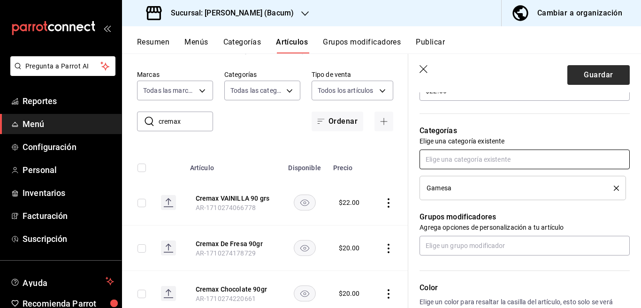
scroll to position [305, 0]
click at [591, 75] on button "Guardar" at bounding box center [598, 75] width 62 height 20
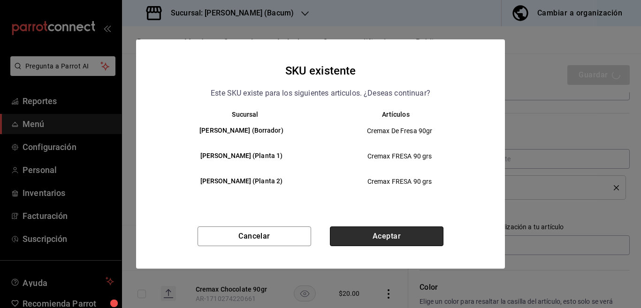
click at [406, 237] on button "Aceptar" at bounding box center [387, 237] width 114 height 20
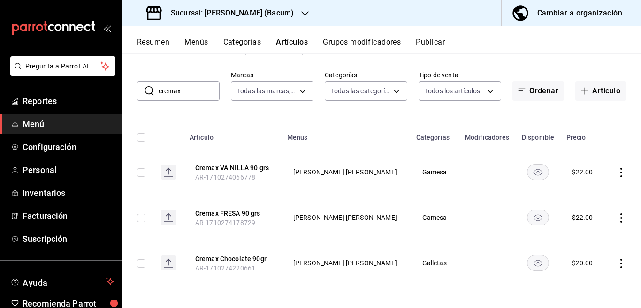
scroll to position [37, 0]
click at [616, 262] on icon "actions" at bounding box center [620, 262] width 9 height 9
click at [575, 243] on span "Editar" at bounding box center [585, 245] width 24 height 10
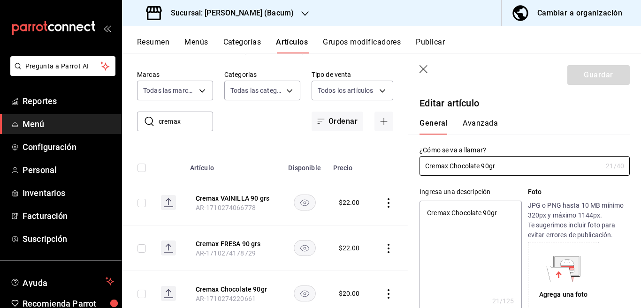
click at [503, 213] on textarea "Cremax Chocolate 90gr" at bounding box center [470, 257] width 102 height 113
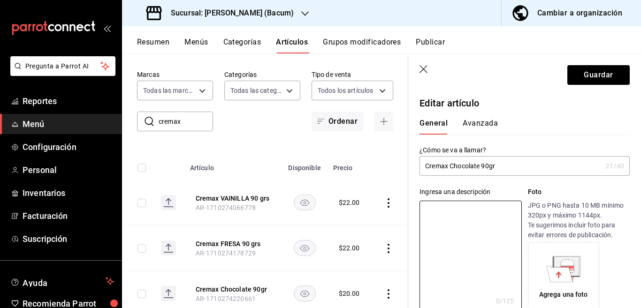
click at [508, 167] on input "Cremax Chocolate 90gr" at bounding box center [510, 166] width 182 height 19
click at [455, 211] on textarea at bounding box center [470, 257] width 102 height 113
paste textarea "Cremax CHOCOLATE 90 grs"
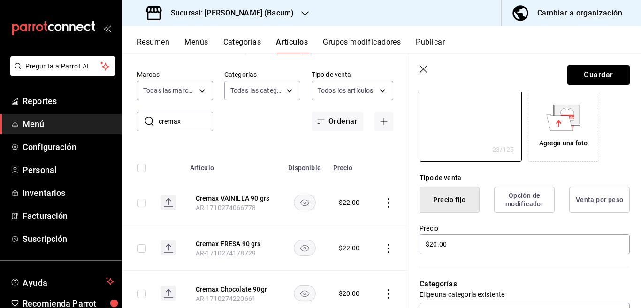
scroll to position [152, 0]
click at [457, 244] on input "$20.00" at bounding box center [524, 244] width 210 height 20
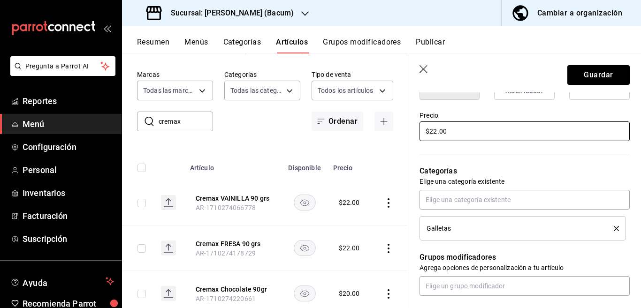
scroll to position [266, 0]
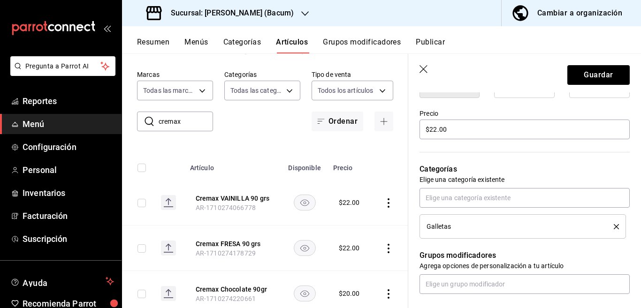
click at [614, 226] on icon "delete" at bounding box center [616, 226] width 5 height 5
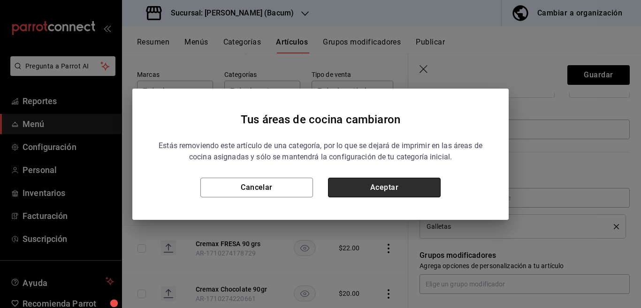
click at [417, 192] on button "Aceptar" at bounding box center [384, 188] width 113 height 20
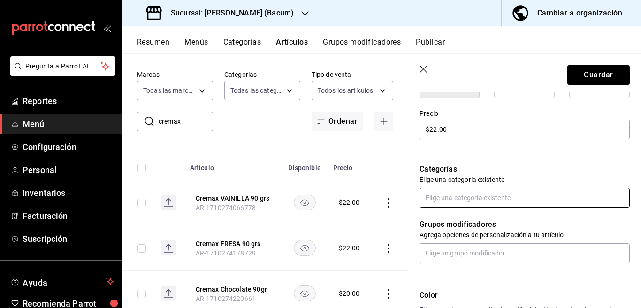
click at [463, 199] on input "text" at bounding box center [524, 198] width 210 height 20
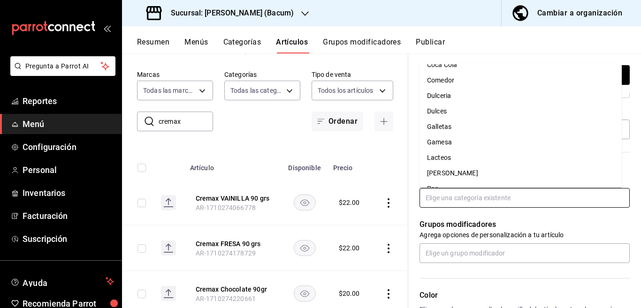
scroll to position [74, 0]
click at [443, 139] on li "Gamesa" at bounding box center [520, 141] width 202 height 15
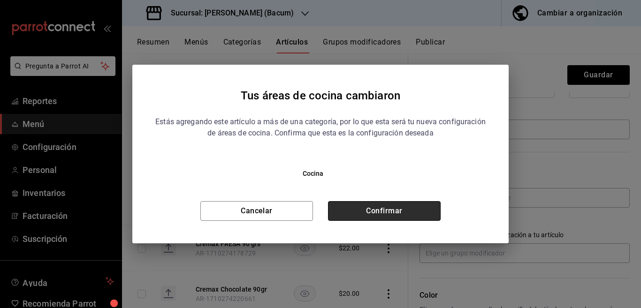
click at [425, 210] on button "Confirmar" at bounding box center [384, 211] width 113 height 20
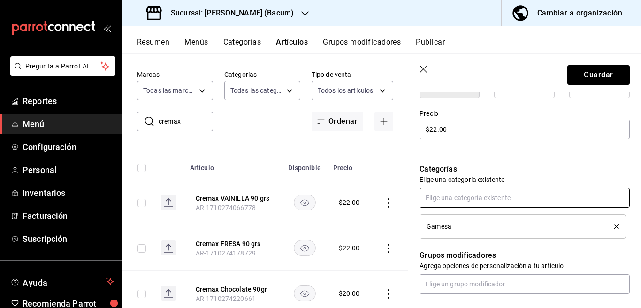
scroll to position [267, 0]
click at [572, 72] on button "Guardar" at bounding box center [598, 75] width 62 height 20
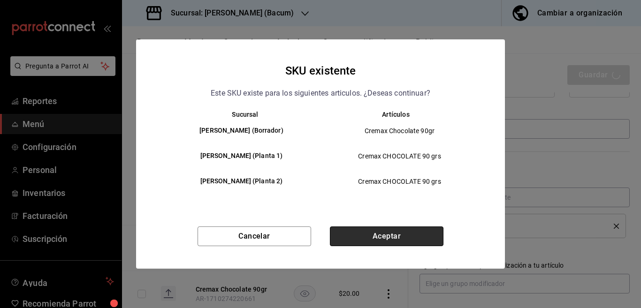
click at [417, 231] on button "Aceptar" at bounding box center [387, 237] width 114 height 20
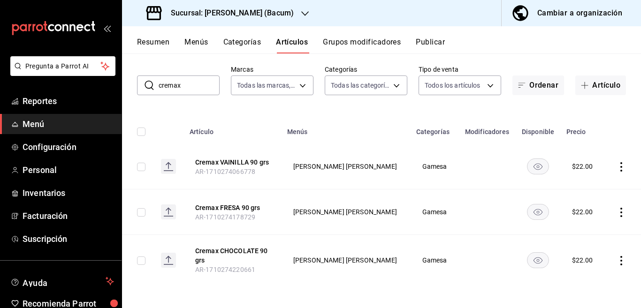
scroll to position [43, 0]
click at [195, 90] on input "cremax" at bounding box center [189, 85] width 61 height 19
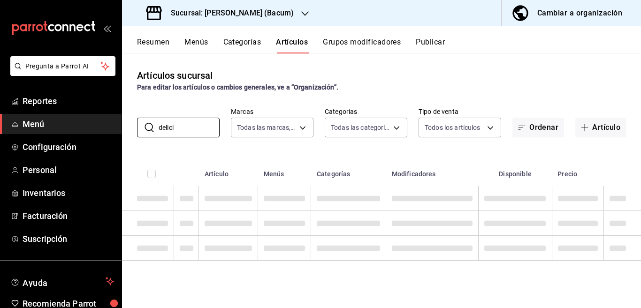
scroll to position [0, 0]
click at [364, 151] on div "Artículos sucursal Para editar los artículos o cambios generales, ve a “Organiz…" at bounding box center [381, 180] width 519 height 254
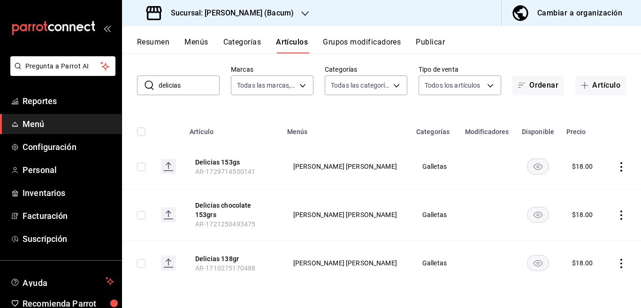
scroll to position [43, 0]
click at [616, 215] on icon "actions" at bounding box center [620, 214] width 9 height 9
click at [582, 274] on span "Eliminar" at bounding box center [585, 275] width 24 height 8
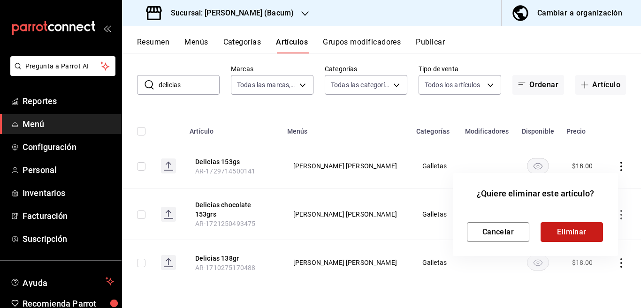
click at [565, 231] on button "Eliminar" at bounding box center [571, 232] width 62 height 20
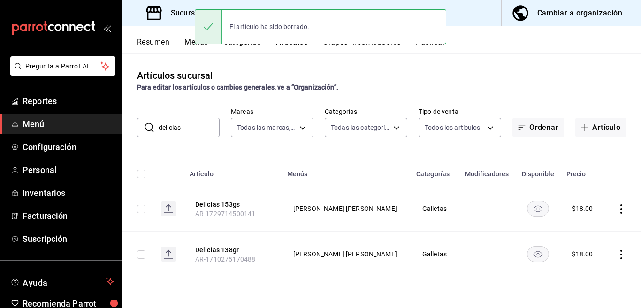
scroll to position [0, 0]
click at [620, 209] on icon "actions" at bounding box center [620, 209] width 9 height 9
click at [586, 266] on span "Eliminar" at bounding box center [593, 269] width 24 height 8
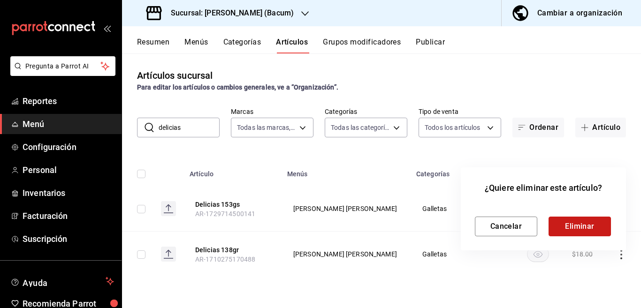
click at [570, 221] on button "Eliminar" at bounding box center [579, 227] width 62 height 20
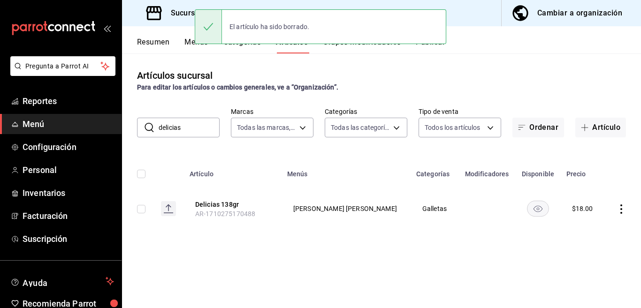
click at [621, 208] on icon "actions" at bounding box center [620, 209] width 9 height 9
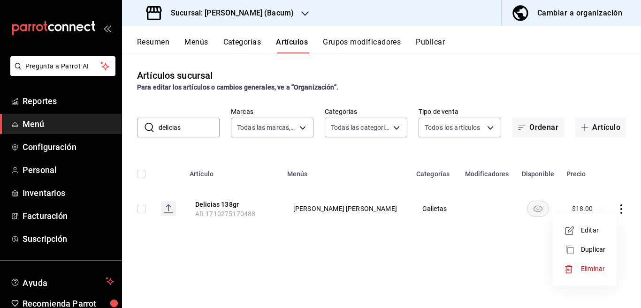
click at [592, 229] on span "Editar" at bounding box center [593, 231] width 24 height 10
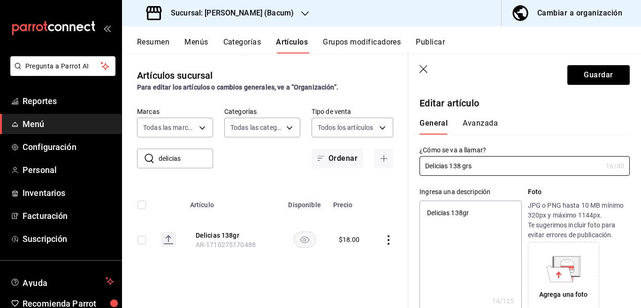
click at [476, 213] on textarea "Delicias 138gr" at bounding box center [470, 257] width 102 height 113
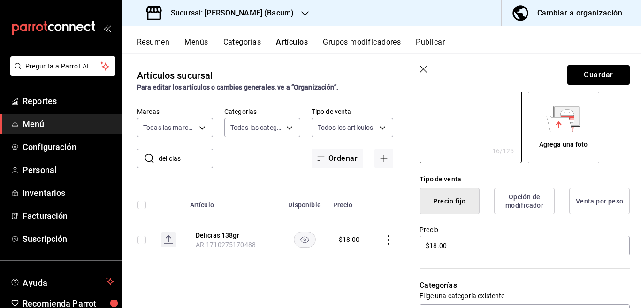
scroll to position [152, 0]
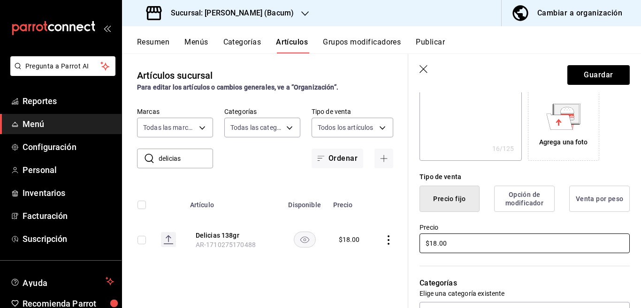
click at [459, 249] on input "$18.00" at bounding box center [524, 244] width 210 height 20
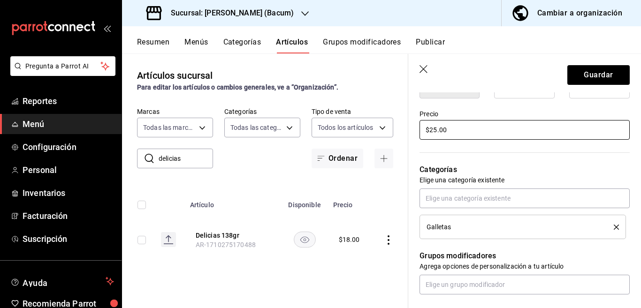
scroll to position [266, 0]
click at [614, 224] on icon "delete" at bounding box center [616, 226] width 5 height 5
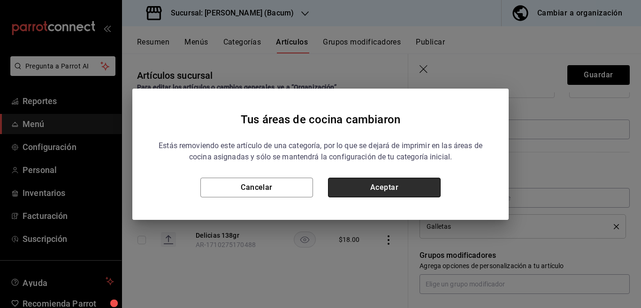
click at [426, 185] on button "Aceptar" at bounding box center [384, 188] width 113 height 20
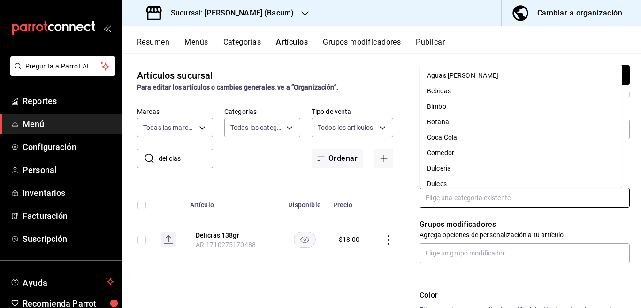
click at [453, 195] on input "text" at bounding box center [524, 198] width 210 height 20
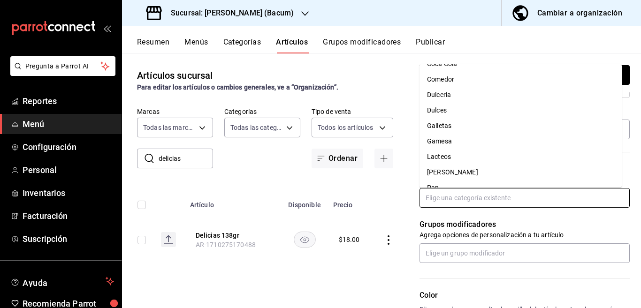
scroll to position [74, 0]
click at [443, 141] on li "Gamesa" at bounding box center [520, 141] width 202 height 15
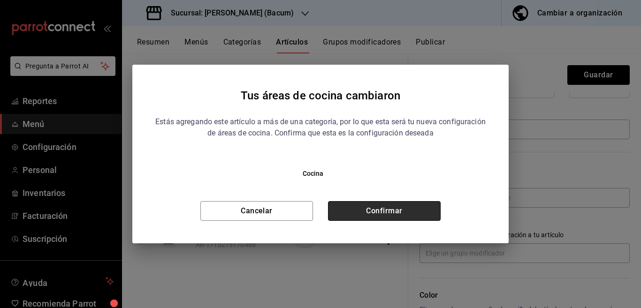
click at [400, 208] on button "Confirmar" at bounding box center [384, 211] width 113 height 20
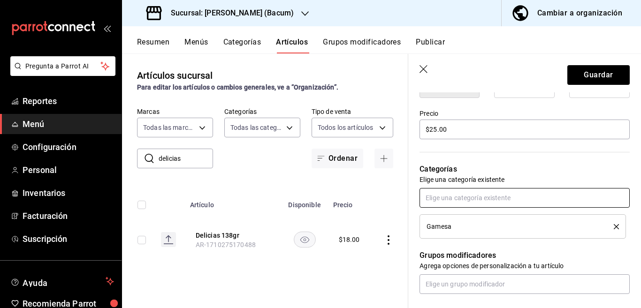
scroll to position [267, 0]
click at [583, 68] on button "Guardar" at bounding box center [598, 75] width 62 height 20
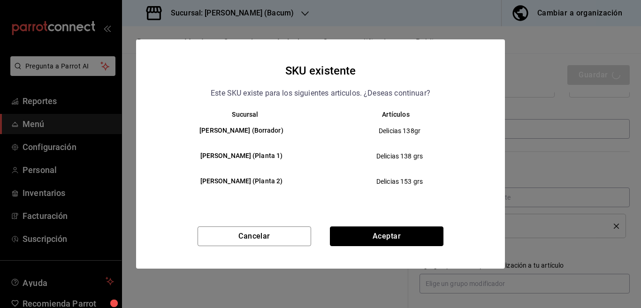
click at [402, 238] on button "Aceptar" at bounding box center [387, 237] width 114 height 20
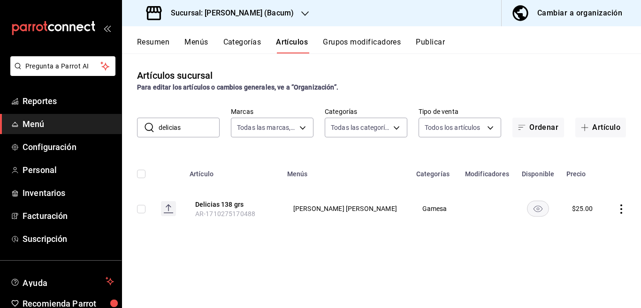
click at [192, 129] on input "delicias" at bounding box center [189, 127] width 61 height 19
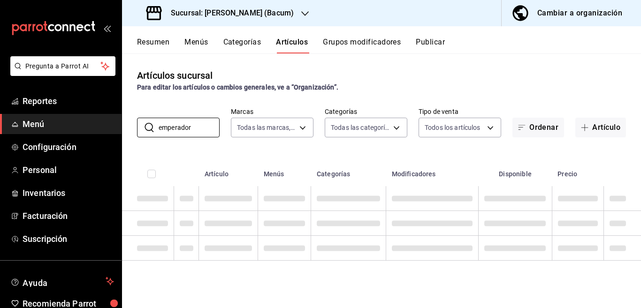
click at [342, 147] on div "Artículos sucursal Para editar los artículos o cambios generales, ve a “Organiz…" at bounding box center [381, 180] width 519 height 254
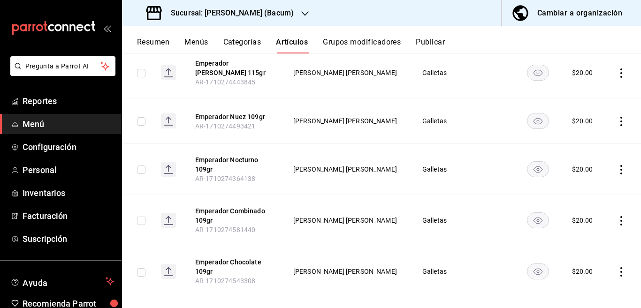
scroll to position [344, 0]
click at [620, 267] on icon "actions" at bounding box center [621, 271] width 2 height 9
click at [586, 245] on span "Editar" at bounding box center [585, 245] width 24 height 10
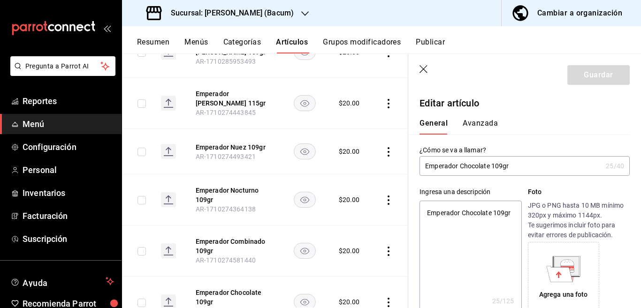
click at [481, 222] on textarea "Emperador Chocolate 109gr" at bounding box center [470, 257] width 102 height 113
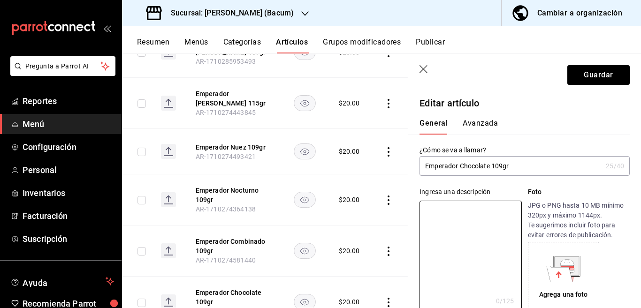
click at [519, 167] on input "Emperador Chocolate 109gr" at bounding box center [510, 166] width 182 height 19
click at [450, 210] on textarea at bounding box center [470, 257] width 102 height 113
paste textarea "Emperador CHOCOLATE 109 grs"
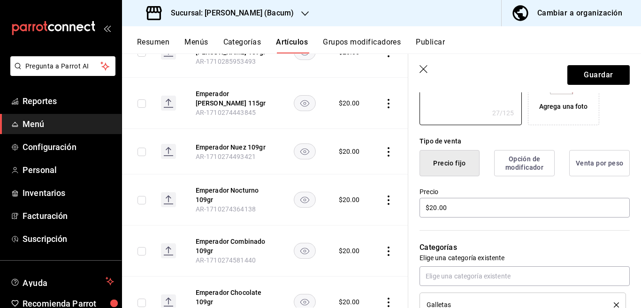
scroll to position [190, 0]
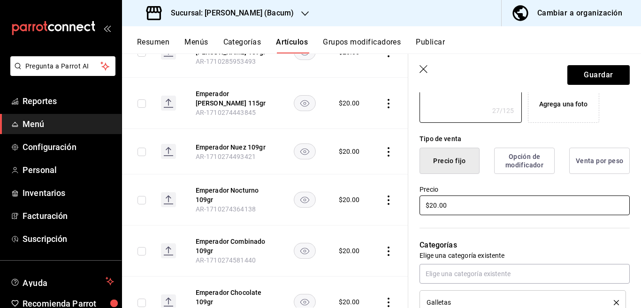
click at [463, 207] on input "$20.00" at bounding box center [524, 206] width 210 height 20
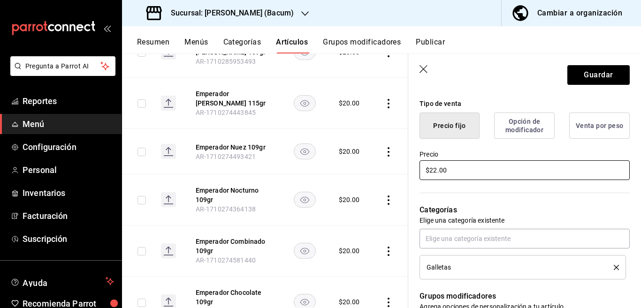
scroll to position [229, 0]
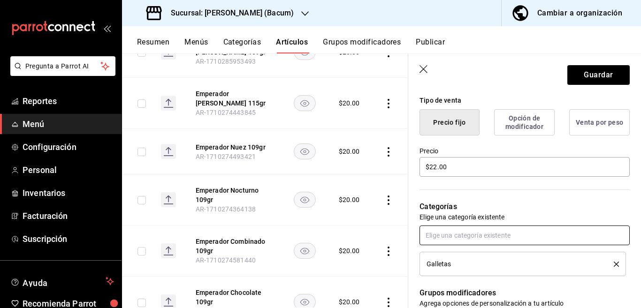
click at [463, 235] on input "text" at bounding box center [524, 236] width 210 height 20
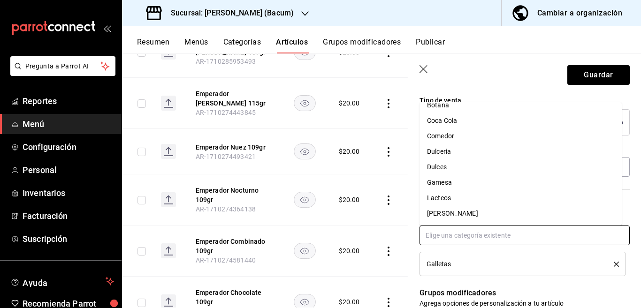
scroll to position [55, 0]
click at [443, 182] on li "Gamesa" at bounding box center [520, 181] width 202 height 15
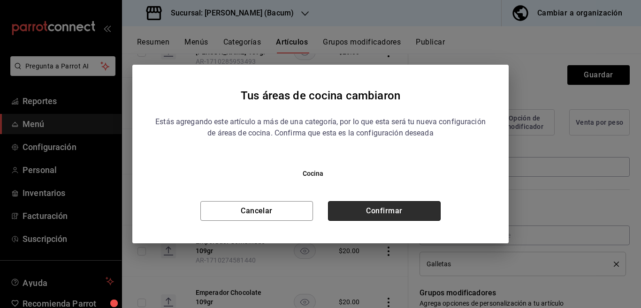
click at [369, 209] on button "Confirmar" at bounding box center [384, 211] width 113 height 20
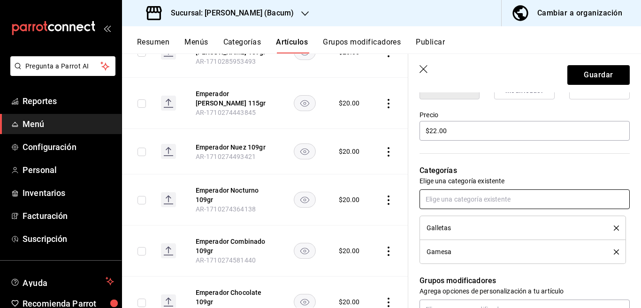
scroll to position [267, 0]
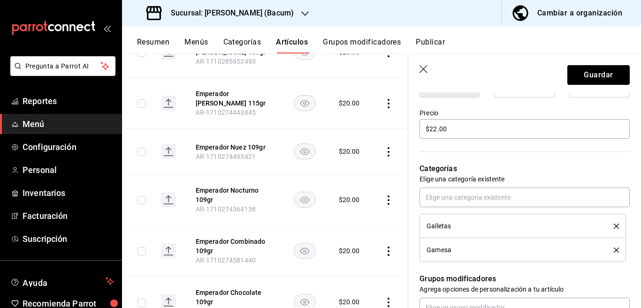
click at [614, 249] on icon "delete" at bounding box center [616, 250] width 5 height 5
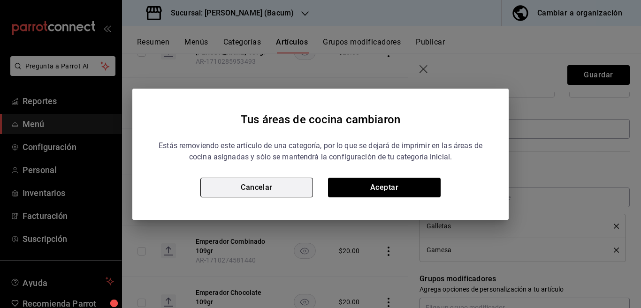
click at [288, 181] on button "Cancelar" at bounding box center [256, 188] width 113 height 20
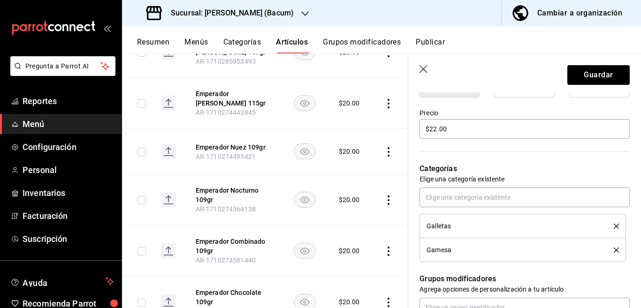
click at [614, 224] on icon "delete" at bounding box center [616, 226] width 5 height 5
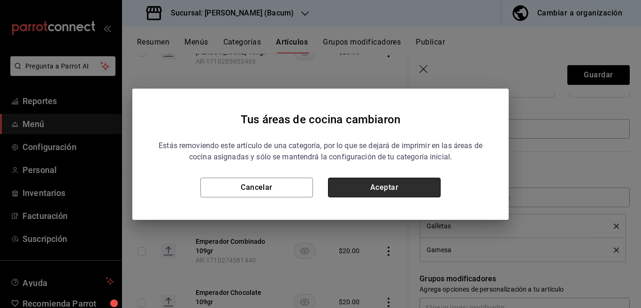
click at [402, 181] on button "Aceptar" at bounding box center [384, 188] width 113 height 20
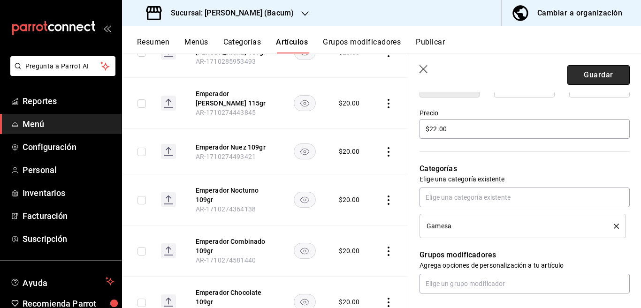
click at [575, 74] on button "Guardar" at bounding box center [598, 75] width 62 height 20
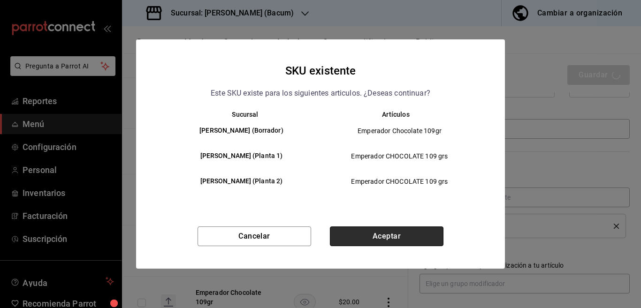
click at [385, 235] on button "Aceptar" at bounding box center [387, 237] width 114 height 20
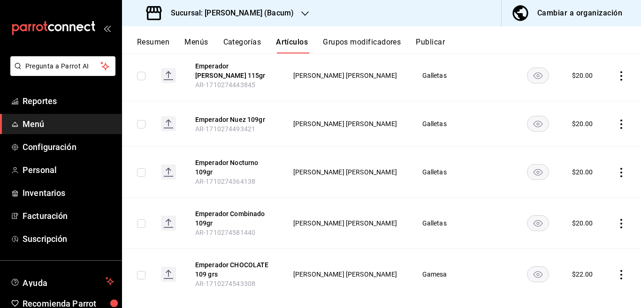
scroll to position [343, 0]
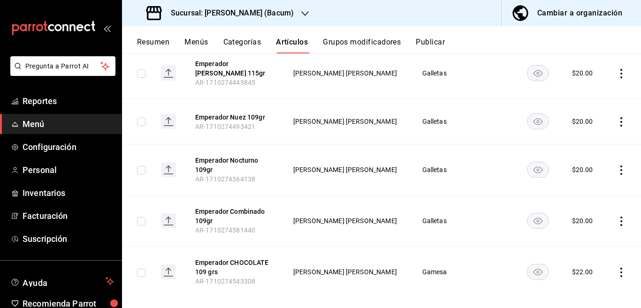
click at [616, 217] on icon "actions" at bounding box center [620, 221] width 9 height 9
click at [581, 229] on span "Editar" at bounding box center [585, 232] width 24 height 10
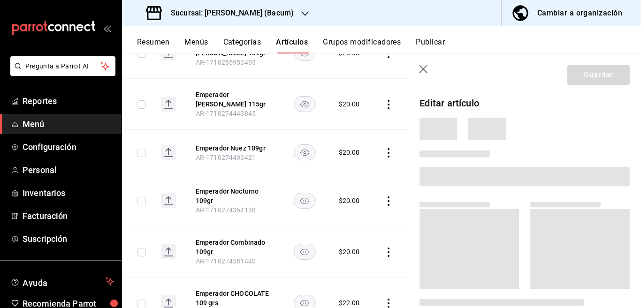
scroll to position [343, 0]
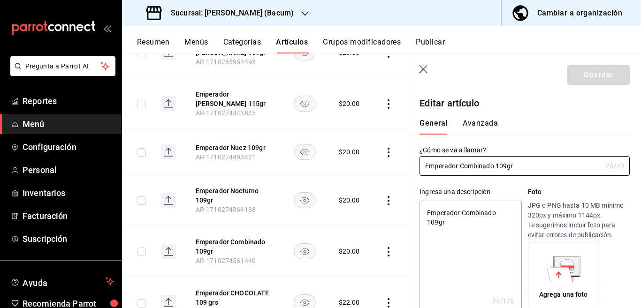
click at [486, 221] on textarea "Emperador Combinado 109gr" at bounding box center [470, 257] width 102 height 113
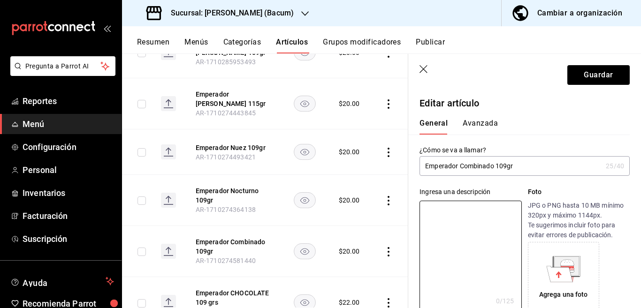
click at [523, 168] on input "Emperador Combinado 109gr" at bounding box center [510, 166] width 182 height 19
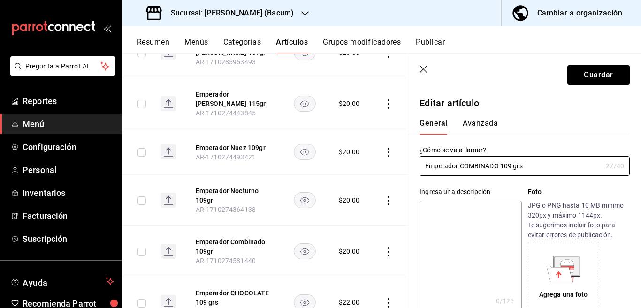
click at [464, 213] on textarea at bounding box center [470, 257] width 102 height 113
paste textarea "Emperador COMBINADO 109 grs"
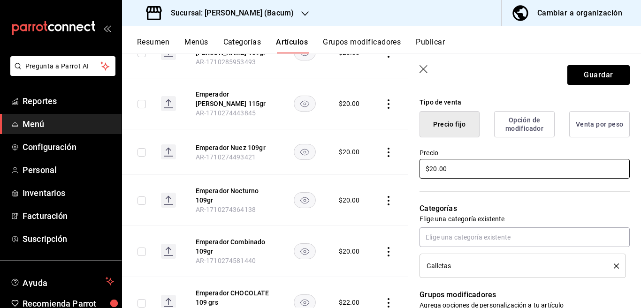
scroll to position [228, 0]
click at [469, 168] on input "$20.00" at bounding box center [524, 168] width 210 height 20
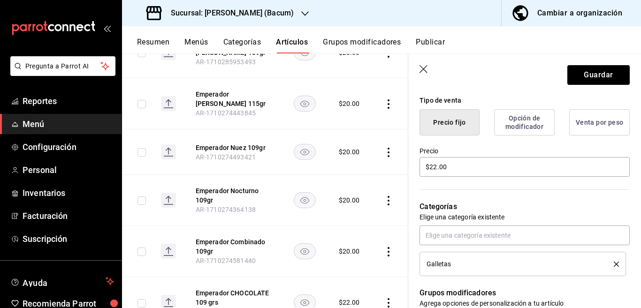
click at [614, 265] on icon "delete" at bounding box center [616, 264] width 5 height 5
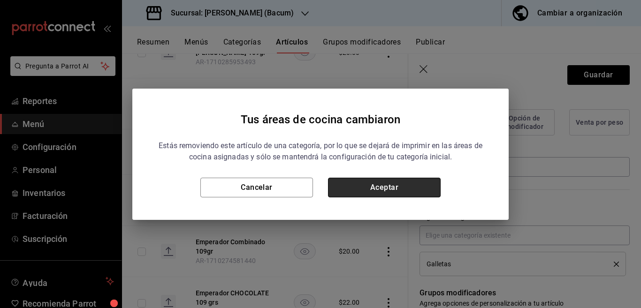
click at [411, 187] on button "Aceptar" at bounding box center [384, 188] width 113 height 20
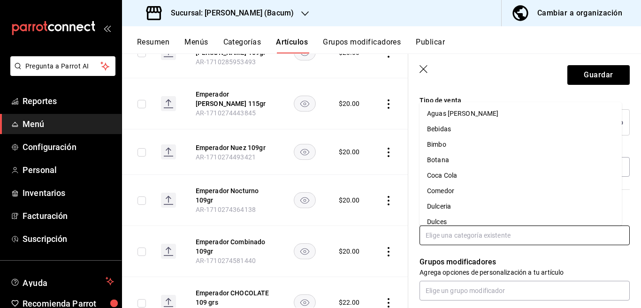
click at [458, 235] on input "text" at bounding box center [524, 236] width 210 height 20
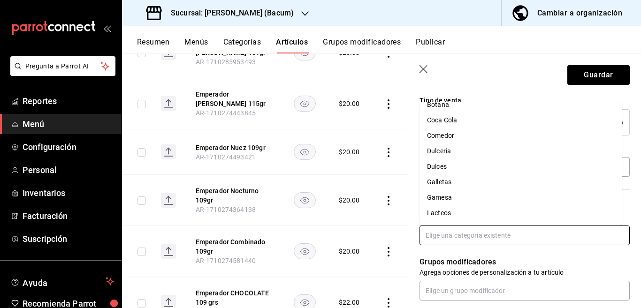
scroll to position [74, 0]
click at [440, 178] on li "Gamesa" at bounding box center [520, 179] width 202 height 15
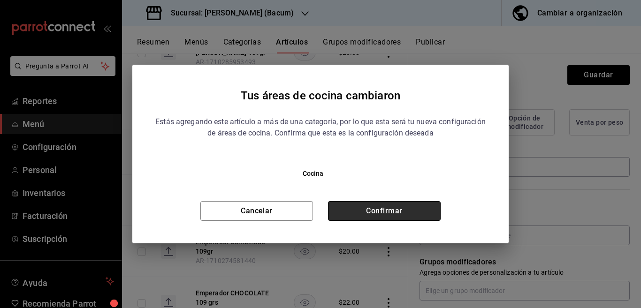
click at [414, 206] on button "Confirmar" at bounding box center [384, 211] width 113 height 20
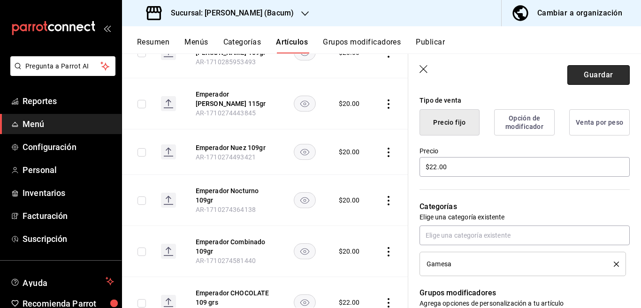
click at [592, 68] on button "Guardar" at bounding box center [598, 75] width 62 height 20
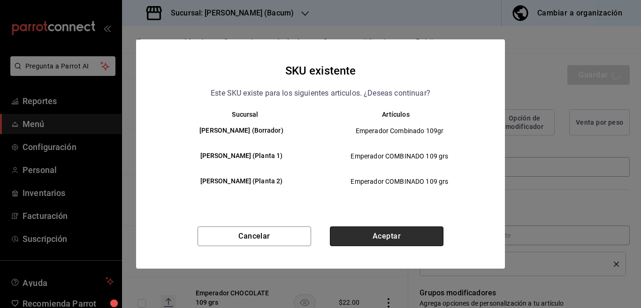
click at [408, 234] on button "Aceptar" at bounding box center [387, 237] width 114 height 20
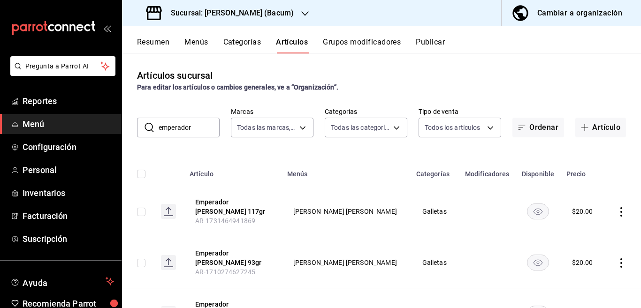
click at [375, 220] on td "[PERSON_NAME] [PERSON_NAME]" at bounding box center [345, 211] width 129 height 51
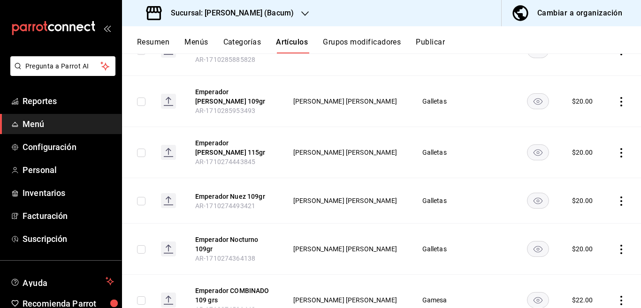
scroll to position [267, 0]
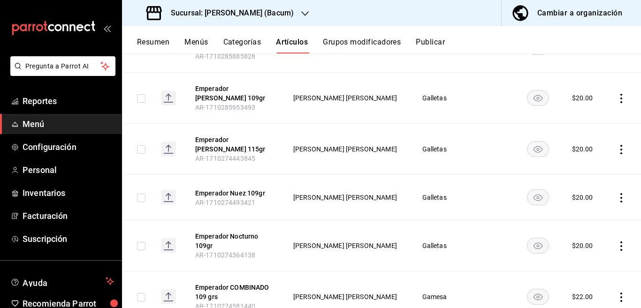
click at [616, 242] on icon "actions" at bounding box center [620, 246] width 9 height 9
click at [576, 247] on span "Editar" at bounding box center [585, 245] width 24 height 10
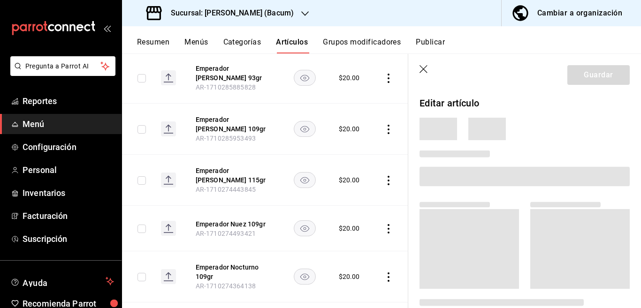
scroll to position [267, 0]
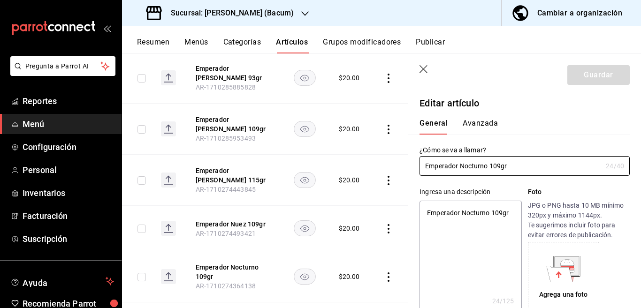
click at [510, 212] on textarea "Emperador Nocturno 109gr" at bounding box center [470, 257] width 102 height 113
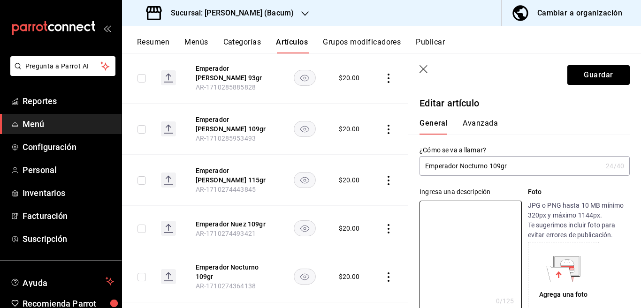
click at [525, 165] on input "Emperador Nocturno 109gr" at bounding box center [510, 166] width 182 height 19
click at [421, 67] on icon "button" at bounding box center [423, 69] width 9 height 9
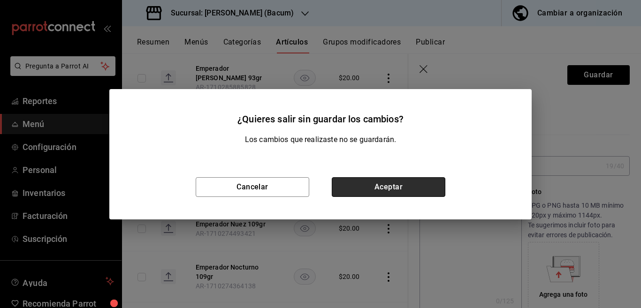
click at [384, 187] on button "Aceptar" at bounding box center [389, 187] width 114 height 20
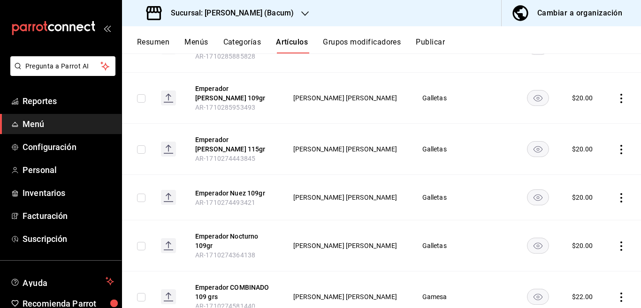
scroll to position [236, 0]
